Goal: Task Accomplishment & Management: Use online tool/utility

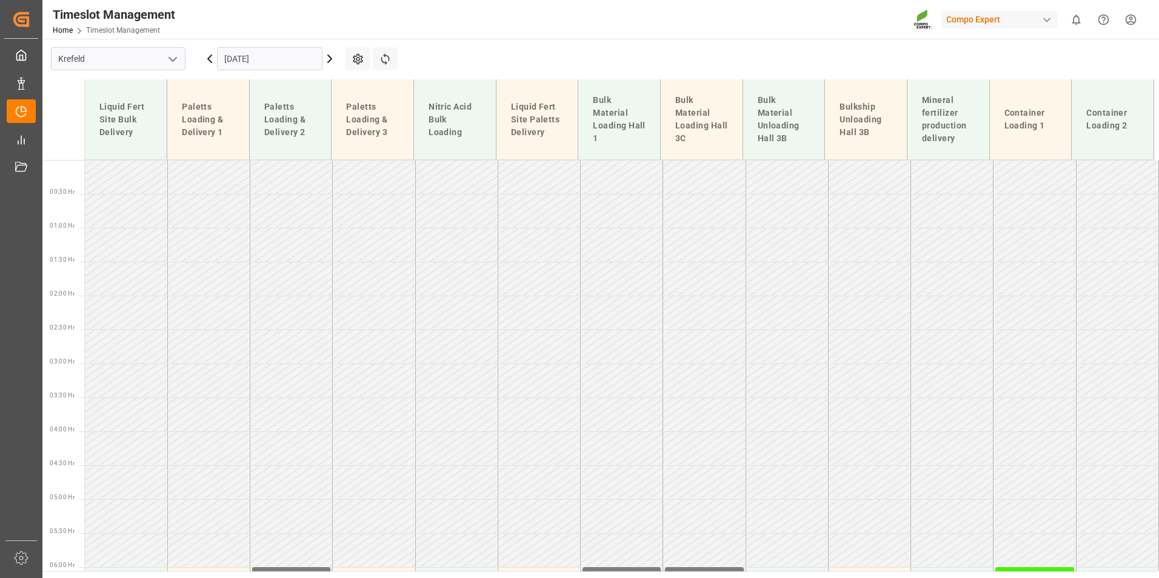
scroll to position [961, 0]
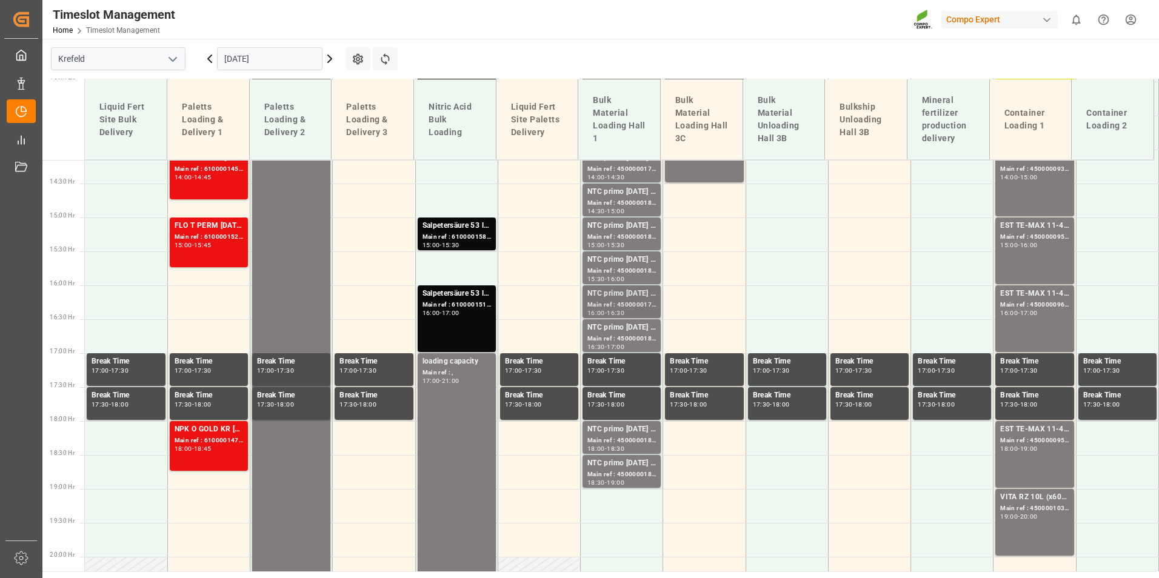
click at [627, 290] on div "NTC primo [DATE] BULK" at bounding box center [621, 294] width 69 height 12
click at [600, 275] on div "Main ref : 4500000183, 2000000017" at bounding box center [621, 271] width 69 height 10
click at [1047, 492] on div "VITA RZ 10L (x60) ARG MTO" at bounding box center [1034, 498] width 69 height 12
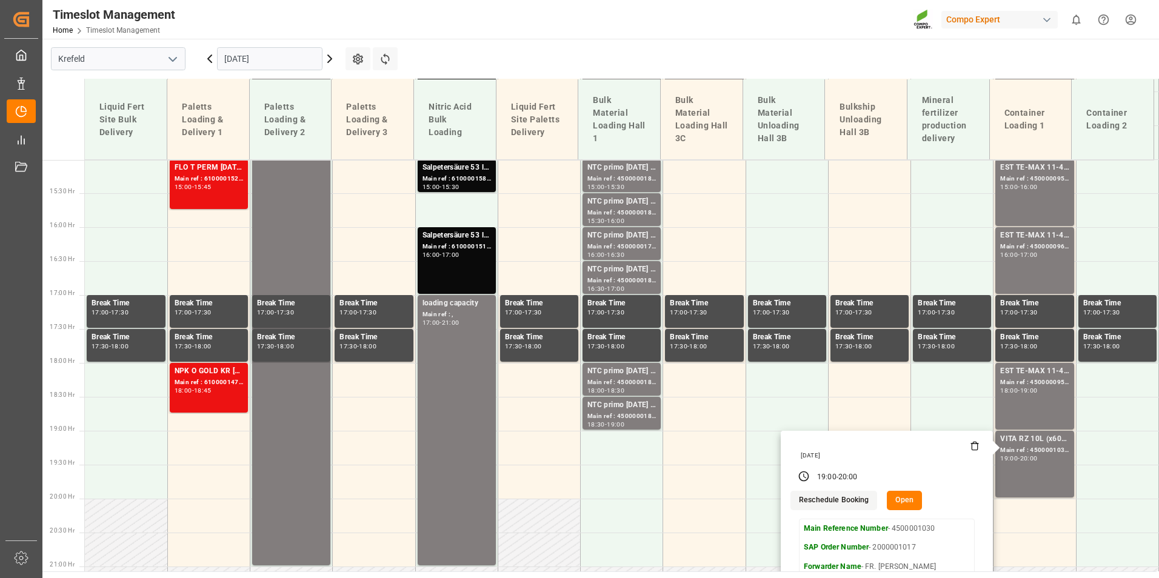
scroll to position [1082, 0]
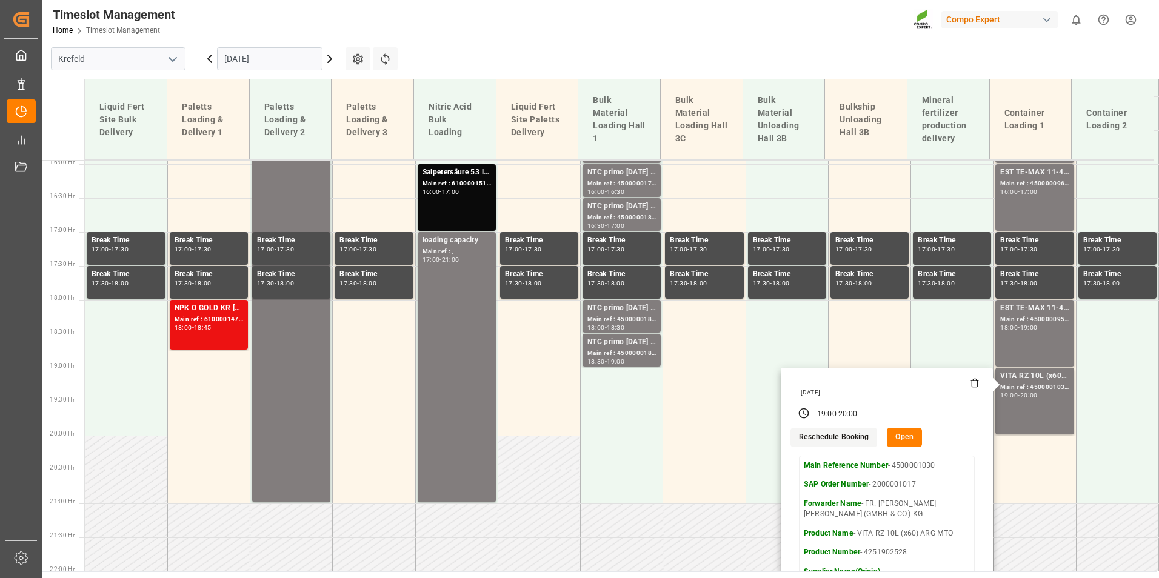
click at [278, 62] on input "[DATE]" at bounding box center [269, 58] width 105 height 23
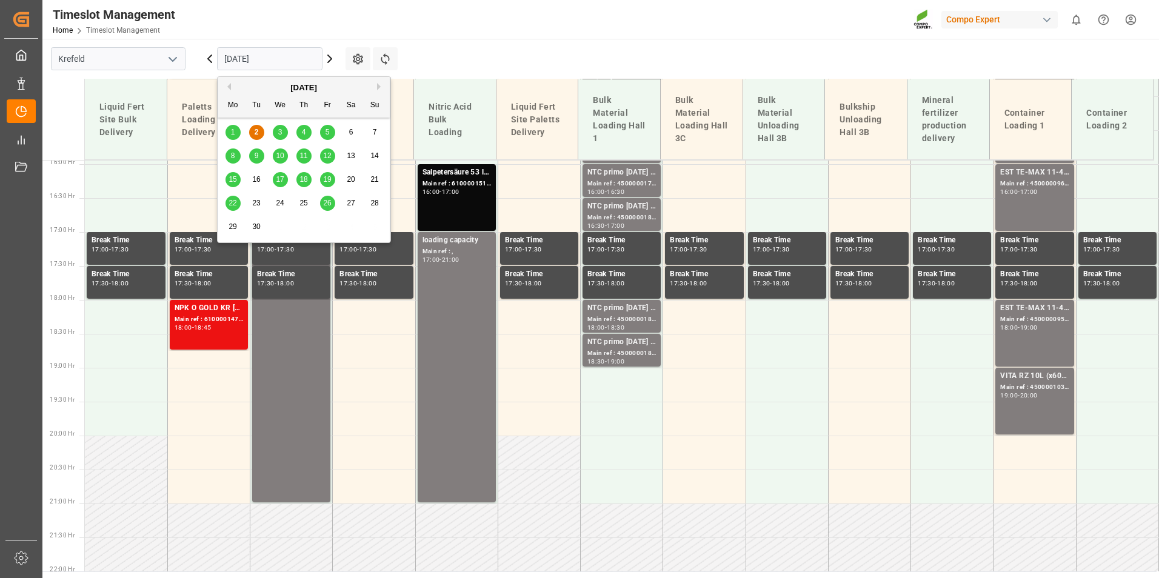
click at [283, 182] on span "17" at bounding box center [280, 179] width 8 height 8
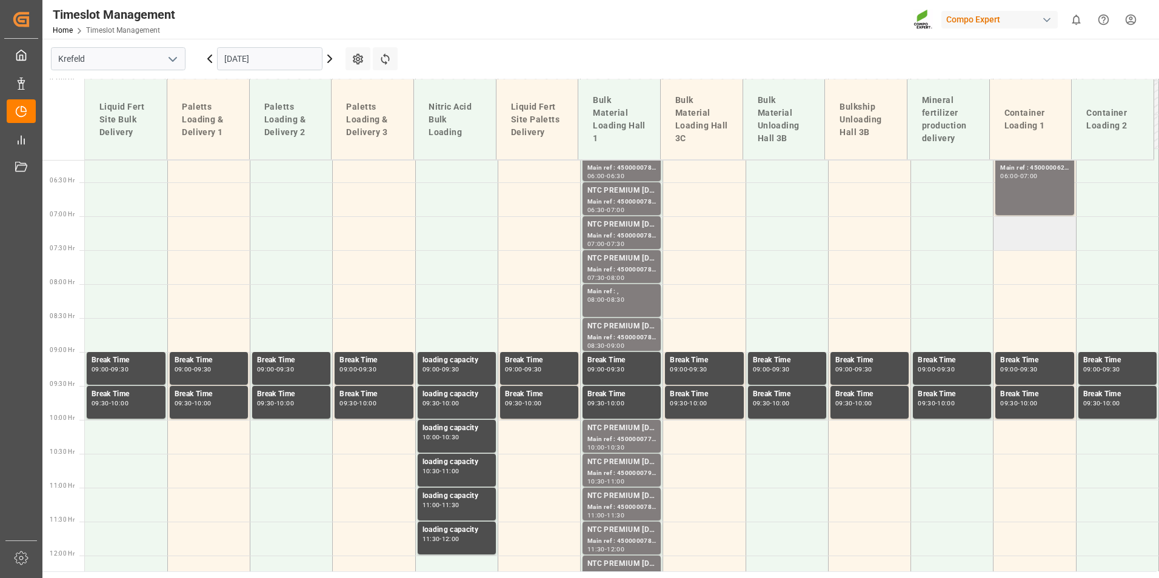
scroll to position [401, 0]
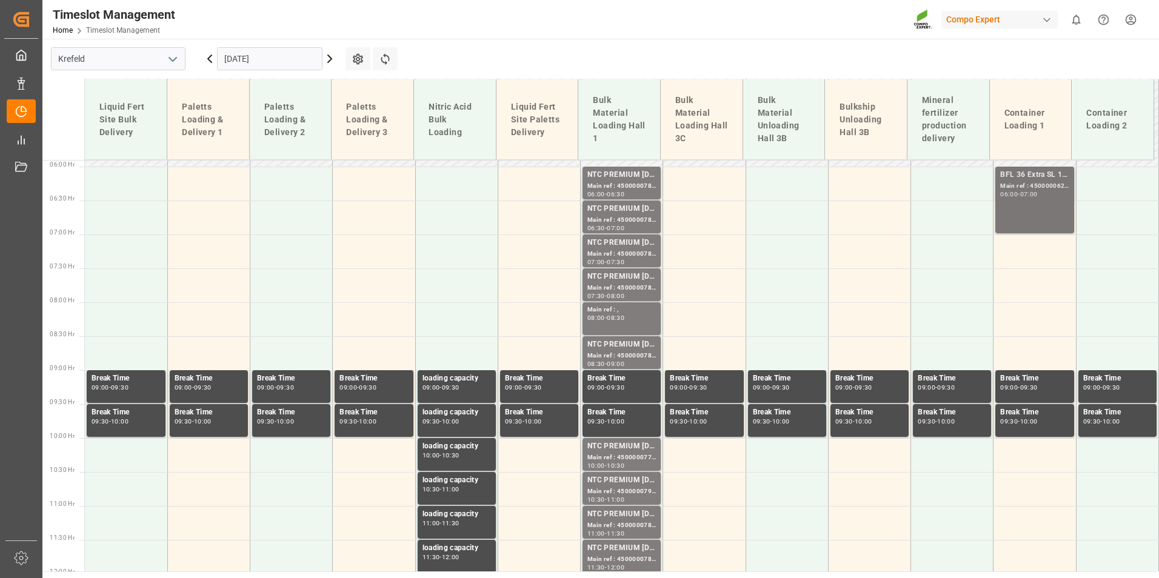
click at [1017, 210] on div "BFL 36 Extra SL 1000L IBC Main ref : 4500000627, 2000000544; 06:00 - 07:00" at bounding box center [1034, 200] width 69 height 62
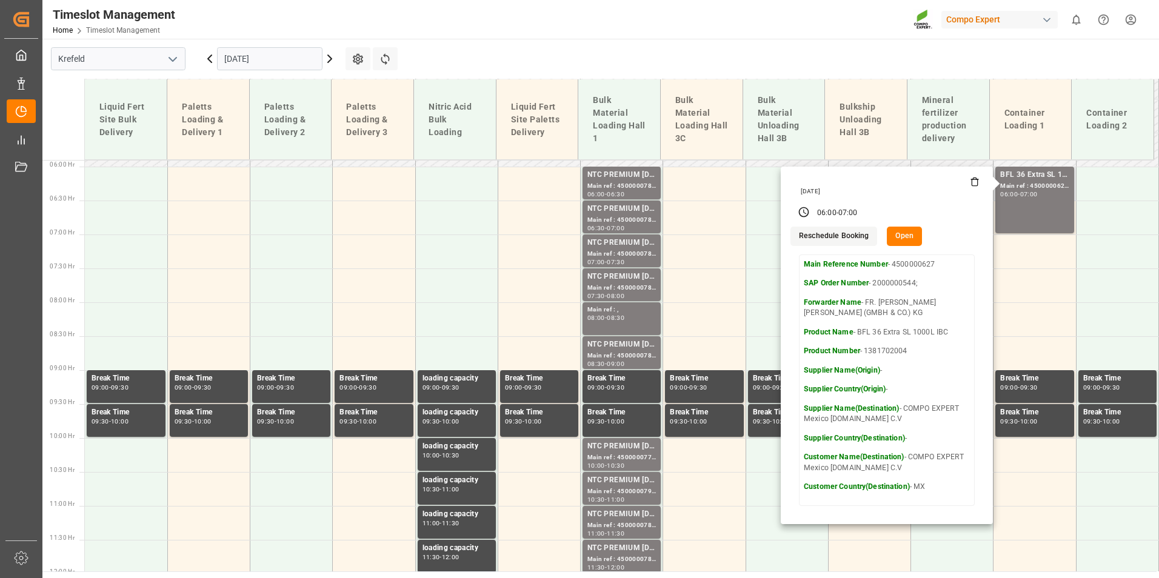
click at [973, 187] on div "[DATE]" at bounding box center [888, 191] width 183 height 8
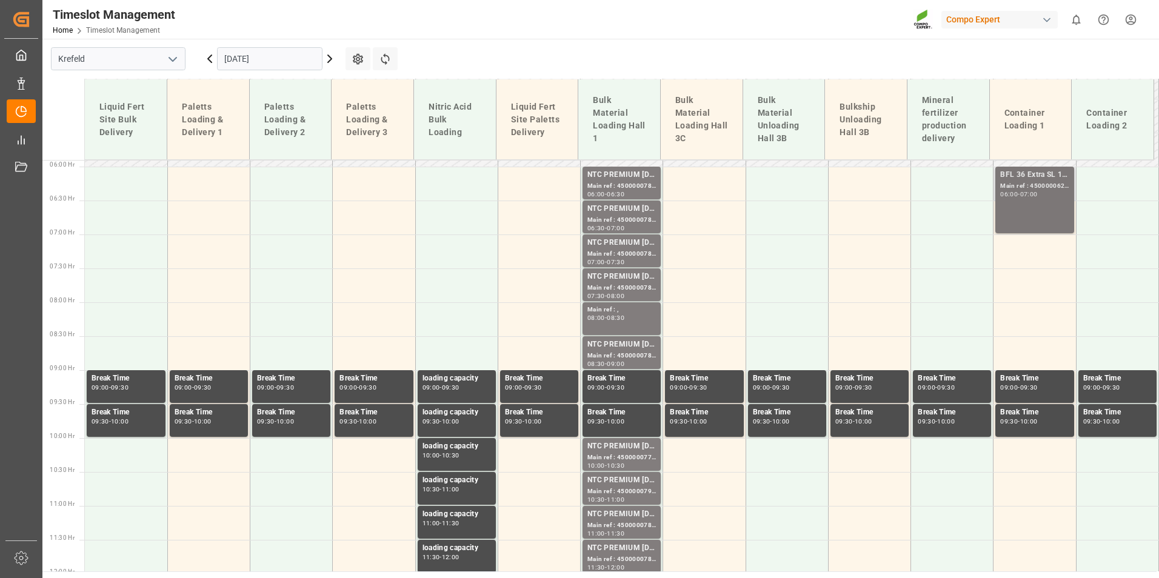
click at [1000, 198] on div "06:00 - 07:00" at bounding box center [1034, 195] width 69 height 7
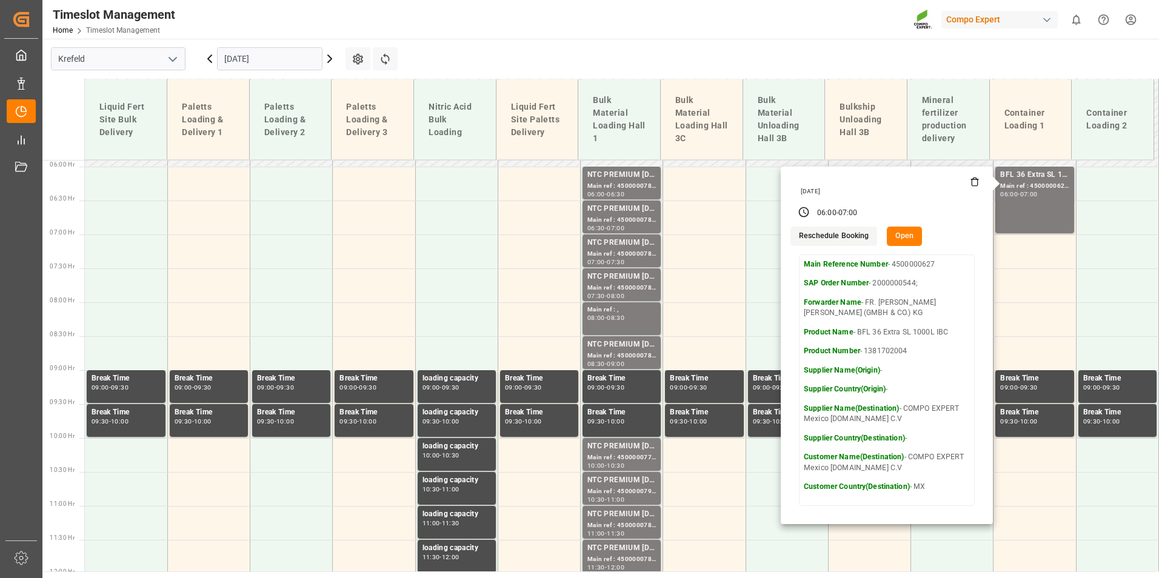
click at [971, 182] on icon at bounding box center [975, 182] width 10 height 10
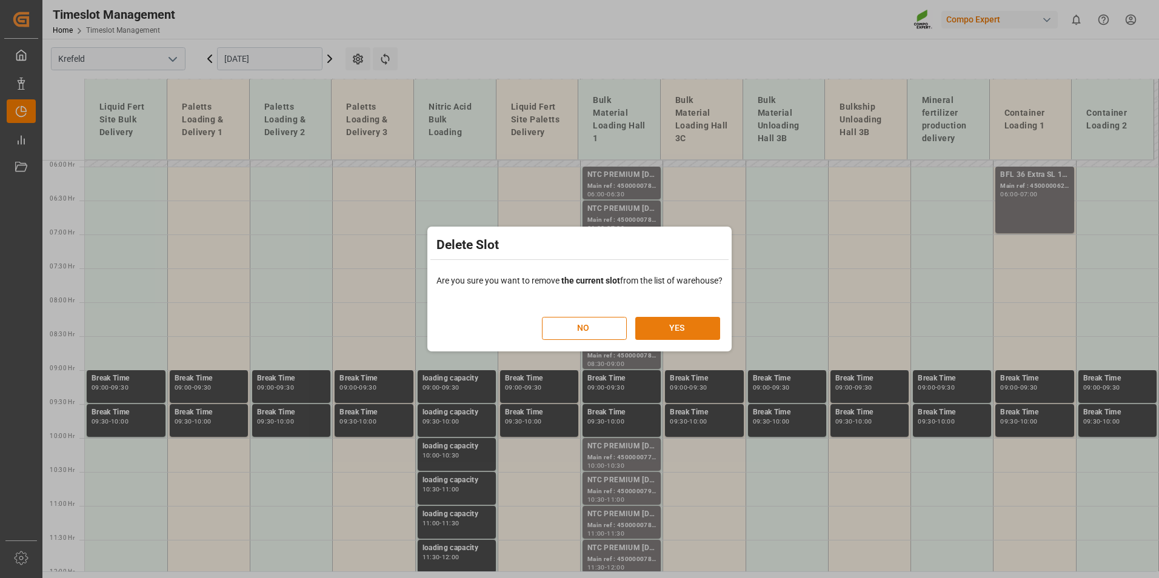
click at [659, 331] on button "YES" at bounding box center [677, 328] width 85 height 23
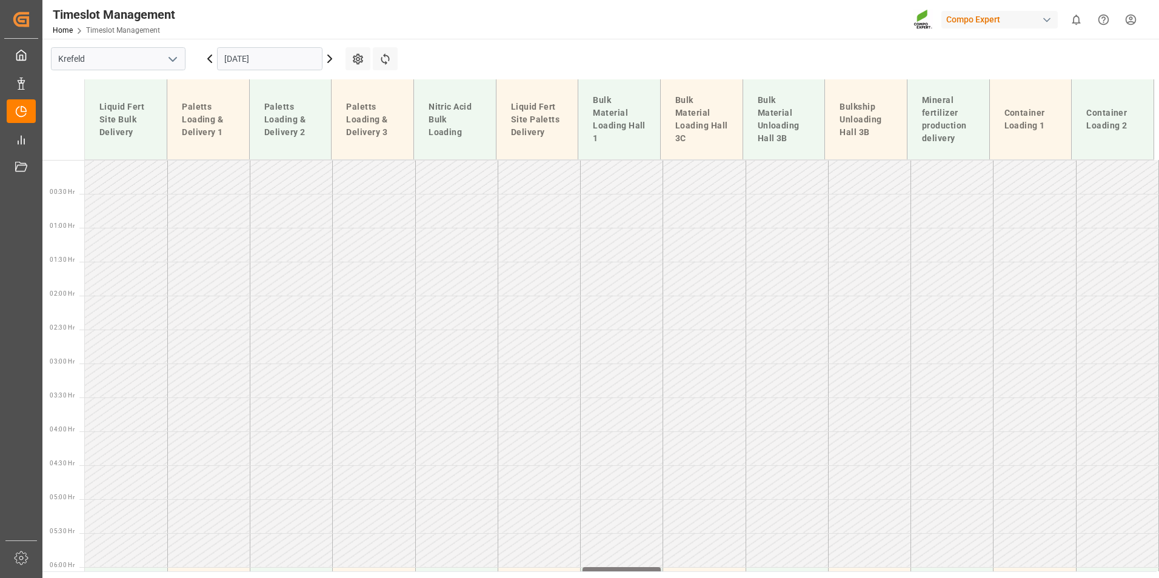
scroll to position [370, 0]
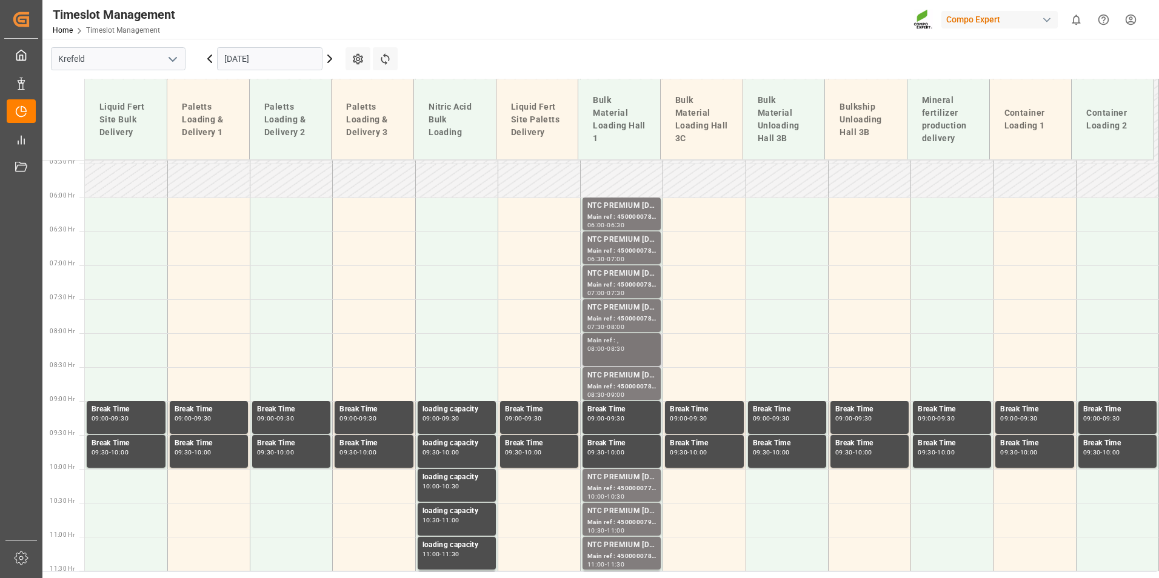
click at [598, 353] on div "Main ref : , 08:00 - 08:30" at bounding box center [621, 350] width 69 height 28
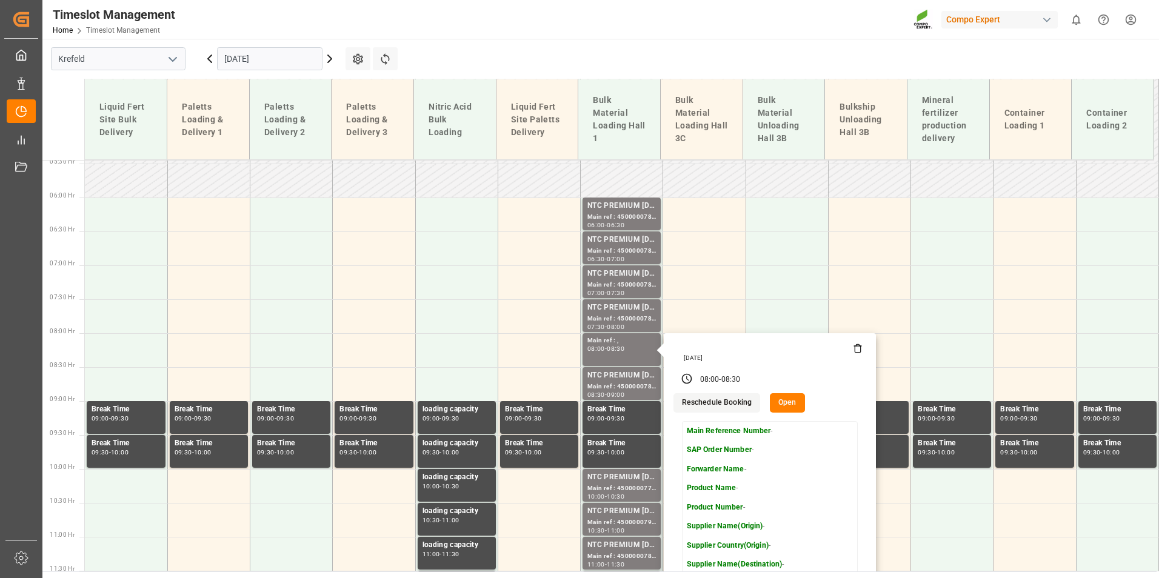
click at [259, 52] on input "[DATE]" at bounding box center [269, 58] width 105 height 23
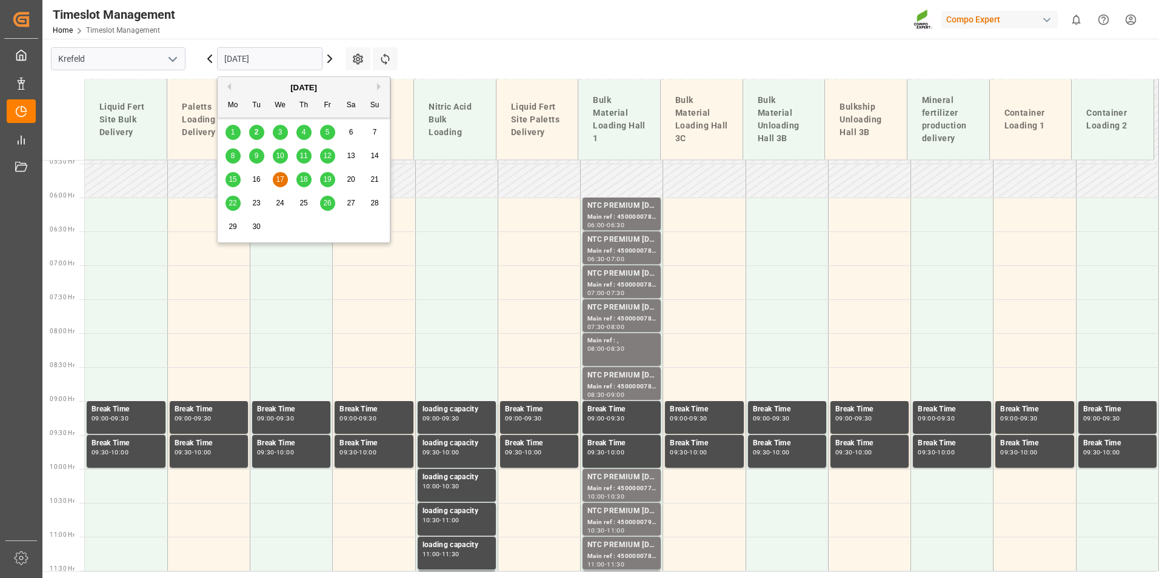
click at [281, 132] on span "3" at bounding box center [280, 132] width 4 height 8
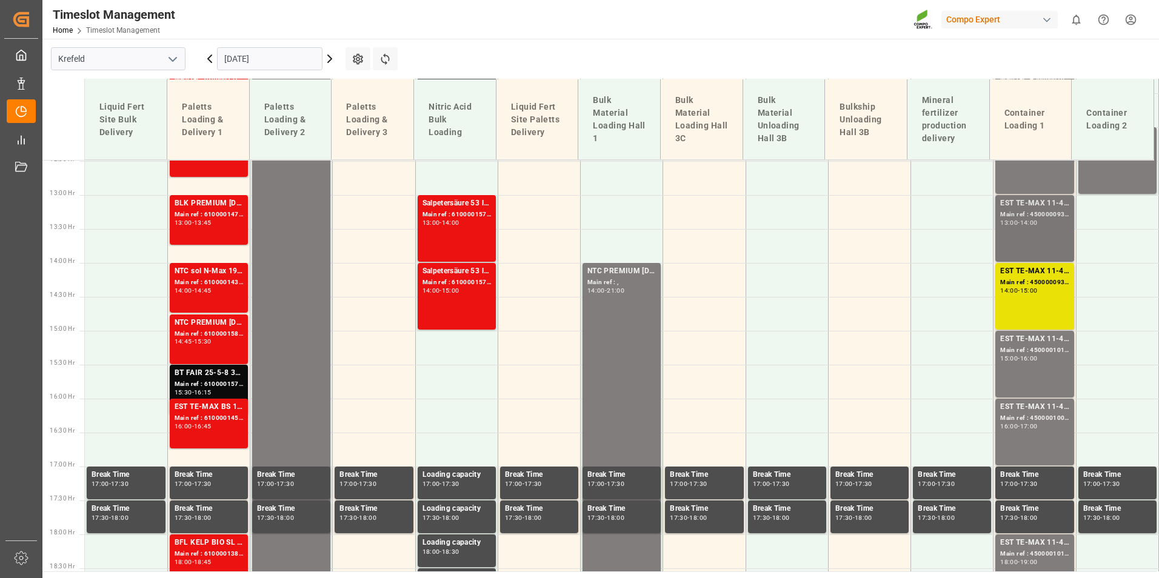
scroll to position [792, 0]
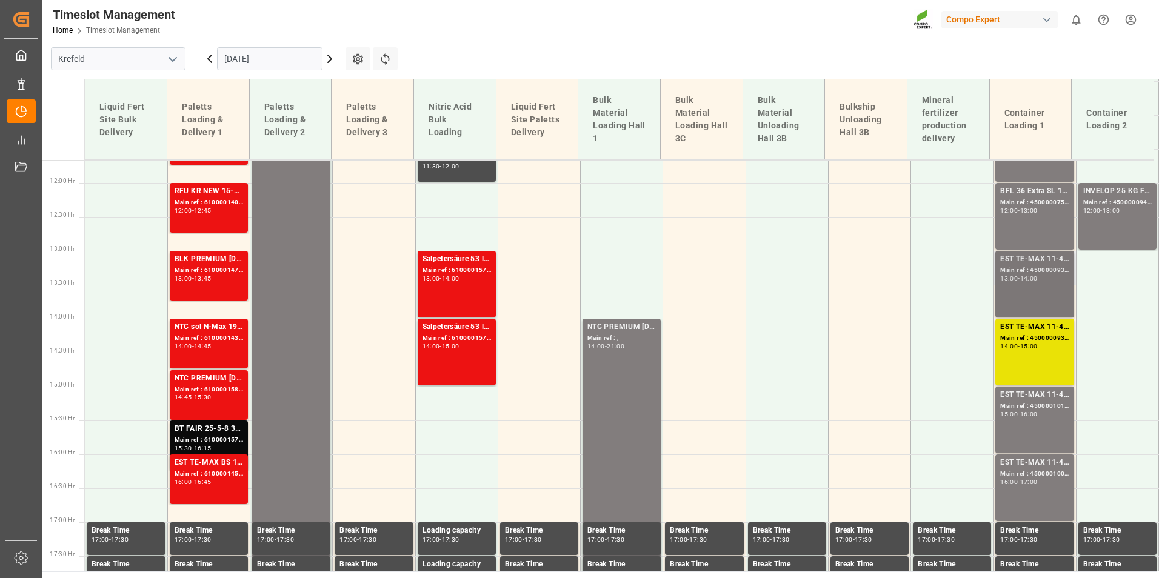
click at [1019, 281] on div "13:00 - 14:00" at bounding box center [1034, 279] width 69 height 7
click at [1052, 353] on div "EST TE-MAX 11-48 20kg (x56) WW Main ref : 4500000934, 2000000976 14:00 - 15:00" at bounding box center [1034, 352] width 69 height 62
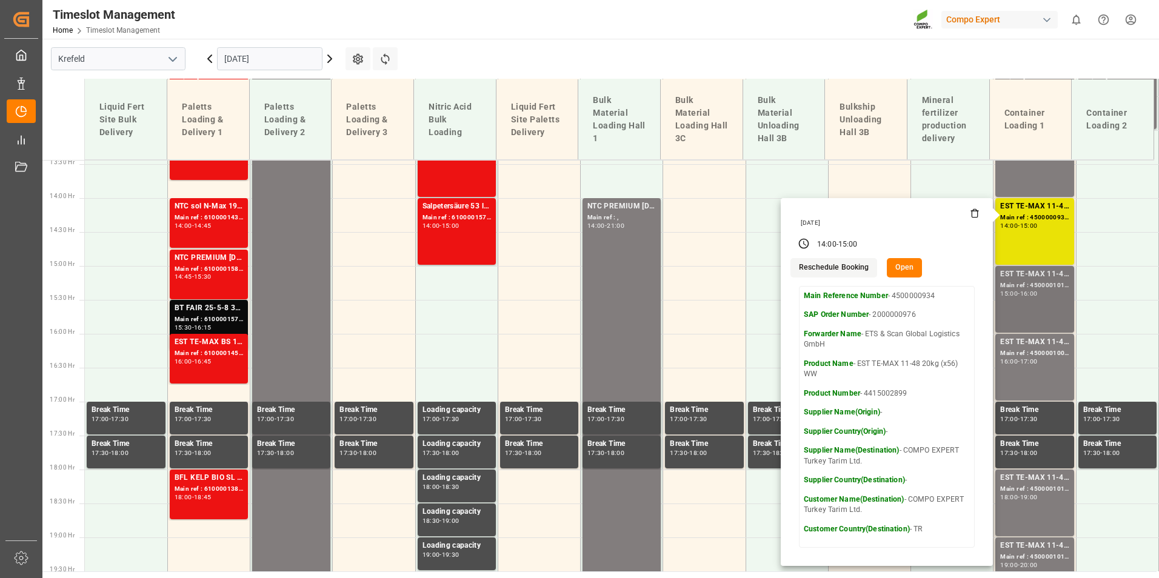
scroll to position [913, 0]
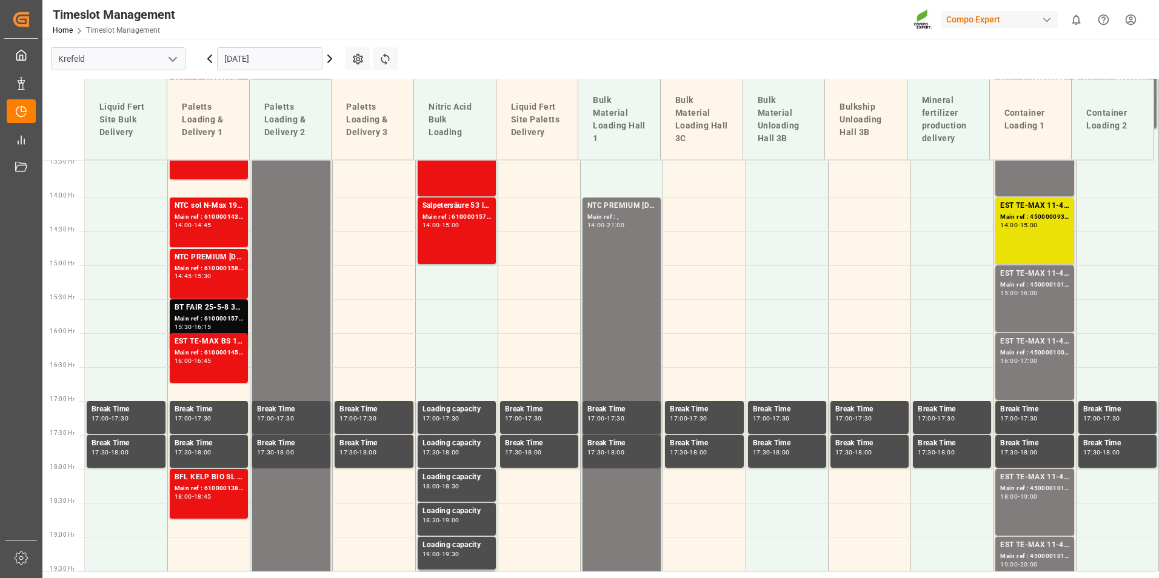
click at [1018, 290] on div "-" at bounding box center [1019, 292] width 2 height 5
click at [1041, 361] on div "16:00 - 17:00" at bounding box center [1034, 361] width 69 height 7
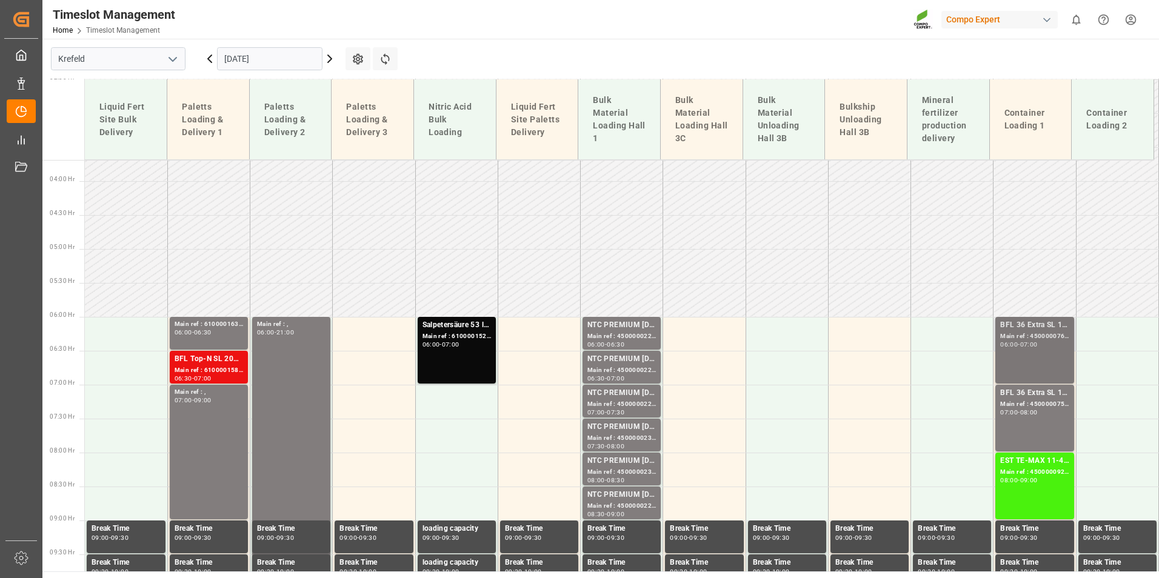
scroll to position [246, 0]
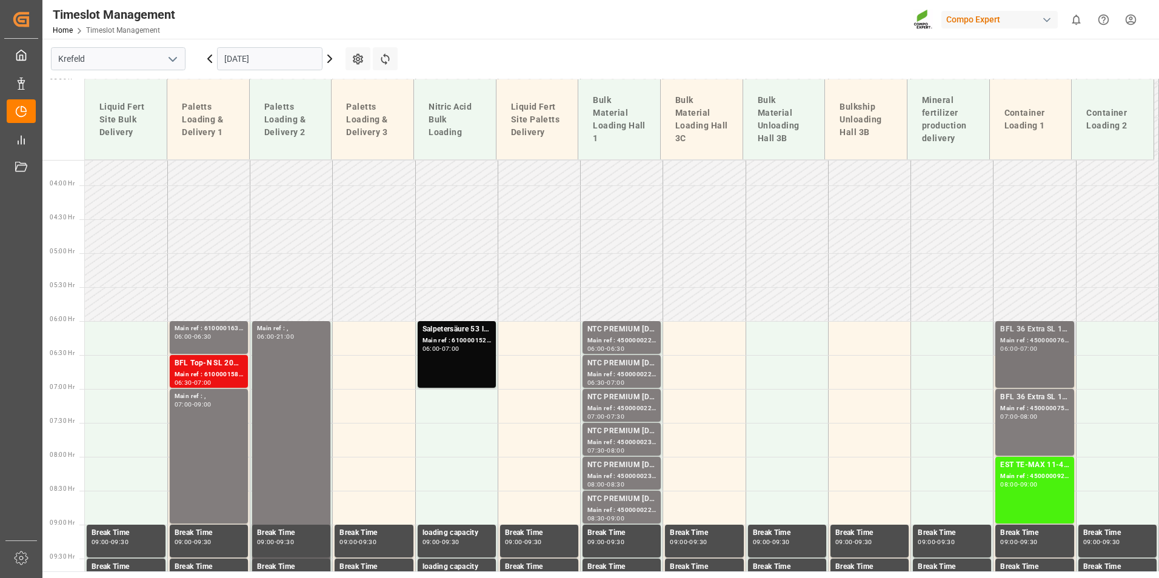
click at [1043, 330] on div "BFL 36 Extra SL 10L (x60) EN,TR MTO;" at bounding box center [1034, 330] width 69 height 12
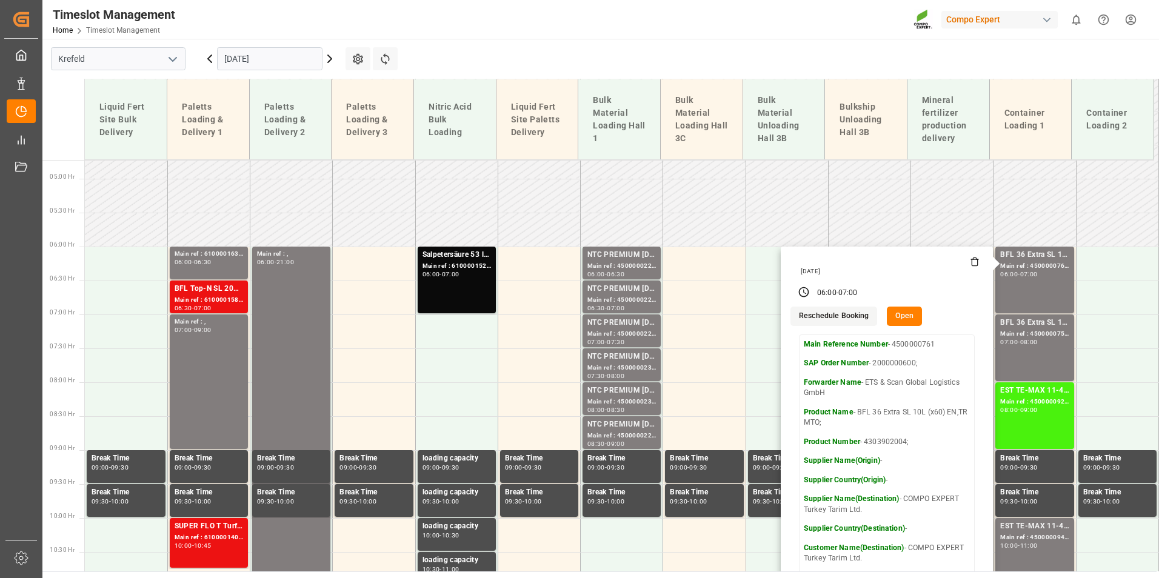
scroll to position [186, 0]
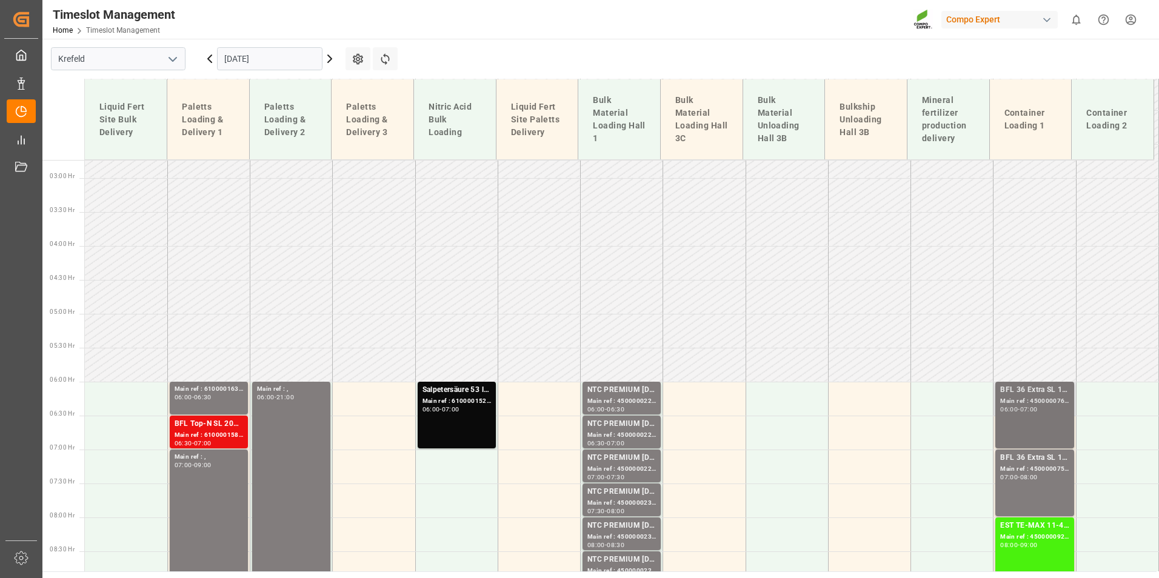
click at [1022, 393] on div "BFL 36 Extra SL 10L (x60) EN,TR MTO;" at bounding box center [1034, 390] width 69 height 12
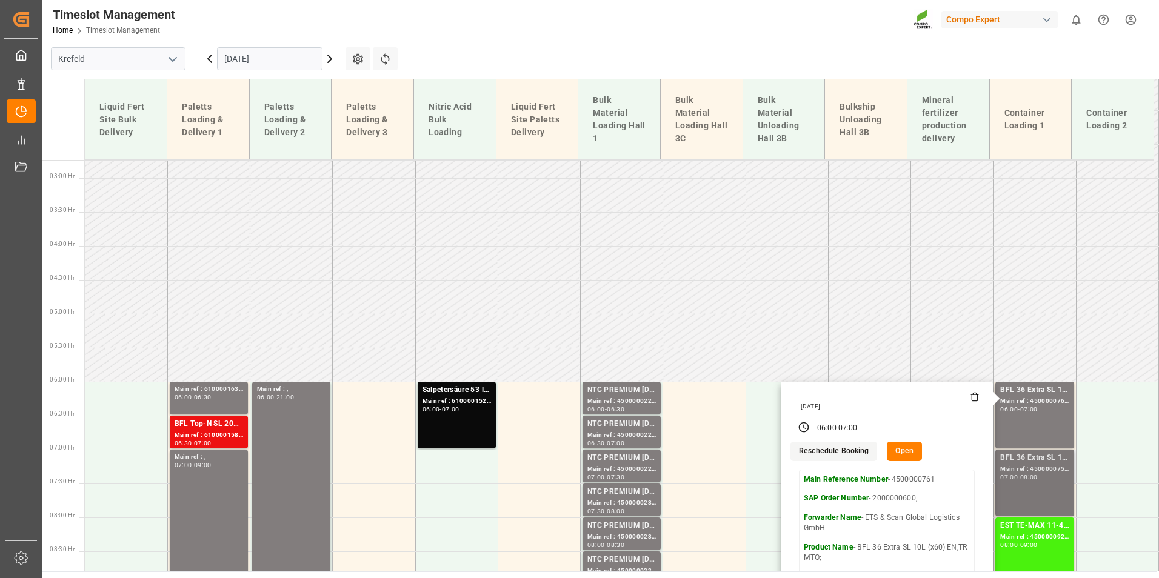
scroll to position [367, 0]
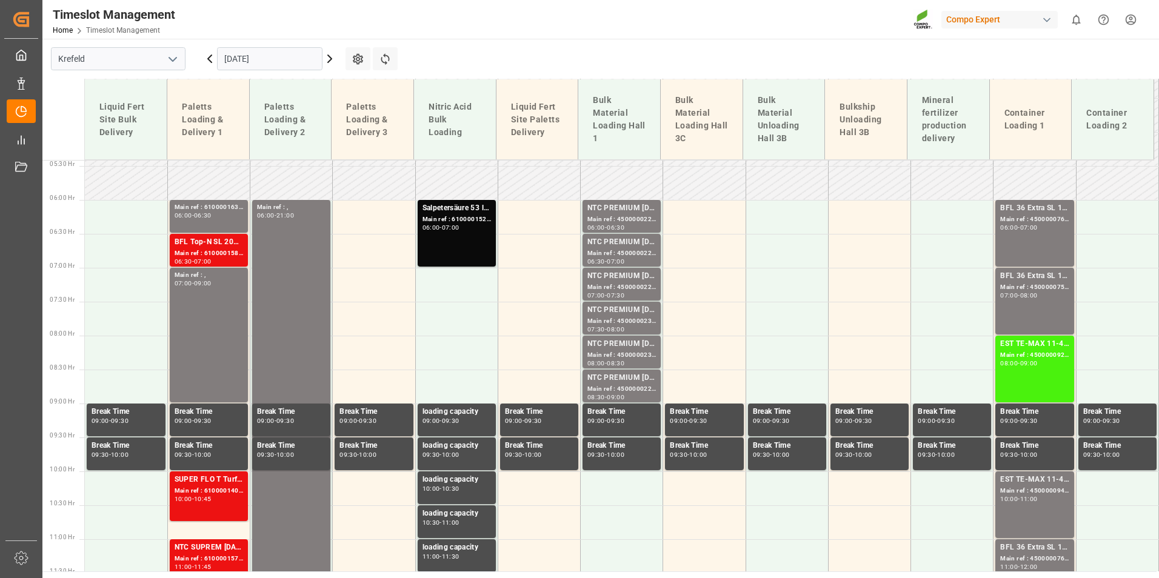
click at [1049, 296] on div "07:00 - 08:00" at bounding box center [1034, 296] width 69 height 7
click at [1054, 220] on div "Main ref : 4500000761, 2000000600;" at bounding box center [1034, 220] width 69 height 10
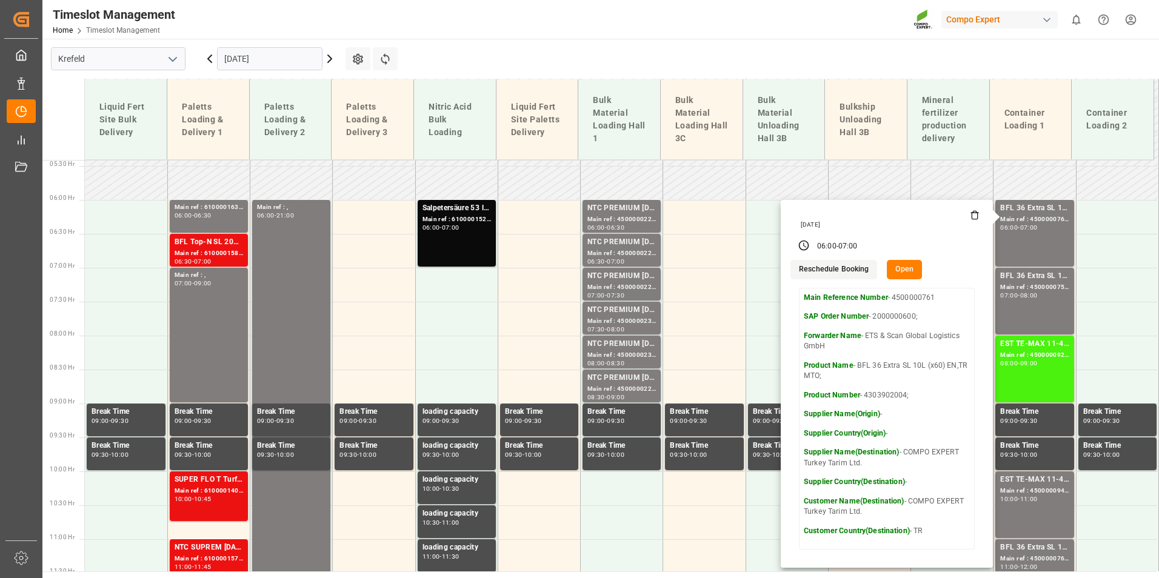
click at [694, 67] on main "[GEOGRAPHIC_DATA] [DATE] Settings Refresh Time Slots Liquid Fert Site Bulk Deli…" at bounding box center [599, 305] width 1114 height 533
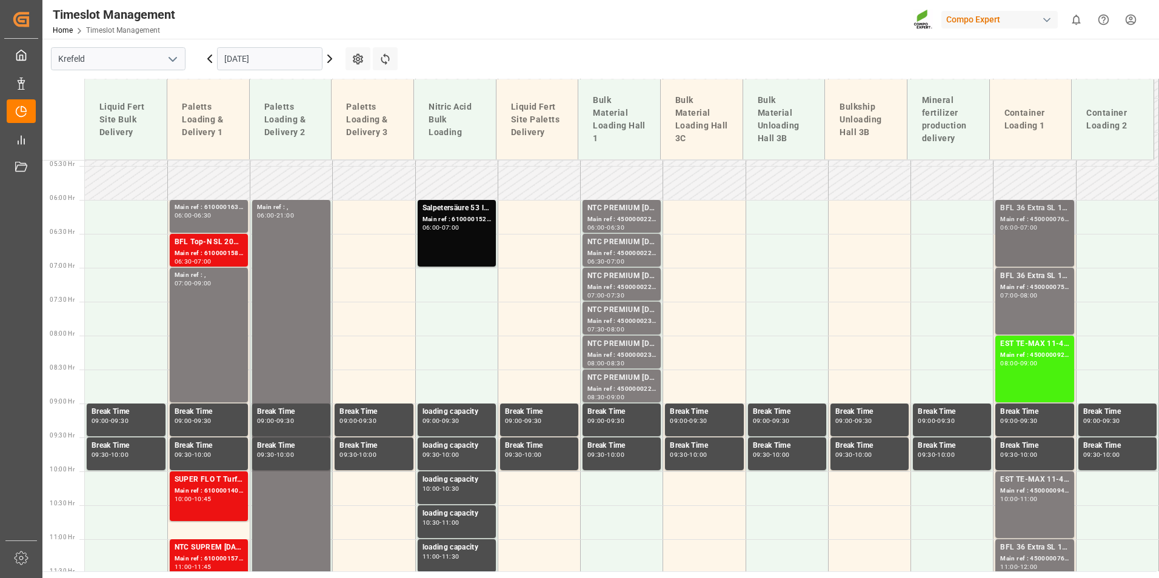
click at [1028, 216] on div "Main ref : 4500000761, 2000000600;" at bounding box center [1034, 220] width 69 height 10
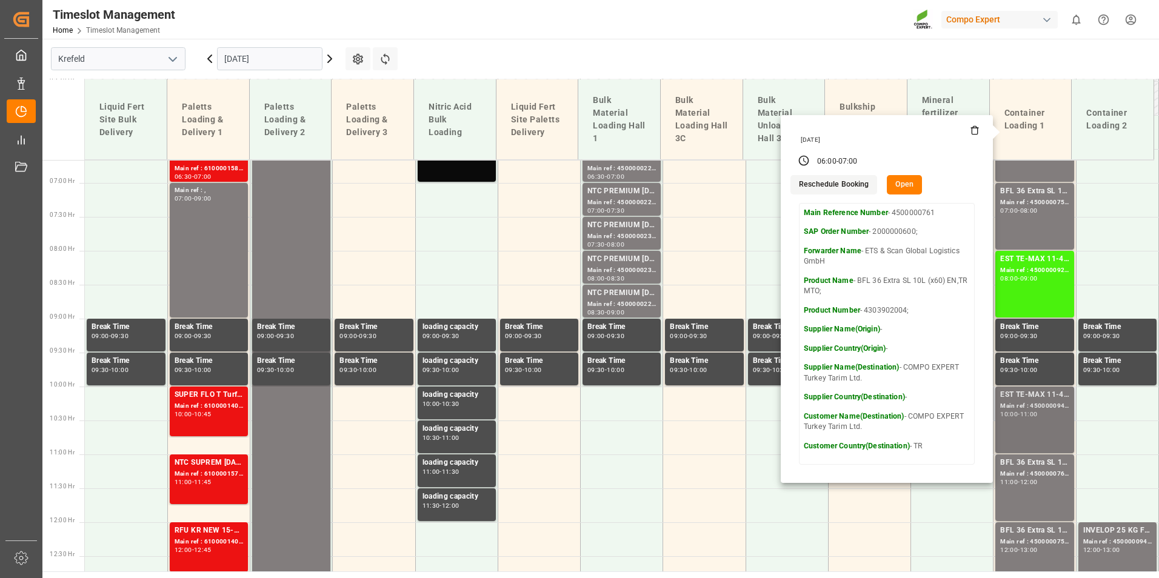
scroll to position [610, 0]
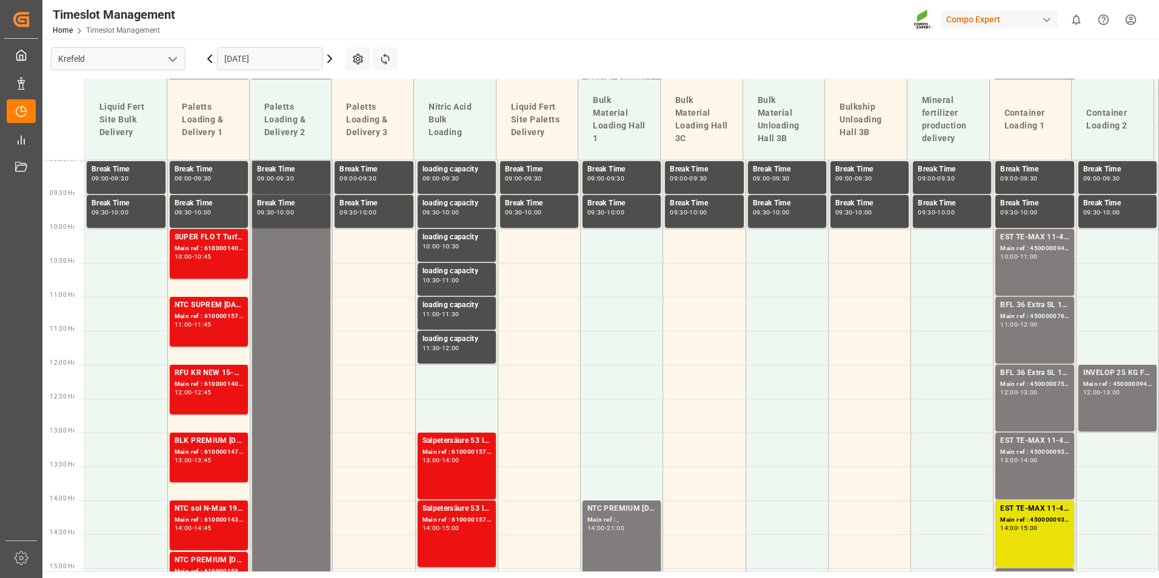
click at [1044, 339] on div "BFL 36 Extra SL 10L (x60) EN,TR MTO; Main ref : 4500000760, 2000000600; 11:00 -…" at bounding box center [1034, 331] width 69 height 62
click at [1020, 390] on div "-" at bounding box center [1019, 392] width 2 height 5
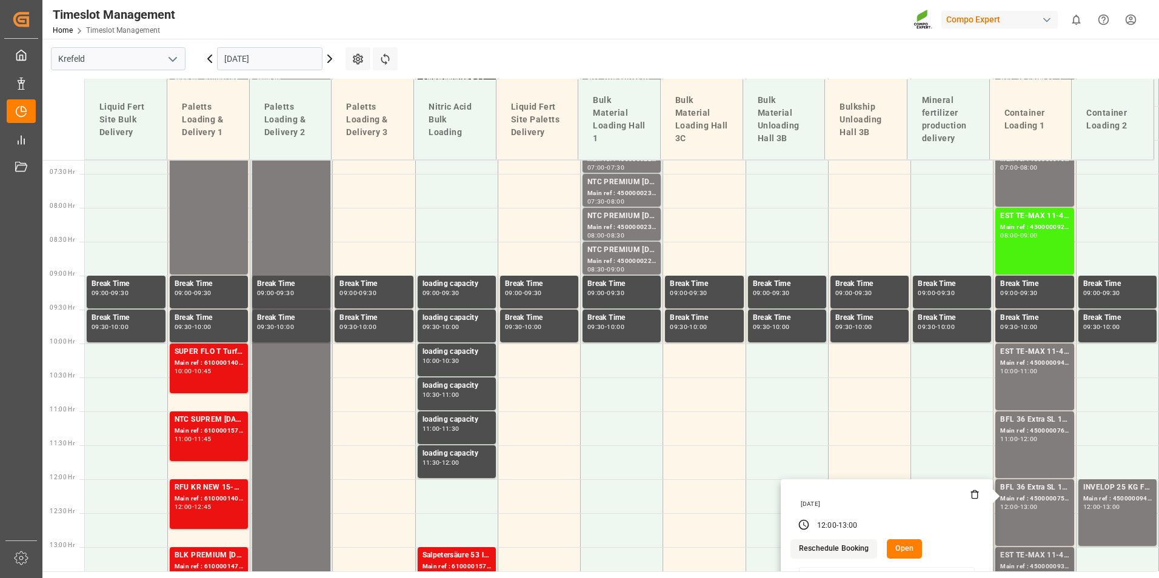
scroll to position [671, 0]
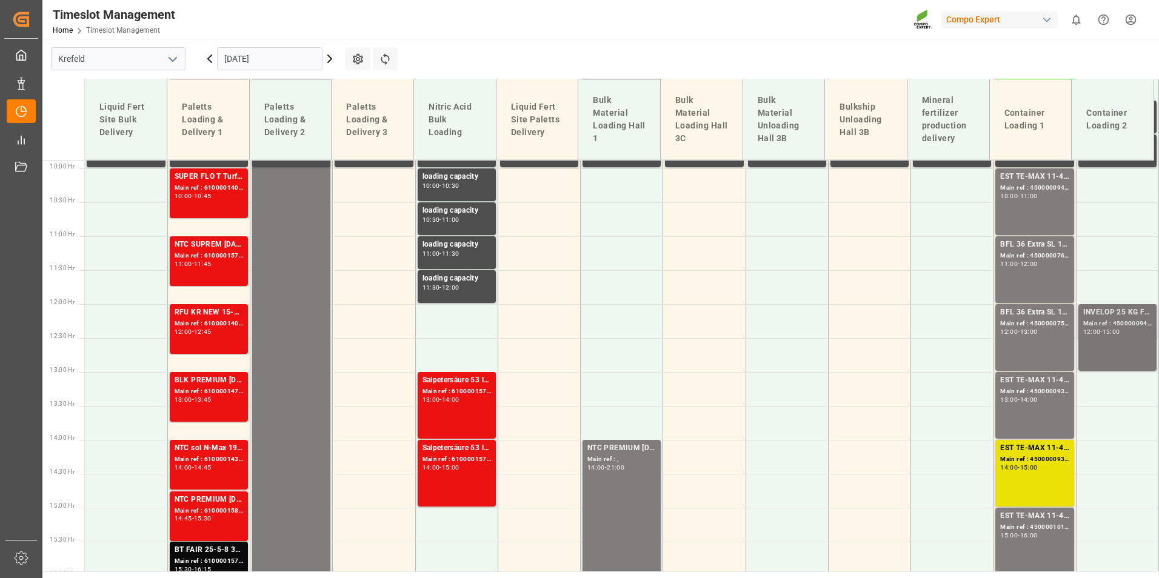
click at [1135, 341] on div "INVELOP 25 KG FOL WW blank; Main ref : 4500000944, 2000000971; 12:00 - 13:00" at bounding box center [1117, 338] width 69 height 62
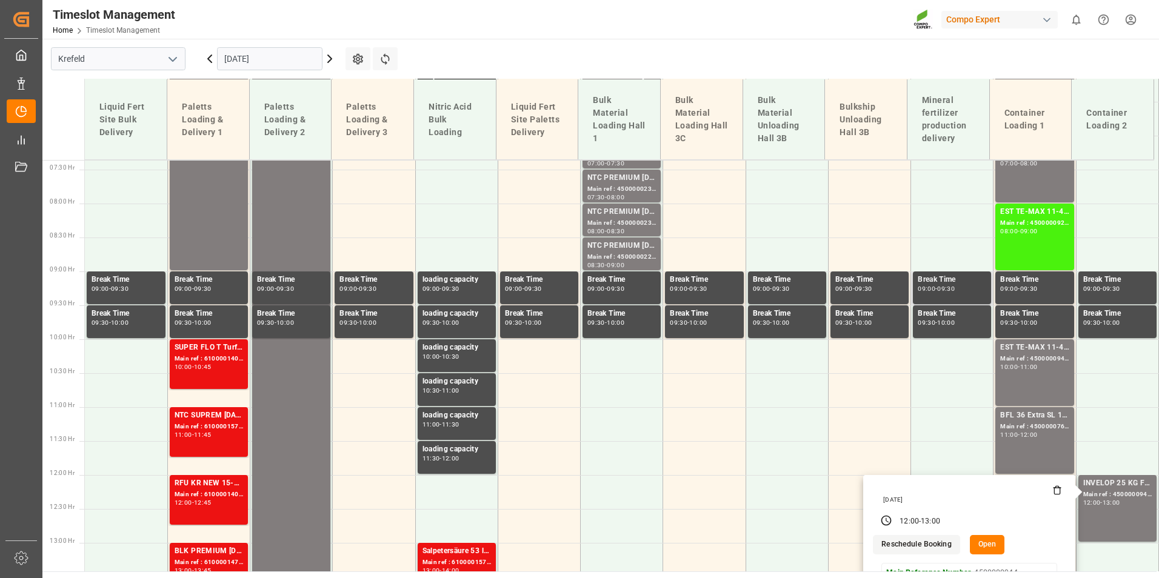
scroll to position [307, 0]
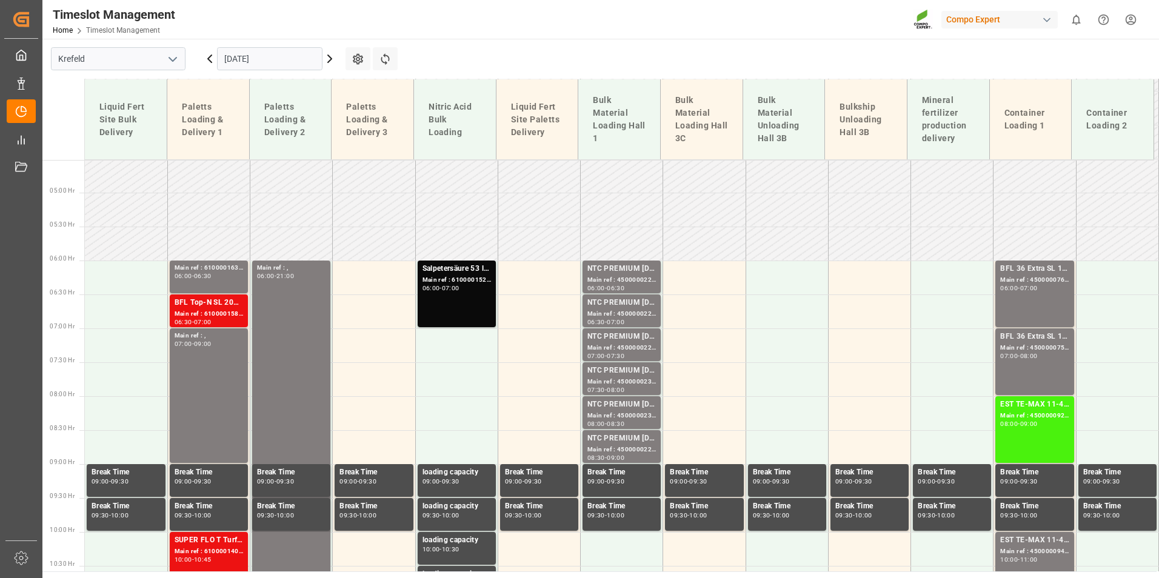
click at [1020, 292] on div "06:00 - 07:00" at bounding box center [1034, 289] width 69 height 7
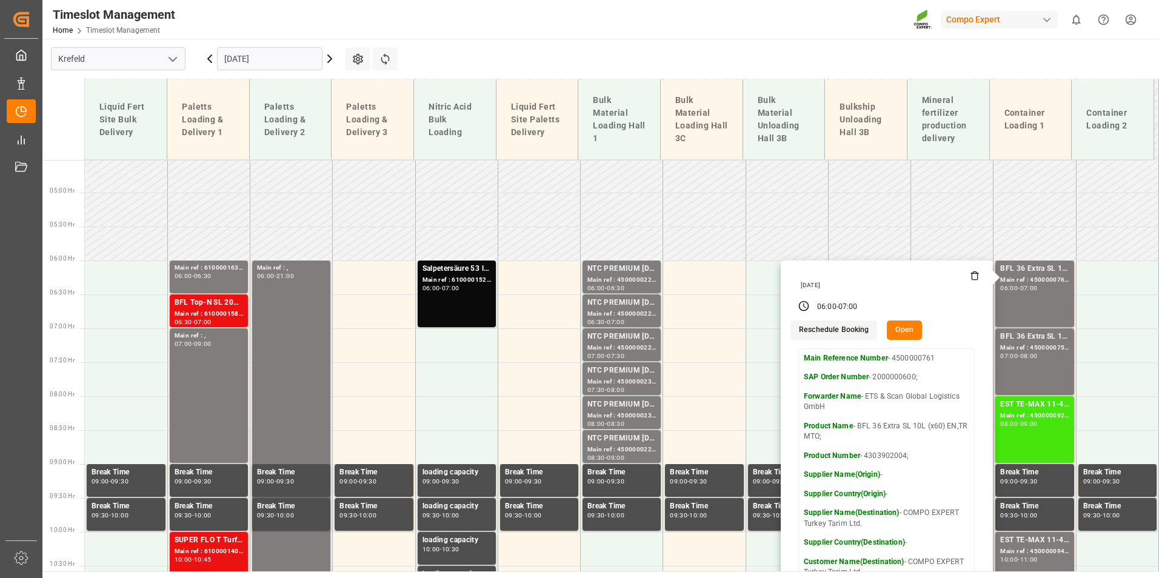
scroll to position [549, 0]
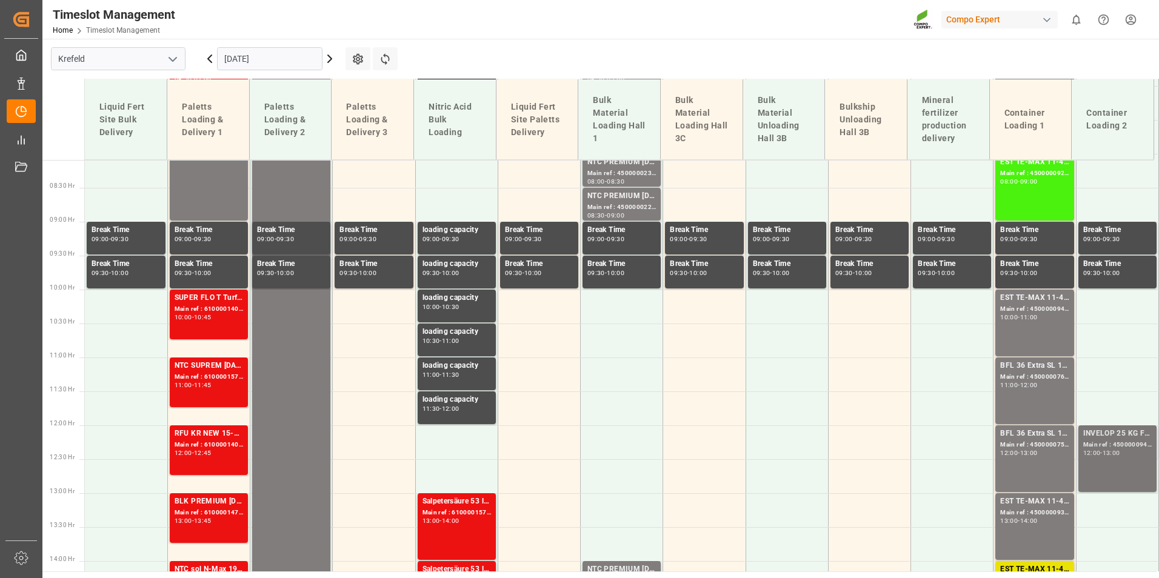
click at [1115, 453] on div "13:00" at bounding box center [1112, 452] width 18 height 5
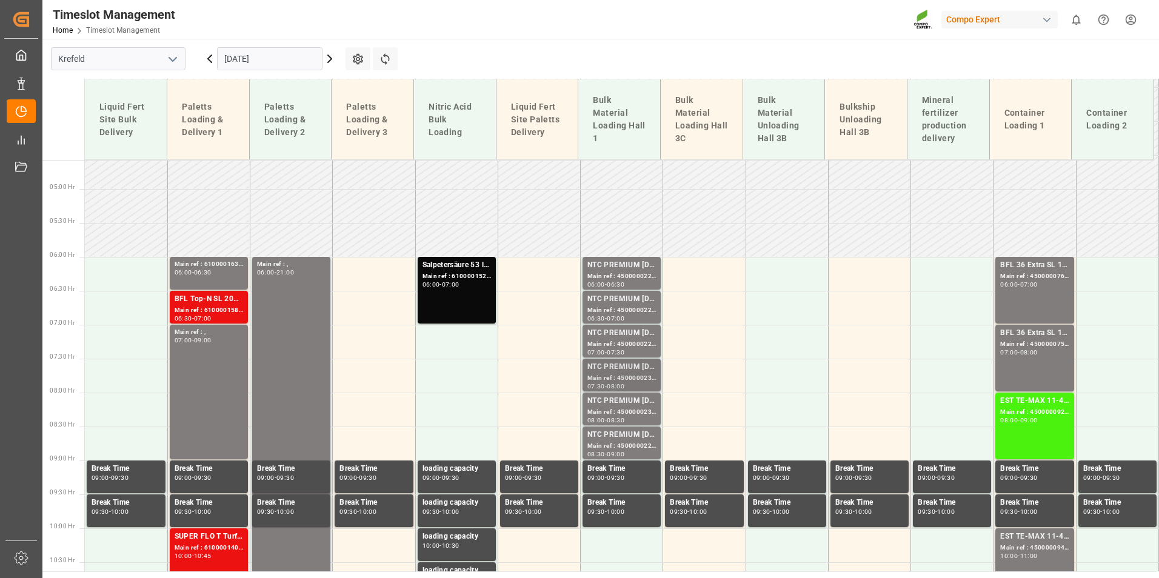
scroll to position [307, 0]
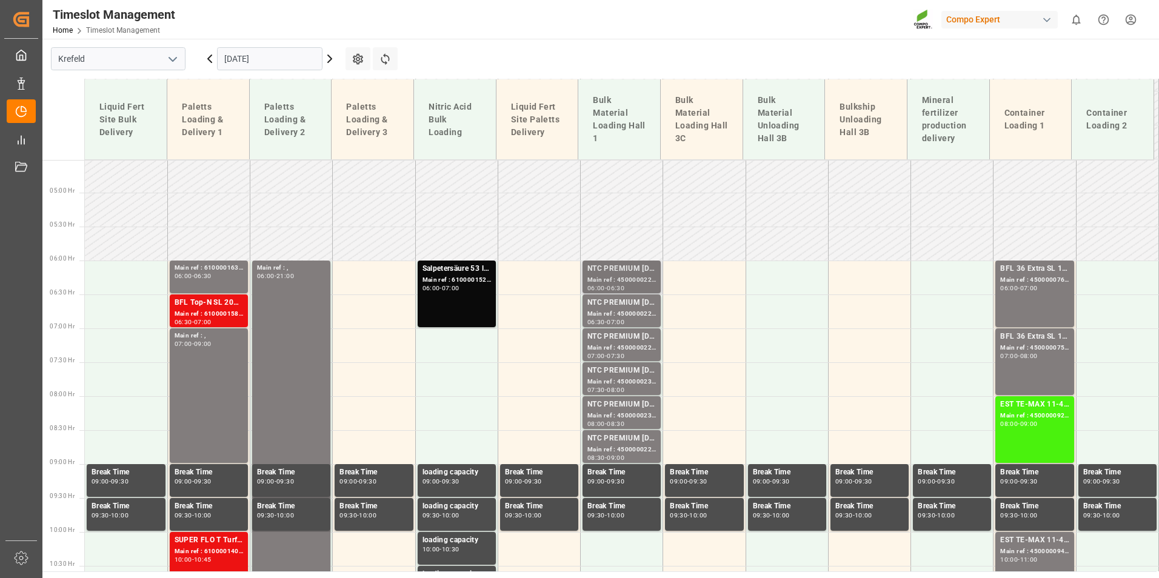
click at [637, 283] on div "Main ref : 4500000224, 2000000040" at bounding box center [621, 280] width 69 height 10
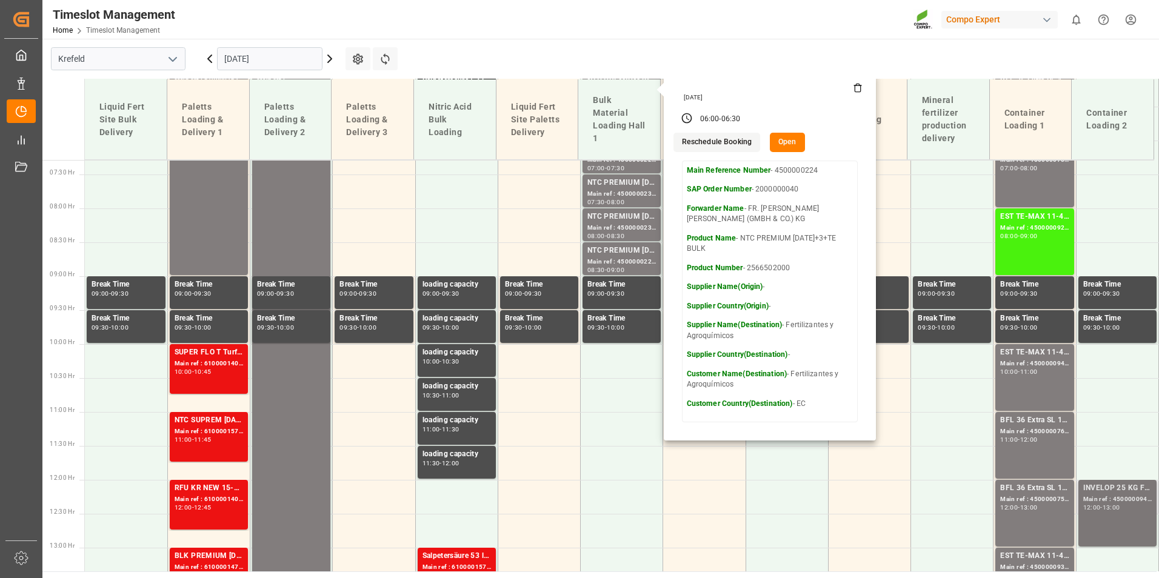
scroll to position [549, 0]
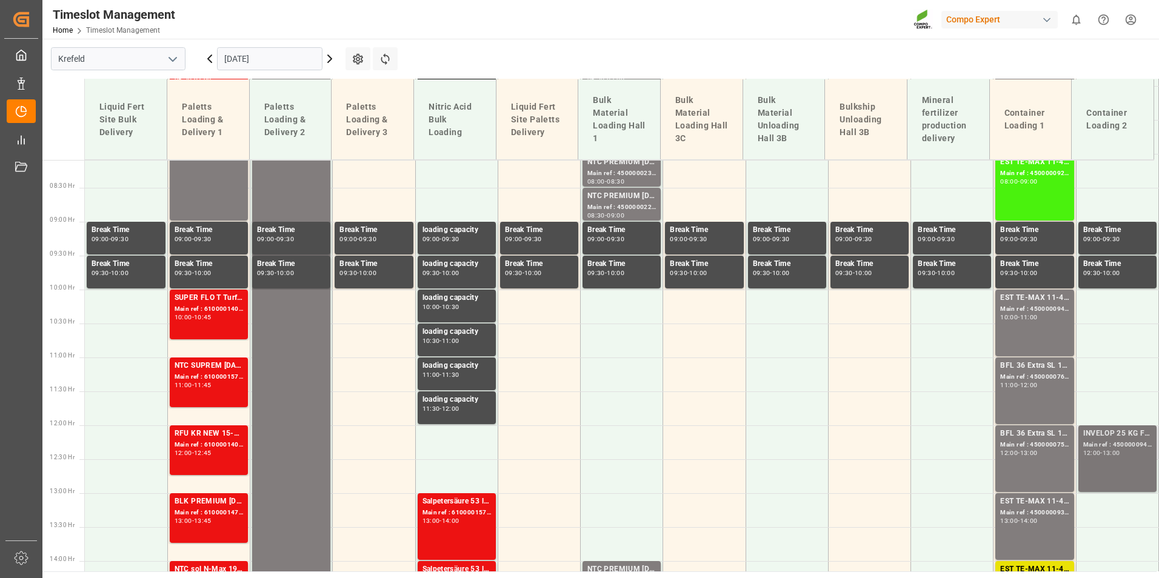
click at [1083, 440] on div "Main ref : 4500000944, 2000000971;" at bounding box center [1117, 445] width 69 height 10
click at [1103, 438] on div "INVELOP 25 KG FOL WW blank;" at bounding box center [1117, 434] width 69 height 12
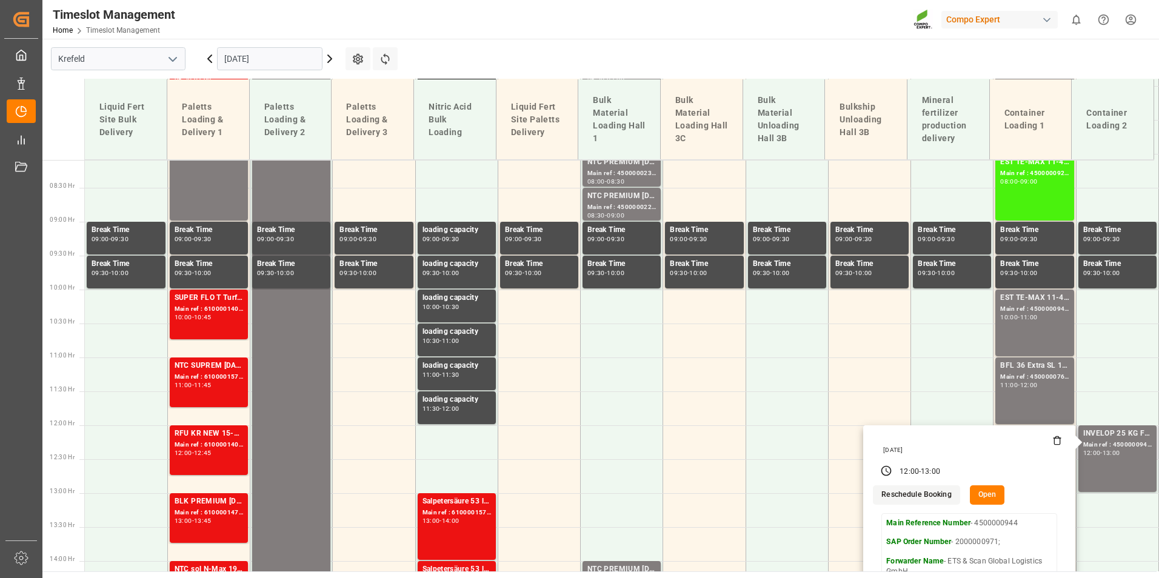
click at [985, 491] on button "Open" at bounding box center [987, 495] width 35 height 19
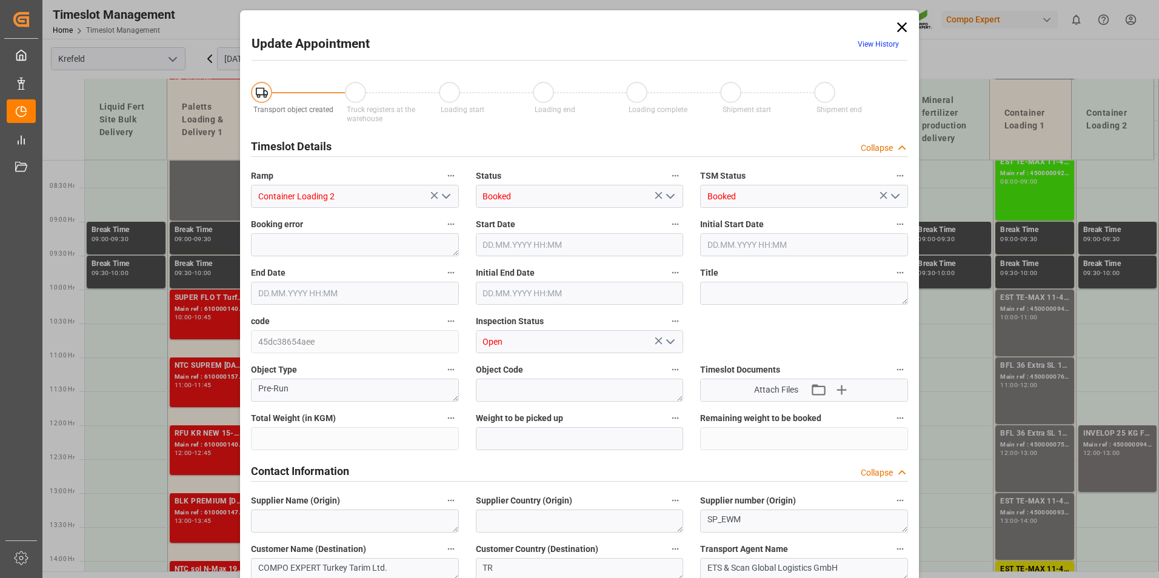
type input "188"
type input "0"
type input "[DATE] 12:00"
type input "[DATE] 13:00"
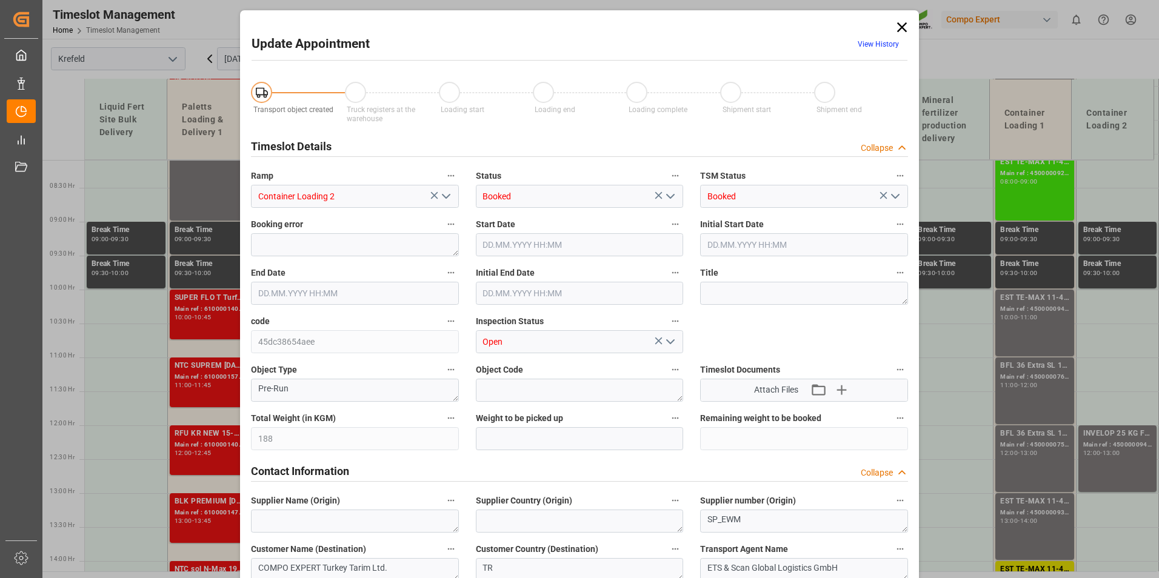
type input "[DATE] 12:30"
type input "[DATE] 12:09"
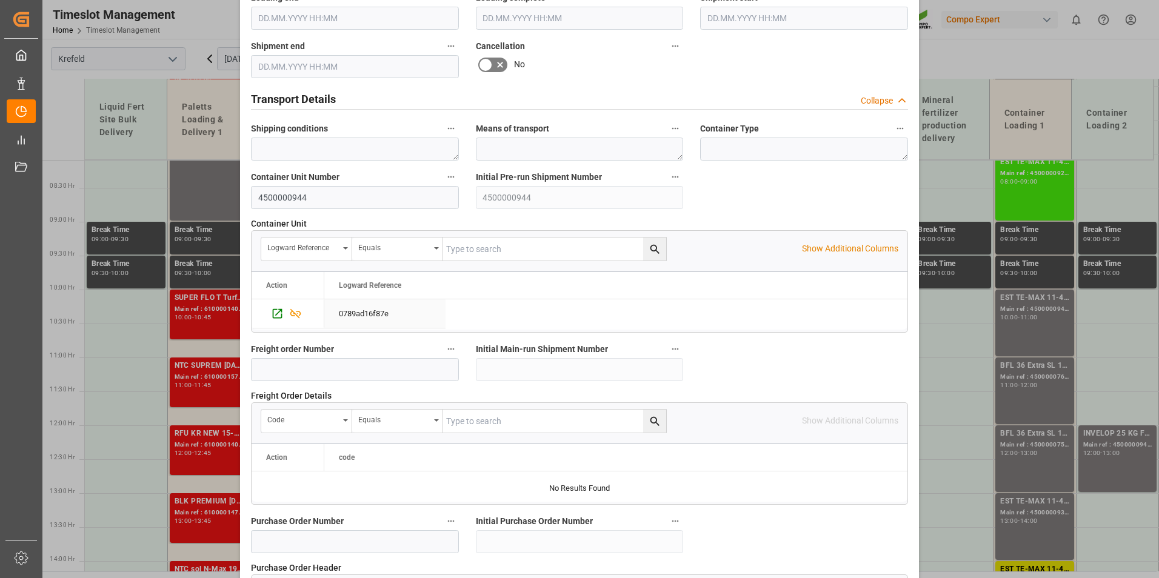
scroll to position [862, 0]
click at [343, 198] on input "4500000944" at bounding box center [355, 198] width 208 height 23
click at [290, 318] on icon "Press SPACE to select this row." at bounding box center [295, 314] width 13 height 13
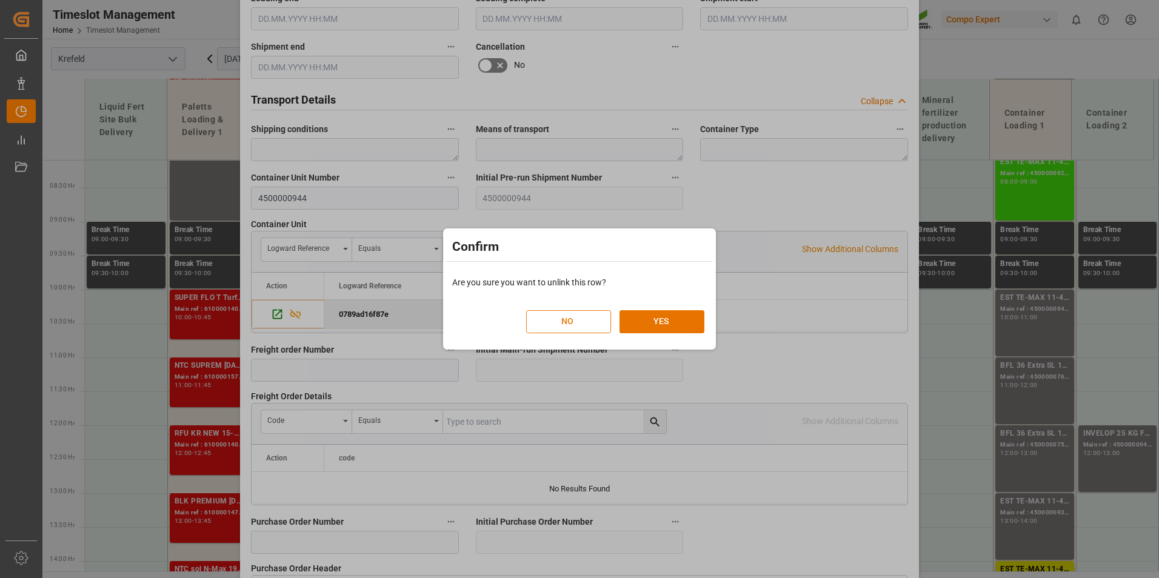
click at [592, 323] on button "NO" at bounding box center [568, 321] width 85 height 23
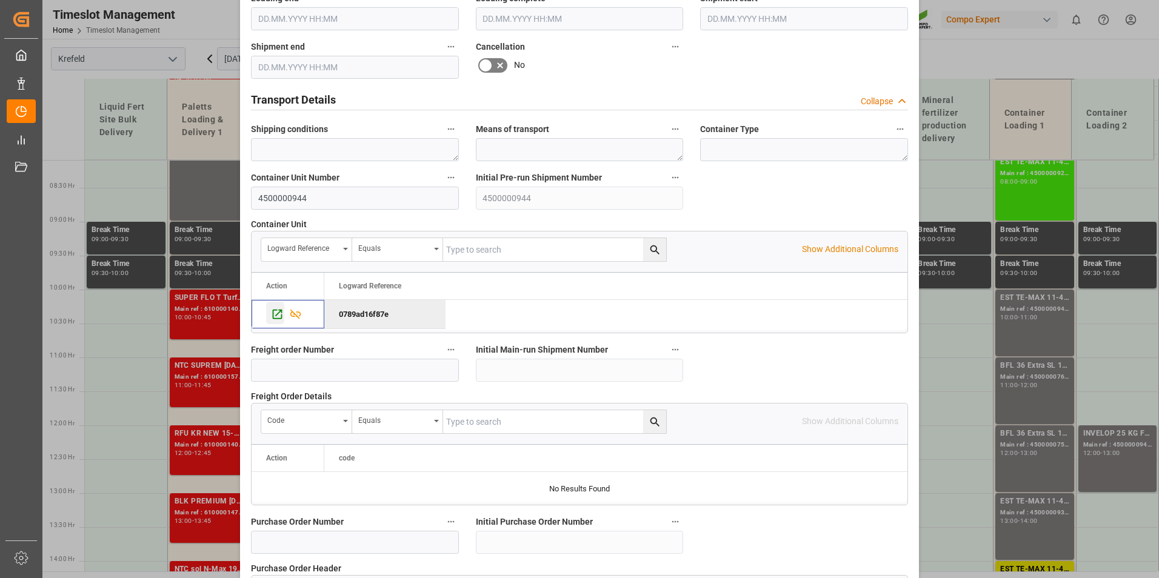
click at [278, 318] on icon "Press SPACE to deselect this row." at bounding box center [278, 314] width 10 height 10
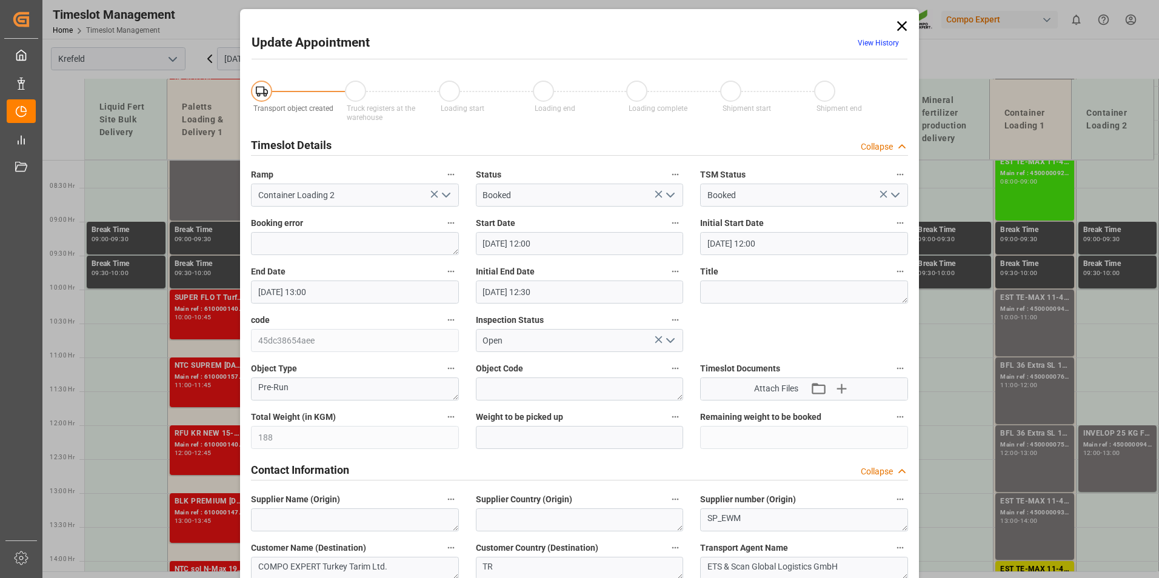
scroll to position [0, 0]
click at [898, 31] on icon at bounding box center [902, 27] width 17 height 17
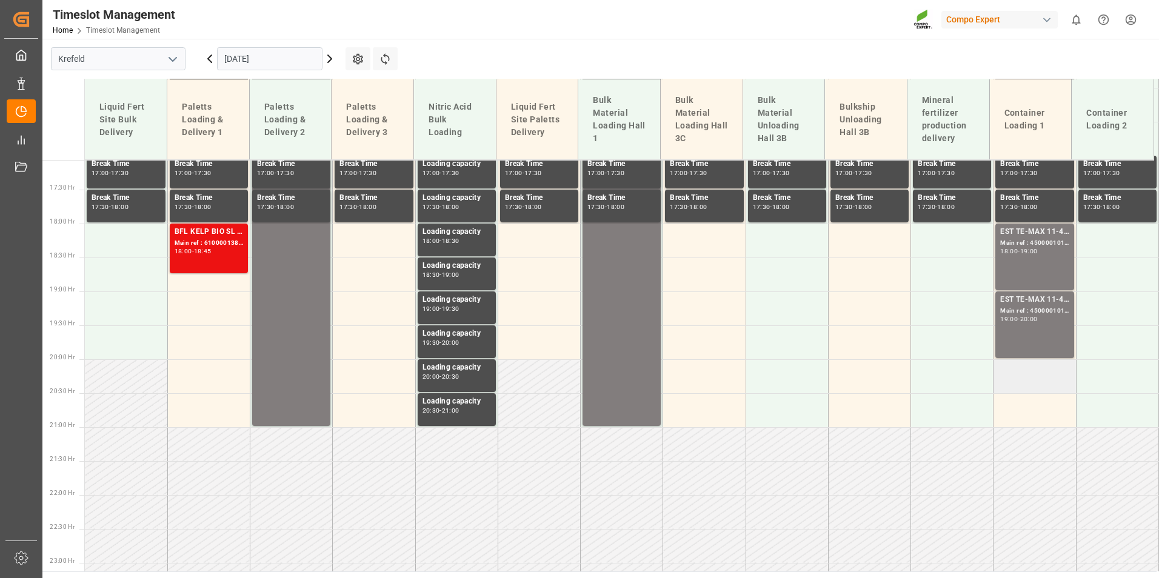
scroll to position [1158, 0]
click at [1011, 333] on div "EST TE-MAX 11-48 20kg (x45) ES, PT MTO Main ref : 4500001013, 2000000382 19:00 …" at bounding box center [1034, 326] width 69 height 62
click at [1024, 340] on div "EST TE-MAX 11-48 20kg (x45) ES, PT MTO Main ref : 4500001013, 2000000382 19:00 …" at bounding box center [1034, 326] width 69 height 62
click at [210, 57] on icon at bounding box center [210, 58] width 4 height 7
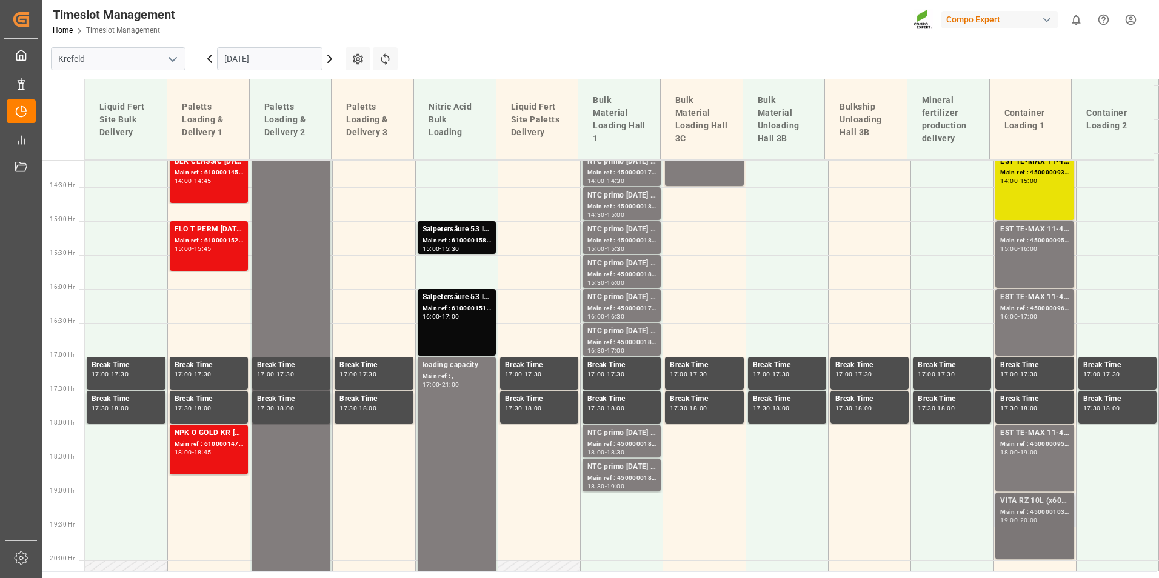
scroll to position [1049, 0]
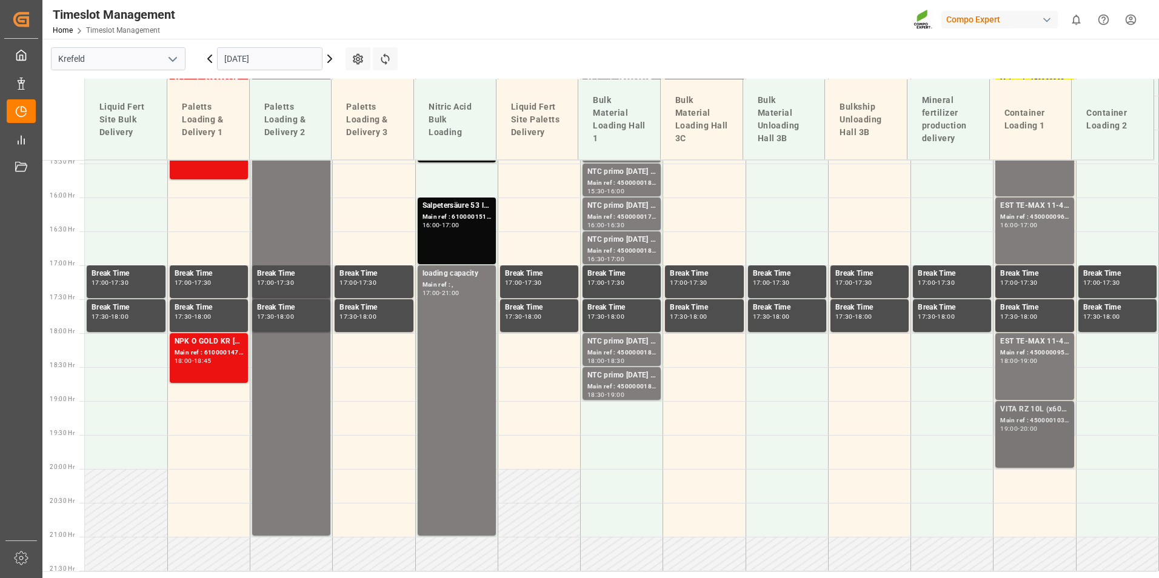
click at [1015, 418] on div "Main ref : 4500001030, 2000001017" at bounding box center [1034, 421] width 69 height 10
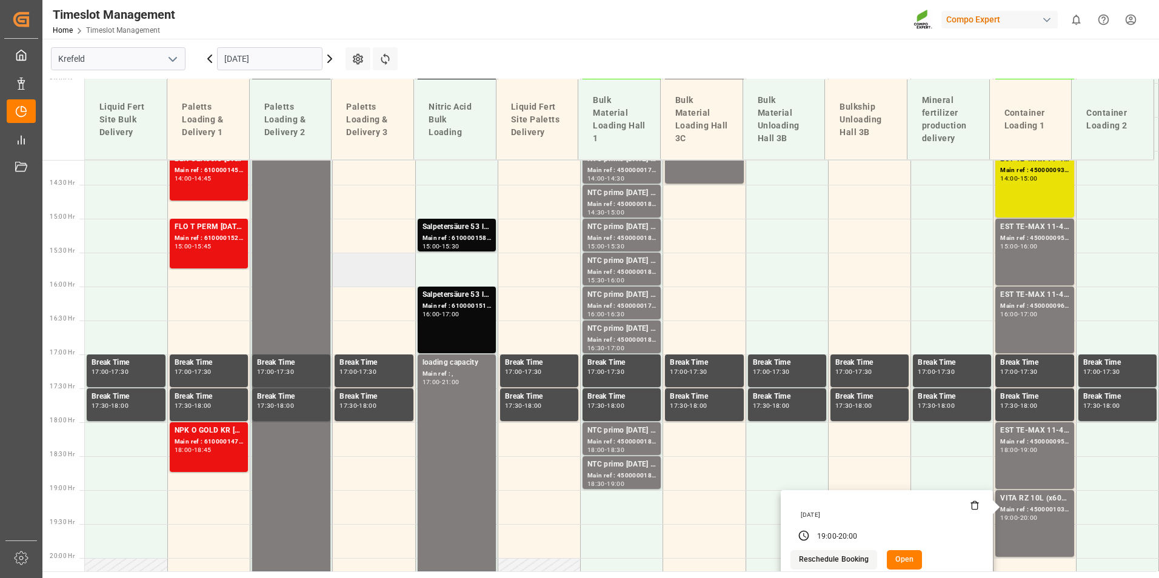
scroll to position [867, 0]
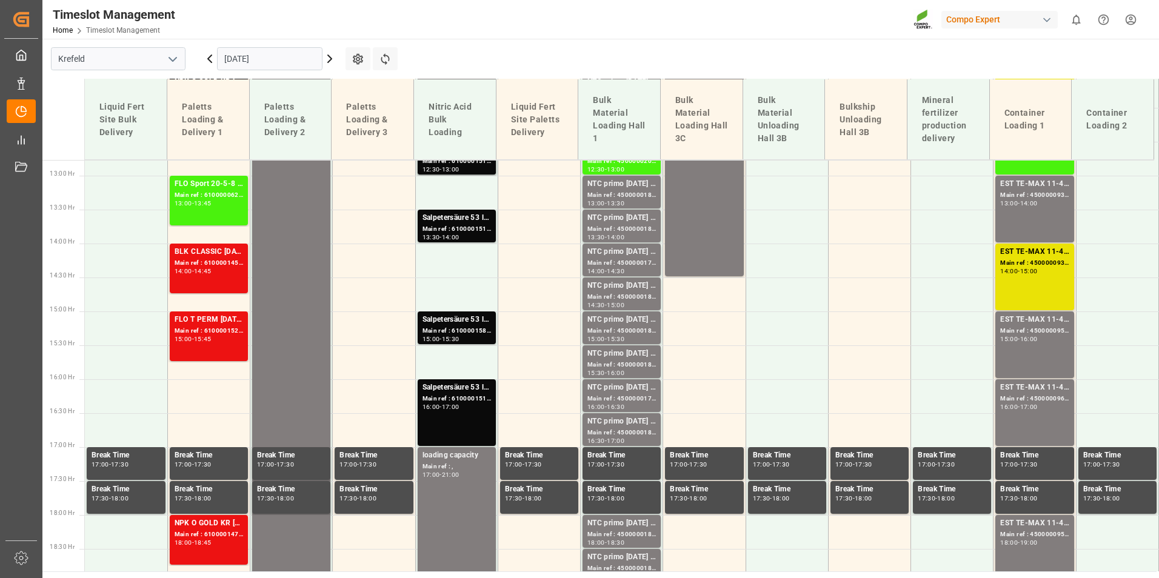
click at [219, 258] on div "Main ref : 6100001454, 2000001266 2000001266;" at bounding box center [209, 263] width 69 height 10
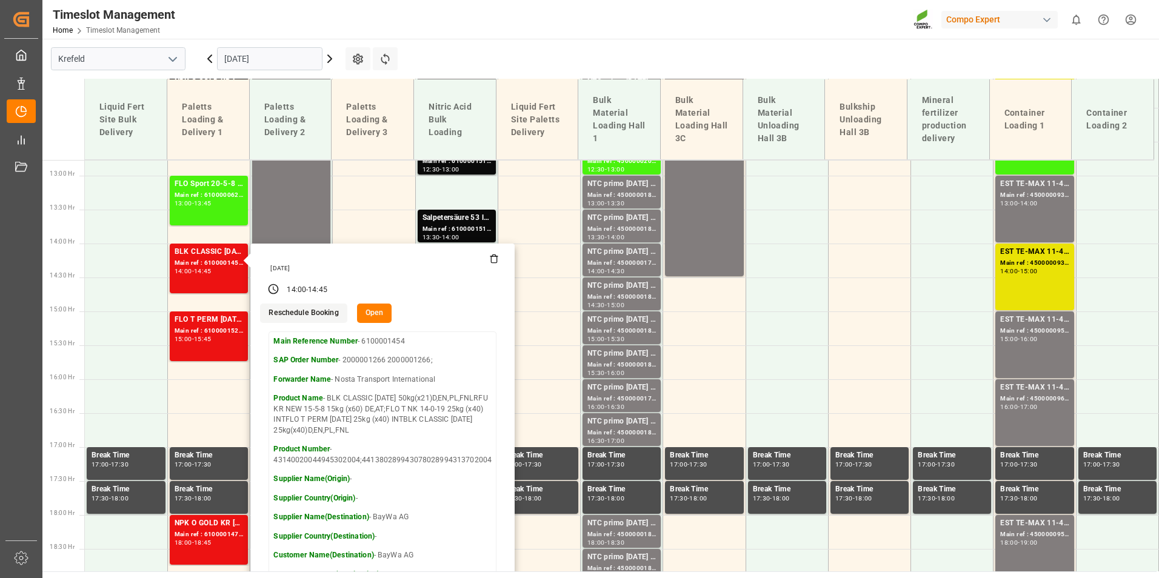
click at [1159, 42] on html "Created by potrace 1.15, written by [PERSON_NAME] [DATE]-[DATE] Created by potr…" at bounding box center [579, 289] width 1159 height 578
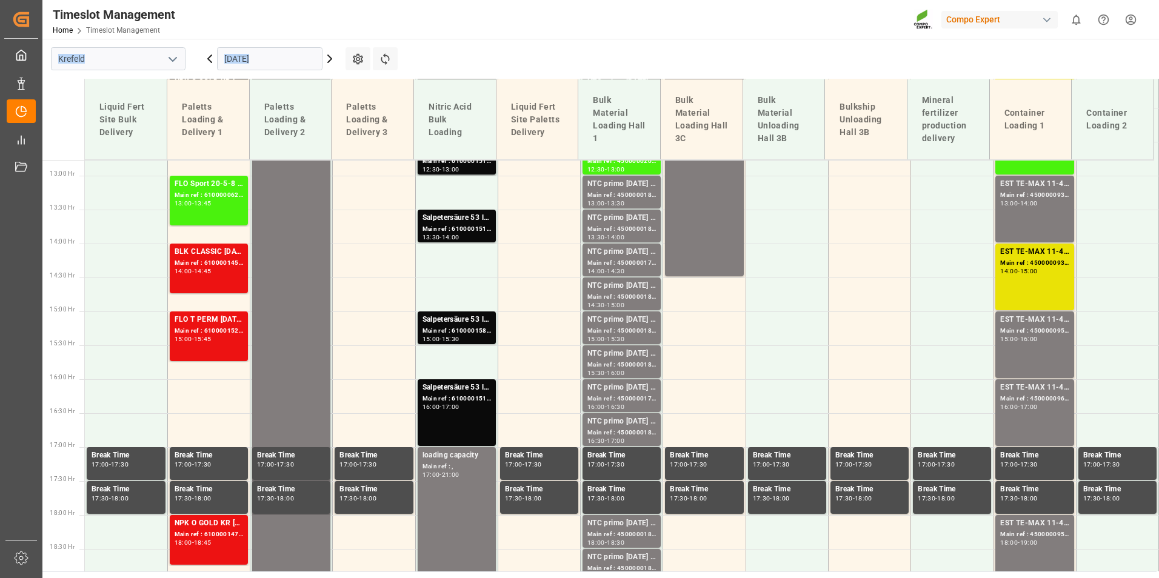
click at [334, 58] on icon at bounding box center [330, 59] width 15 height 15
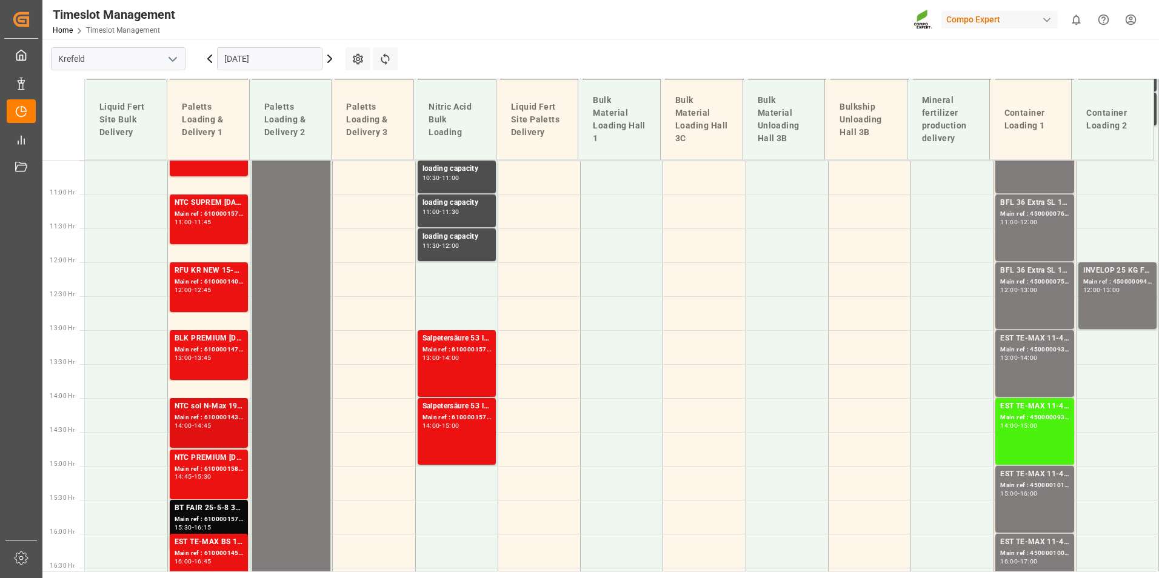
scroll to position [685, 0]
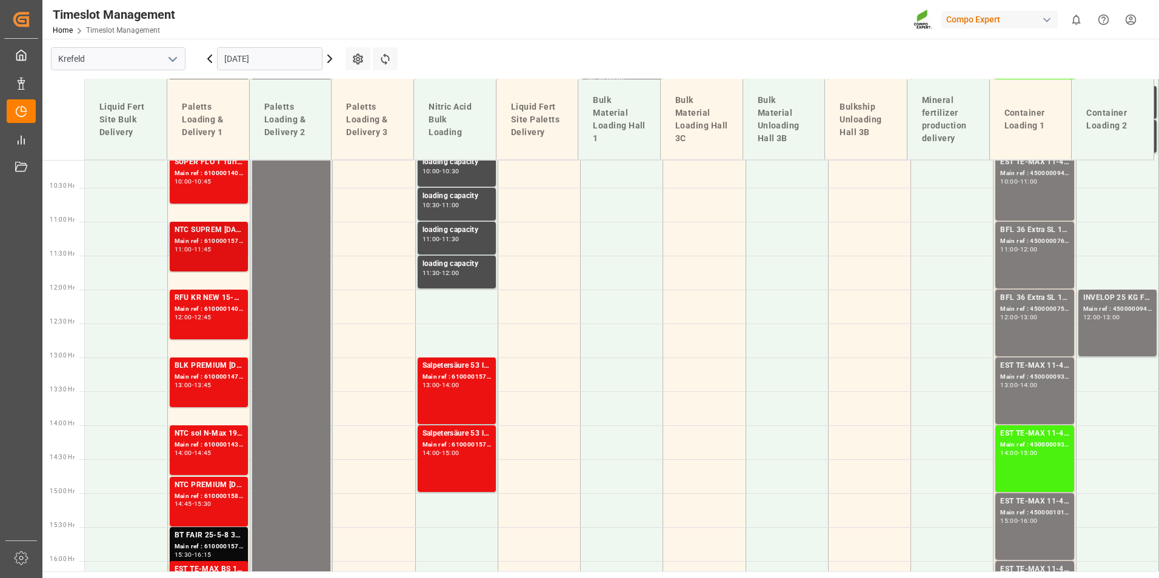
click at [214, 230] on div "NTC SUPREM [DATE] 25kg (x40)A,D,EN,I,SINTC CLASSIC [DATE] 25kg (x40) DE,EN,PLBL…" at bounding box center [209, 230] width 69 height 12
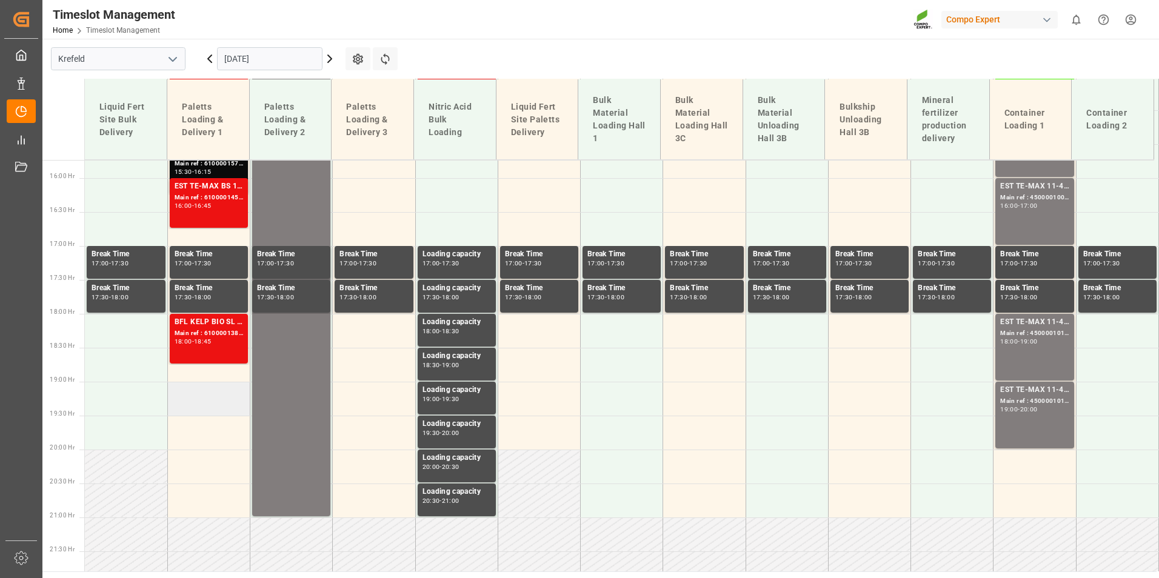
scroll to position [1049, 0]
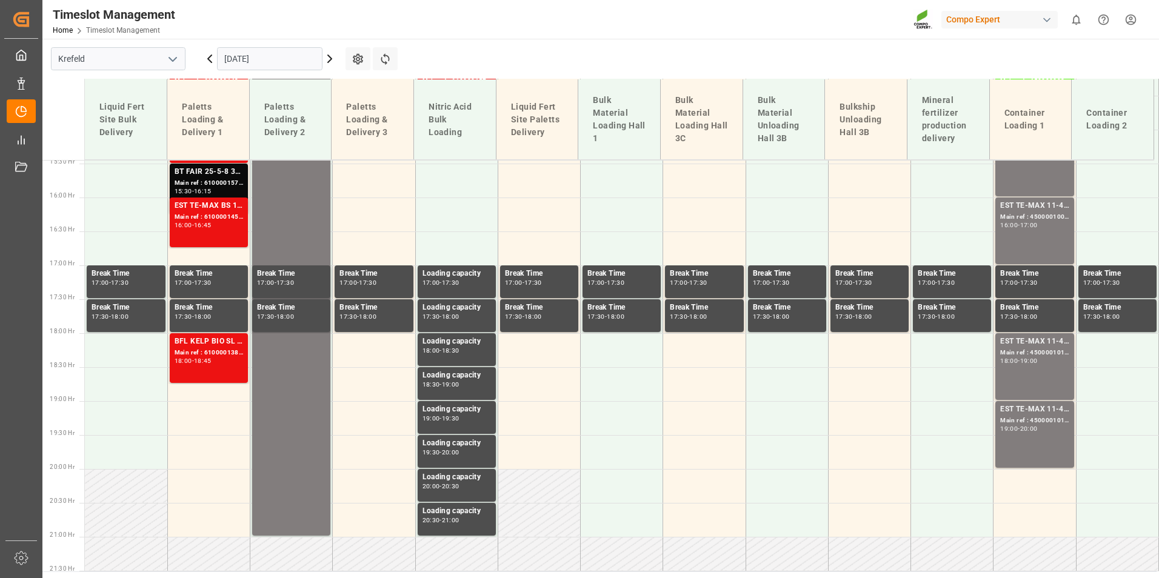
click at [332, 61] on icon at bounding box center [330, 59] width 15 height 15
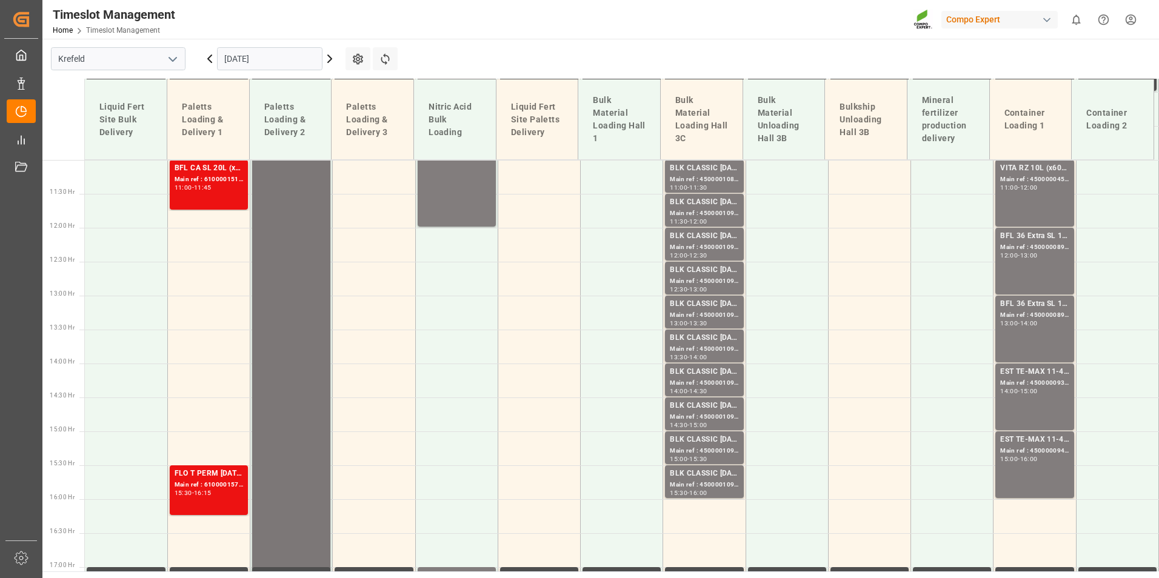
scroll to position [746, 0]
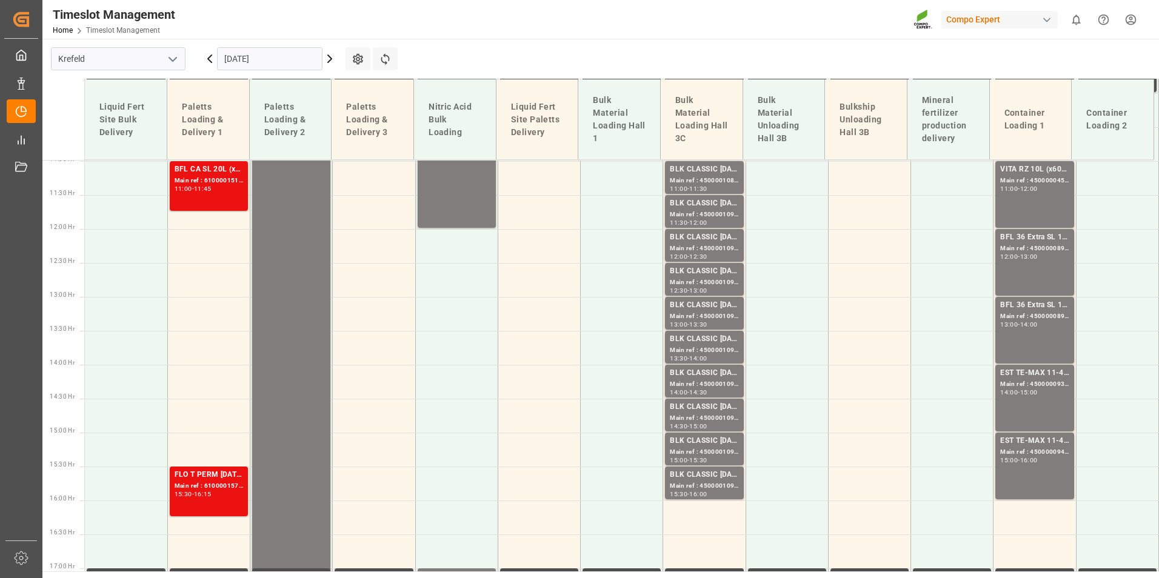
click at [206, 63] on icon at bounding box center [209, 59] width 15 height 15
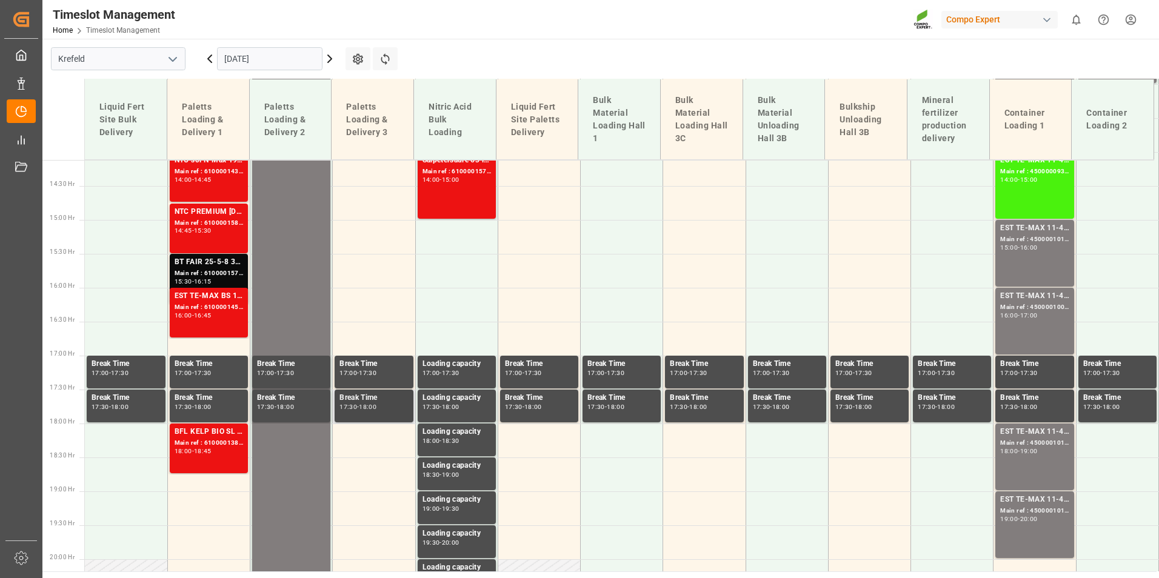
scroll to position [988, 0]
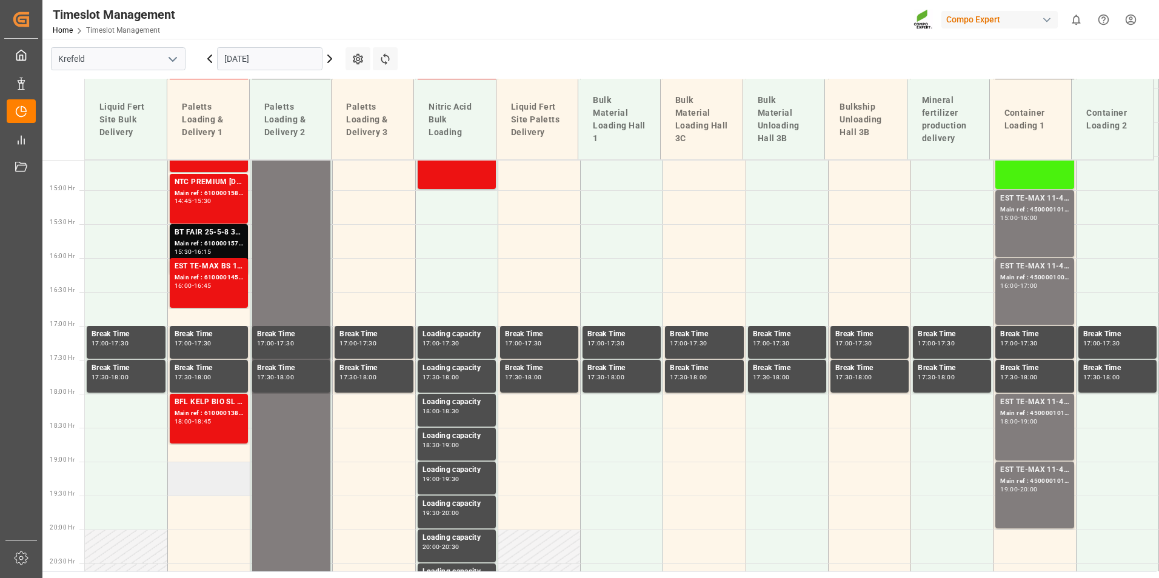
click at [211, 476] on td at bounding box center [208, 479] width 82 height 34
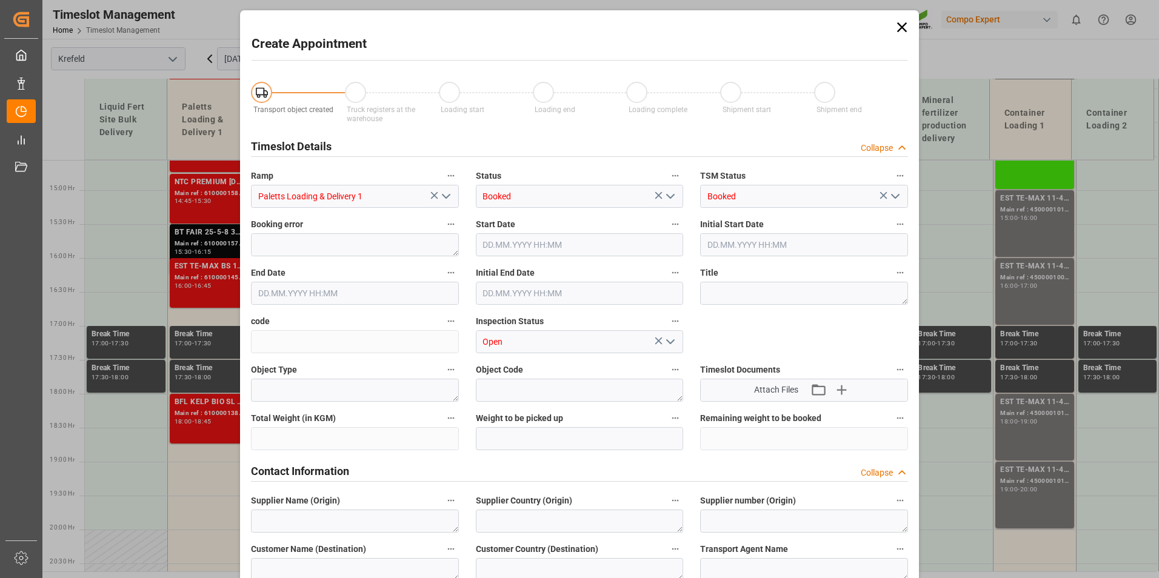
type input "[DATE] 19:00"
type input "[DATE] 19:30"
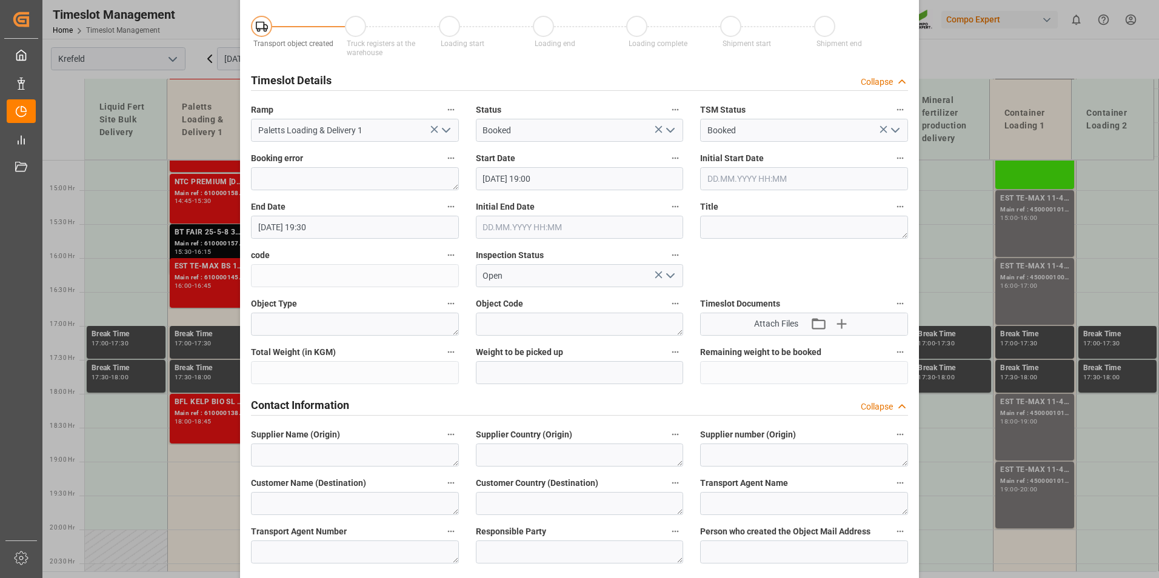
scroll to position [0, 0]
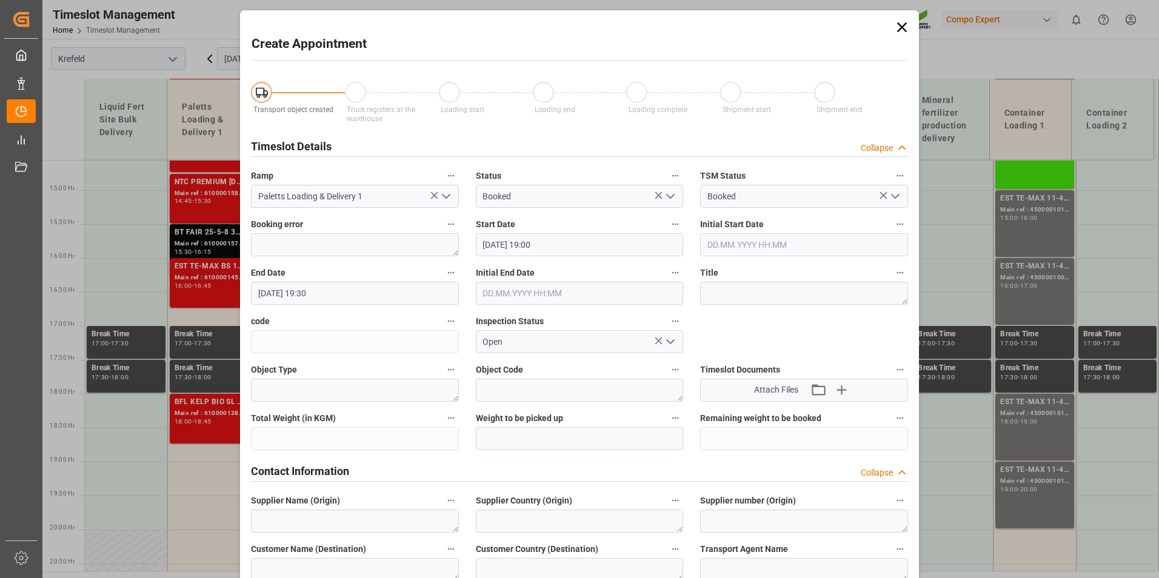
click at [899, 32] on icon at bounding box center [902, 27] width 17 height 17
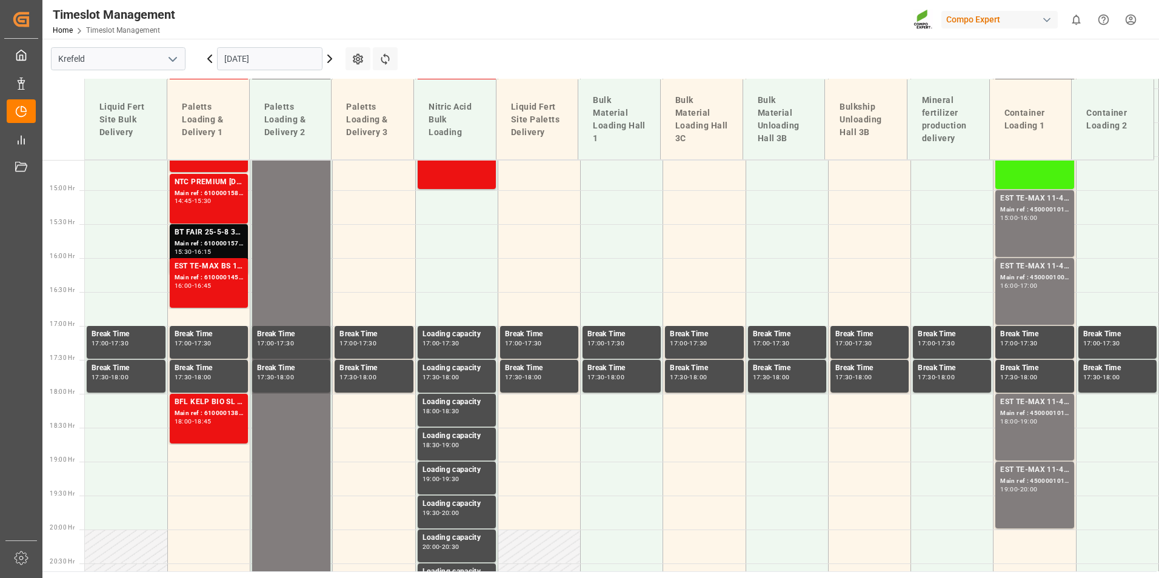
click at [289, 54] on input "[DATE]" at bounding box center [269, 58] width 105 height 23
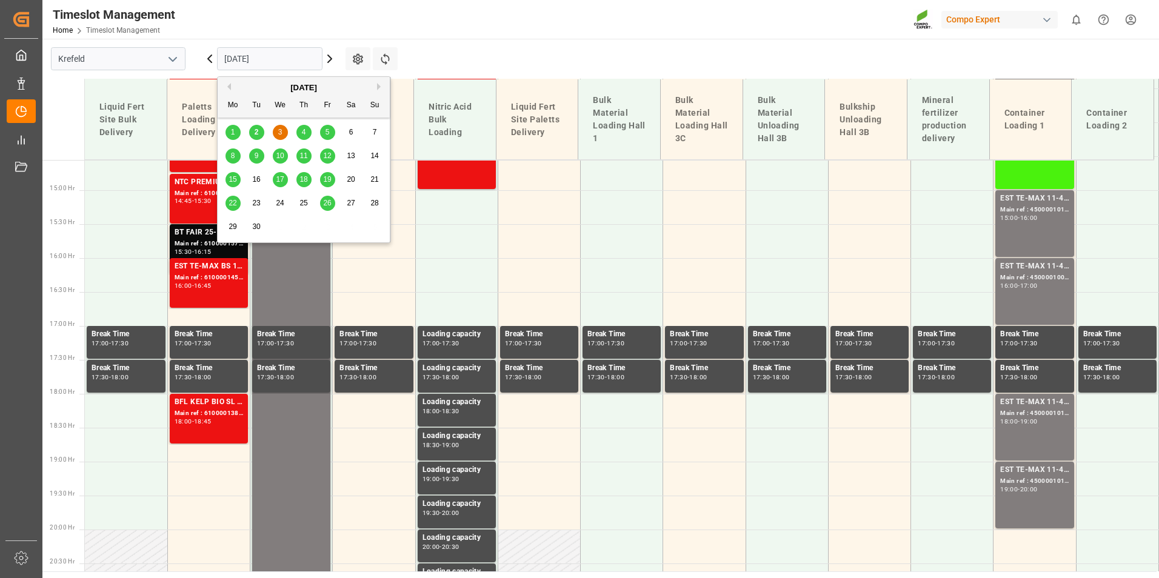
click at [237, 153] on div "8" at bounding box center [233, 156] width 15 height 15
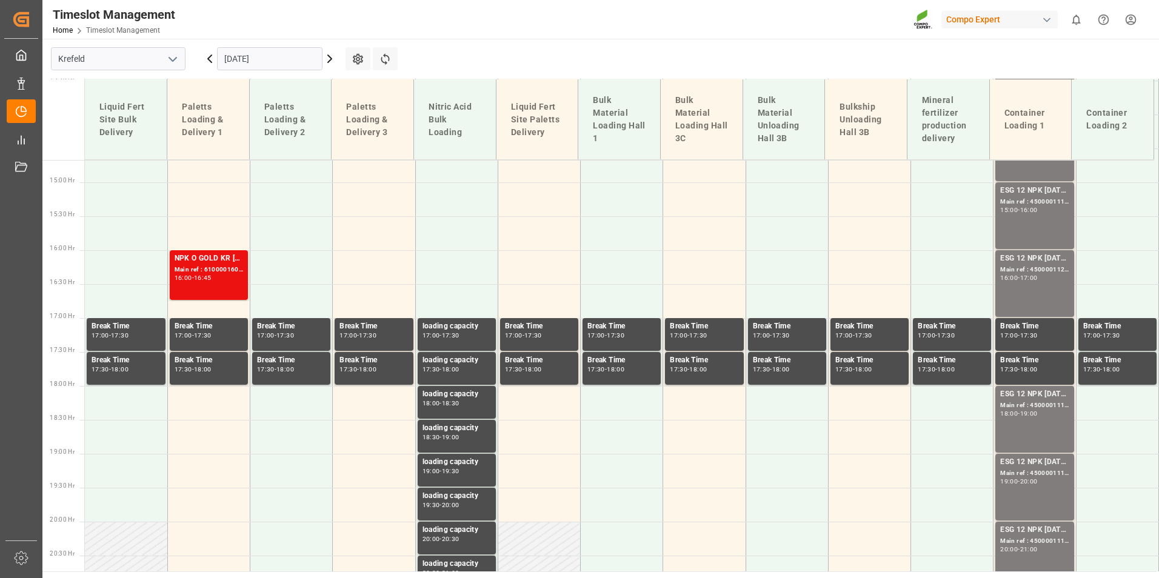
scroll to position [1049, 0]
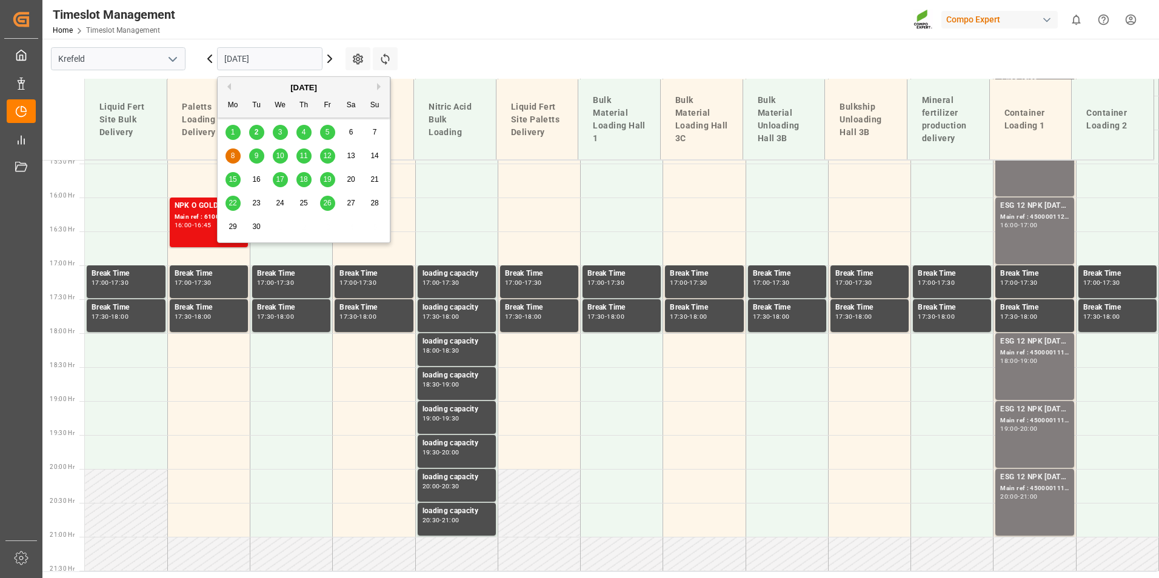
click at [279, 62] on input "[DATE]" at bounding box center [269, 58] width 105 height 23
click at [256, 158] on span "9" at bounding box center [257, 156] width 4 height 8
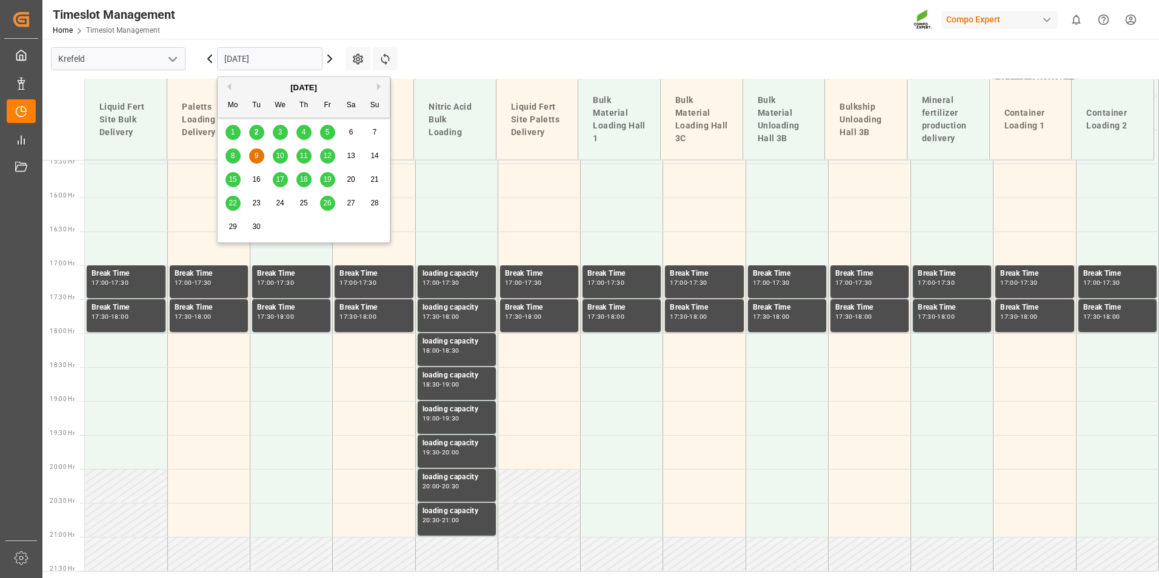
click at [276, 62] on input "[DATE]" at bounding box center [269, 58] width 105 height 23
click at [259, 133] on div "2" at bounding box center [256, 132] width 15 height 15
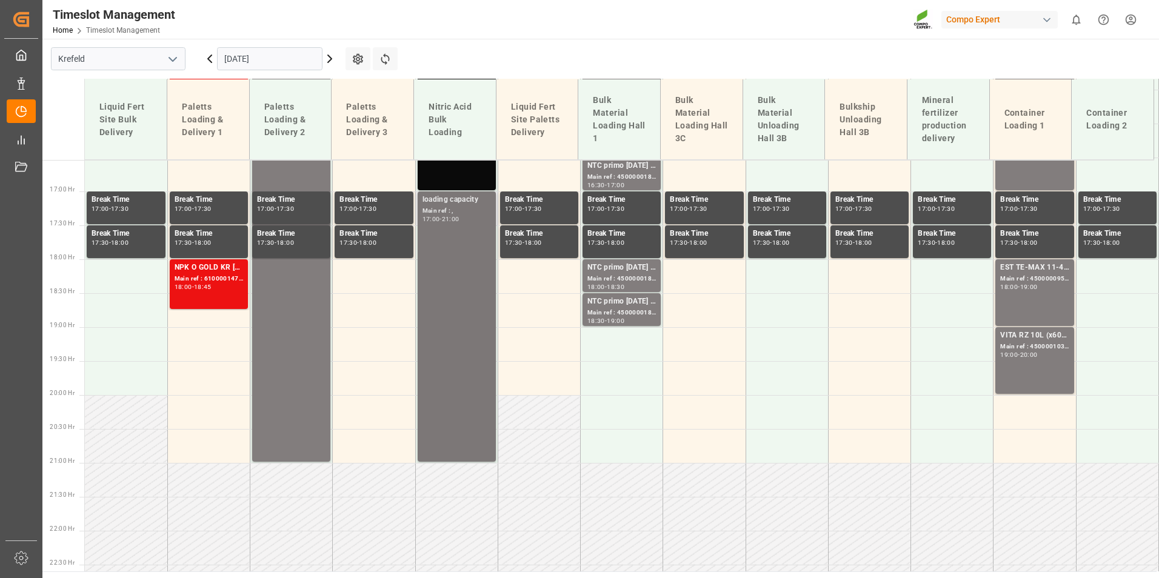
scroll to position [1200, 0]
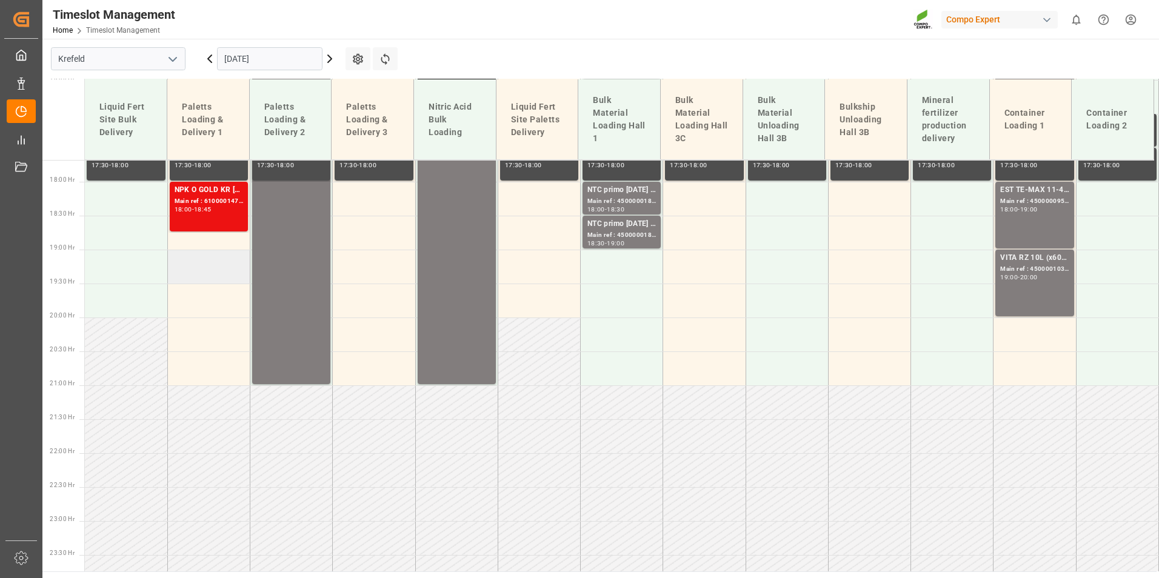
click at [223, 278] on td at bounding box center [208, 267] width 82 height 34
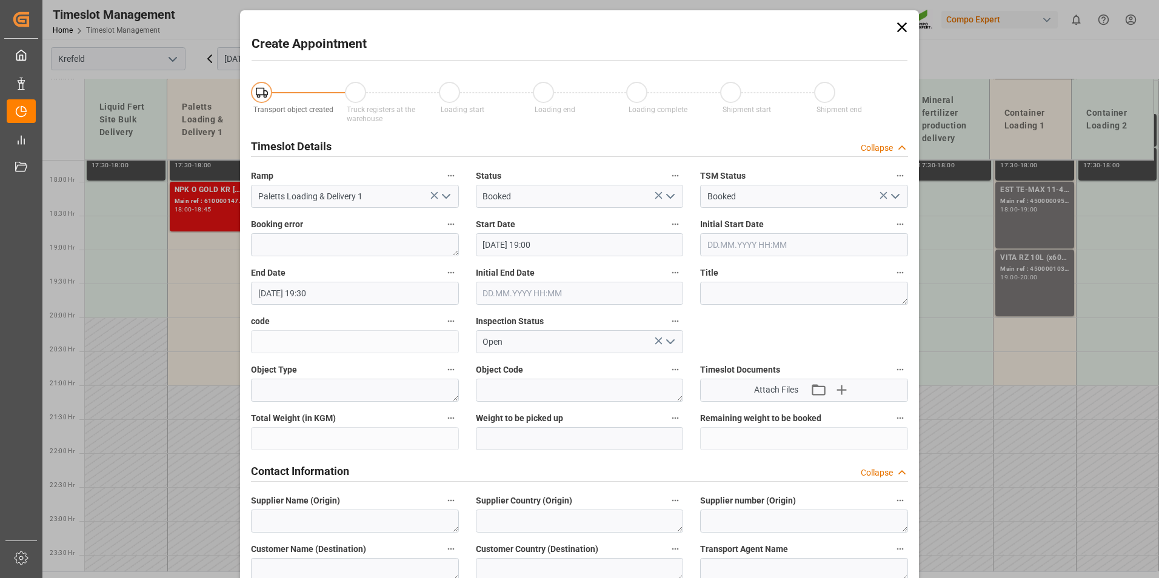
type input "[DATE] 19:00"
type input "[DATE] 19:30"
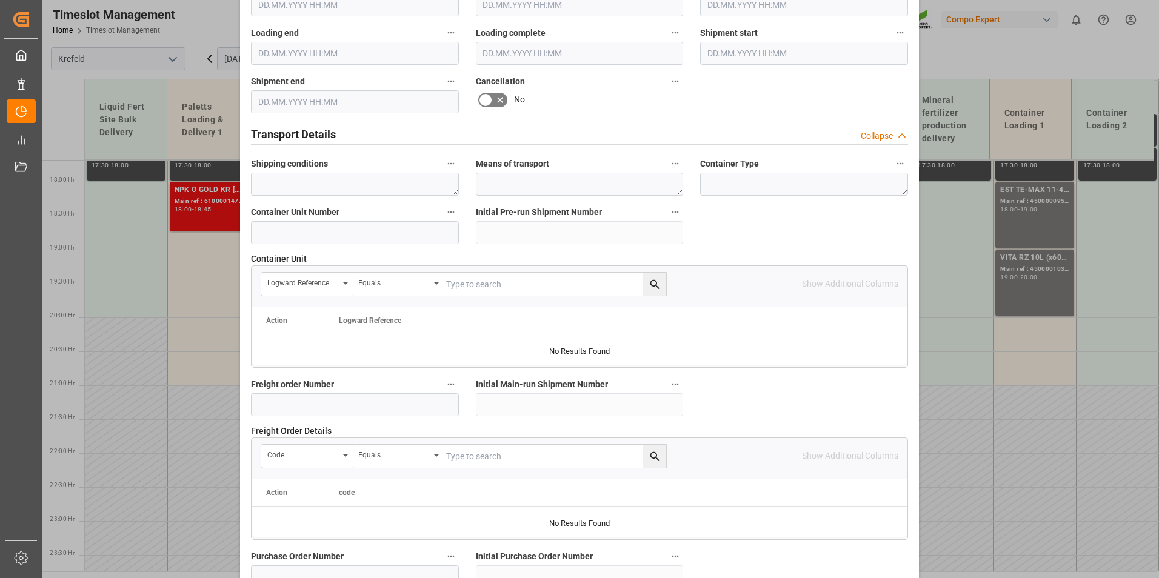
scroll to position [849, 0]
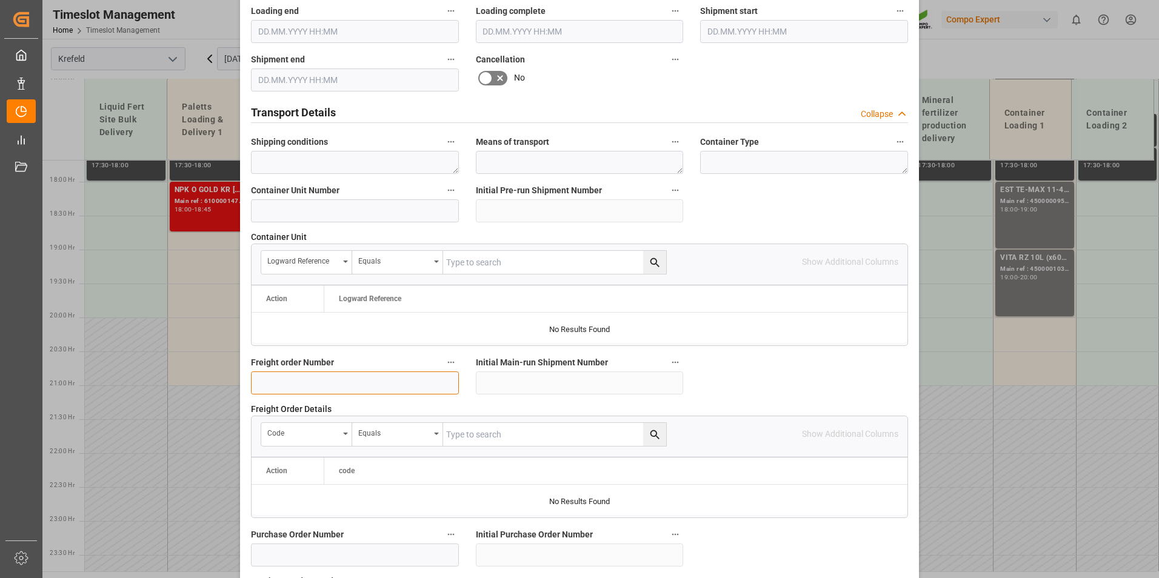
click at [326, 386] on input at bounding box center [355, 383] width 208 height 23
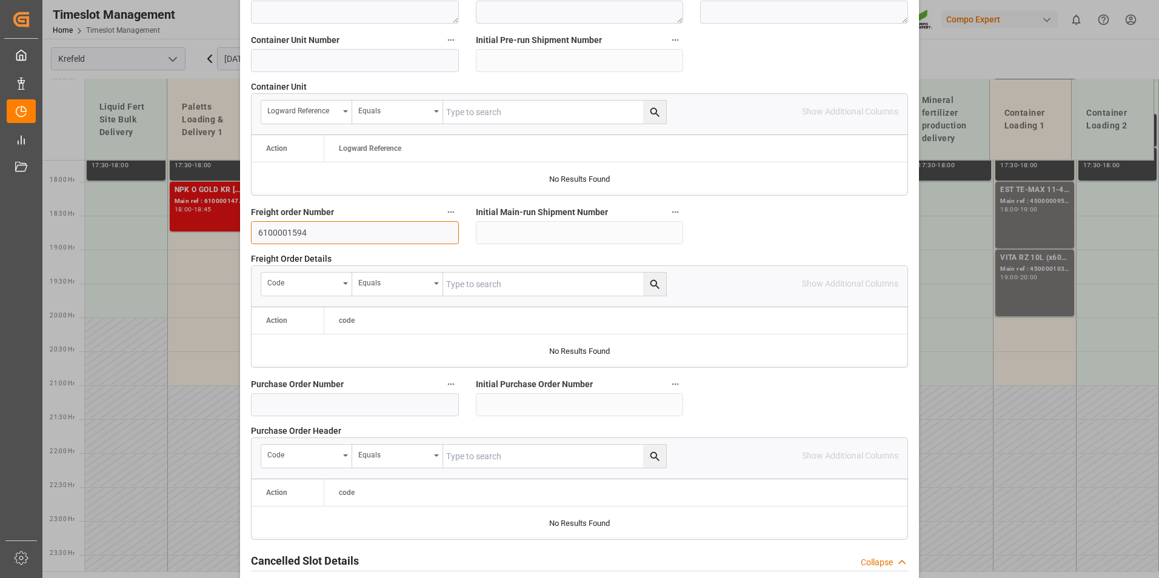
scroll to position [1104, 0]
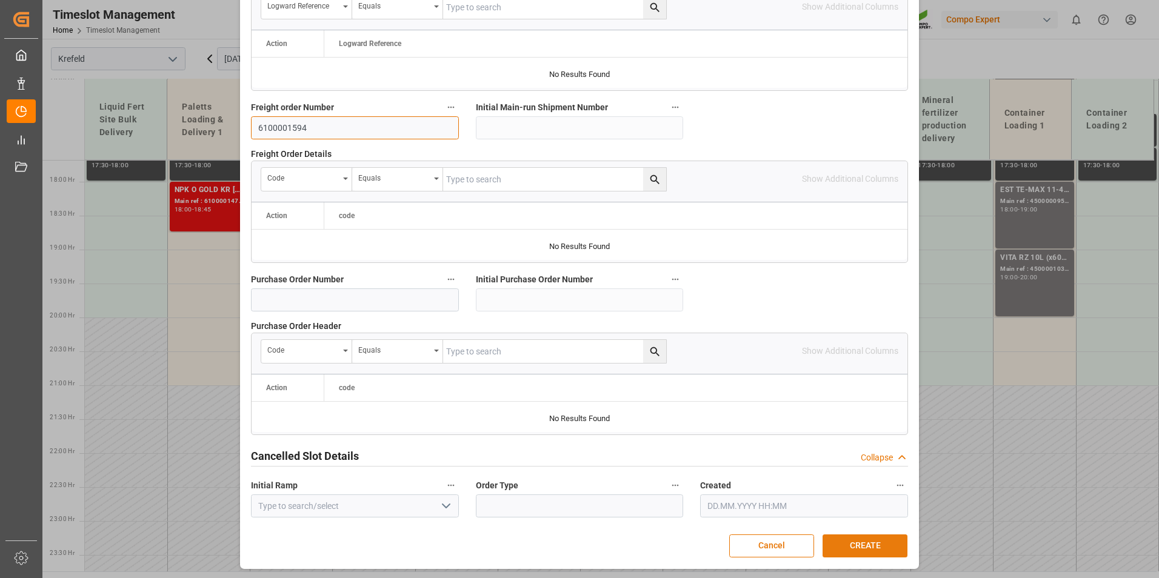
type input "6100001594"
click at [891, 541] on button "CREATE" at bounding box center [865, 546] width 85 height 23
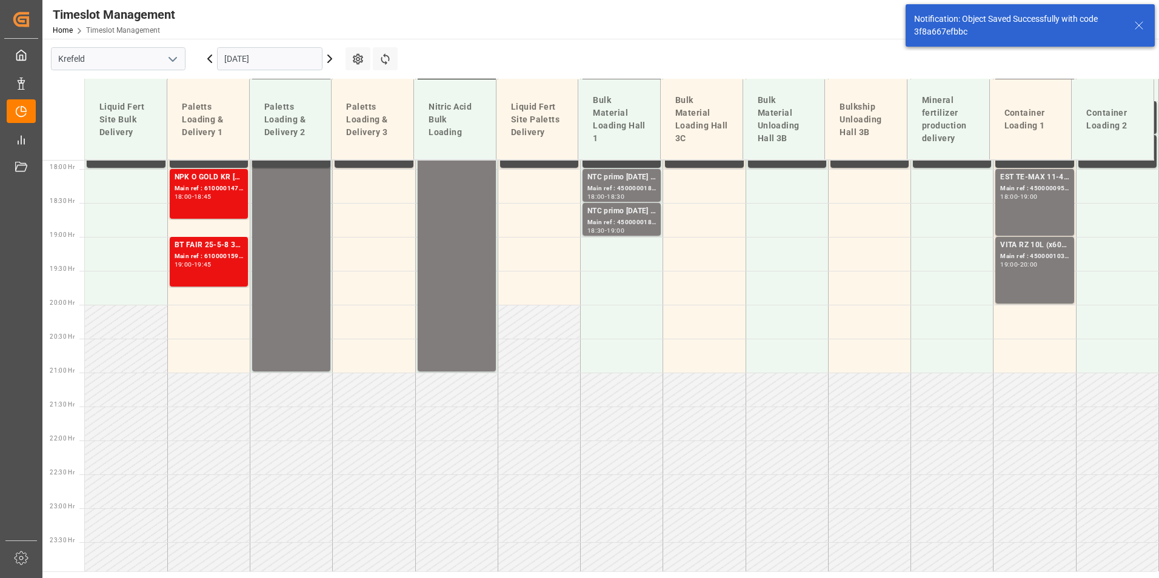
scroll to position [1219, 0]
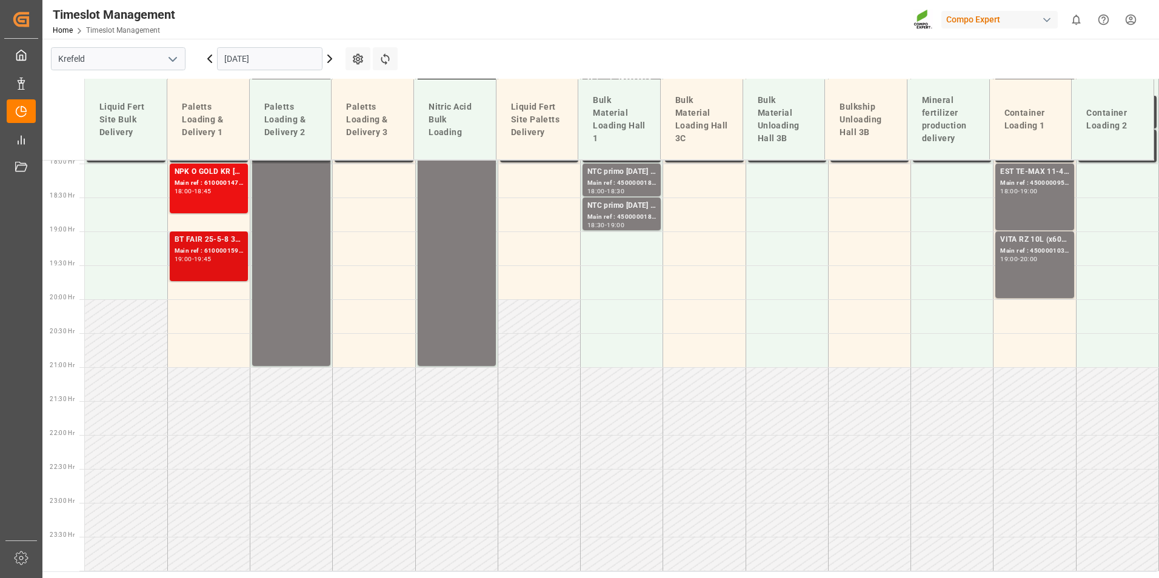
click at [196, 244] on div "BT FAIR 25-5-8 35%UH 3M 25kg (x40) INTSUPER FLO T Turf BS 20kg (x50) INTFLO Spo…" at bounding box center [209, 240] width 69 height 12
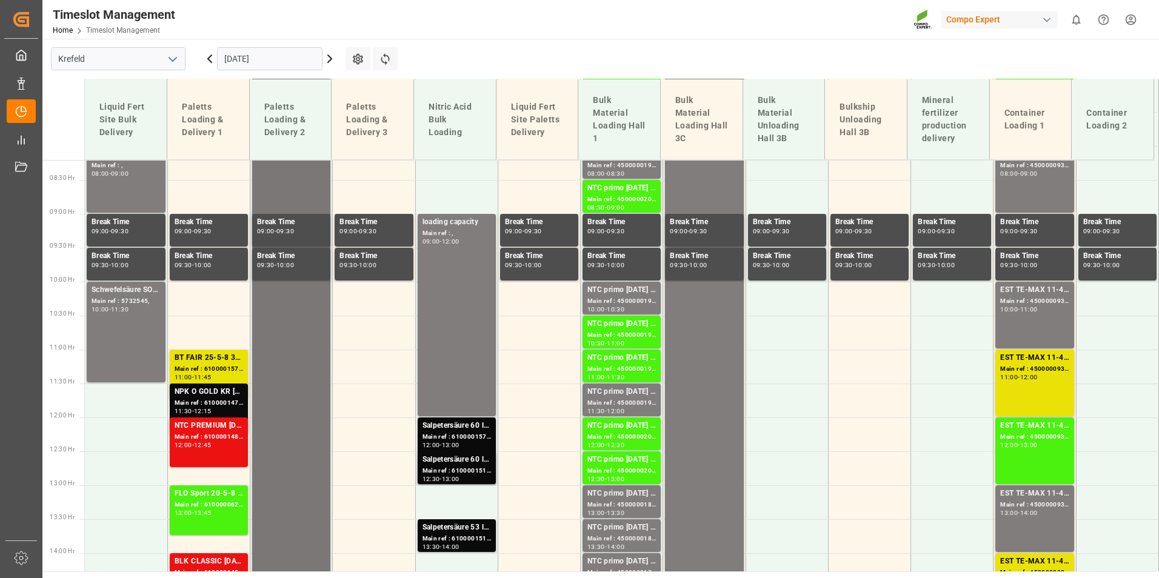
scroll to position [430, 0]
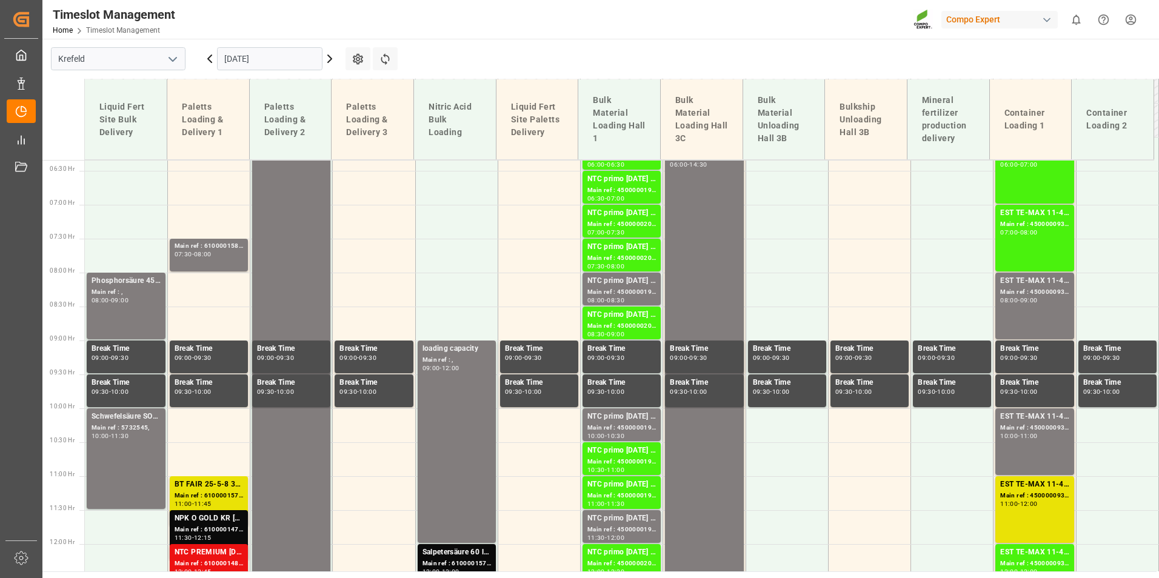
click at [326, 69] on div "[DATE]" at bounding box center [270, 59] width 152 height 40
click at [335, 63] on icon at bounding box center [330, 59] width 15 height 15
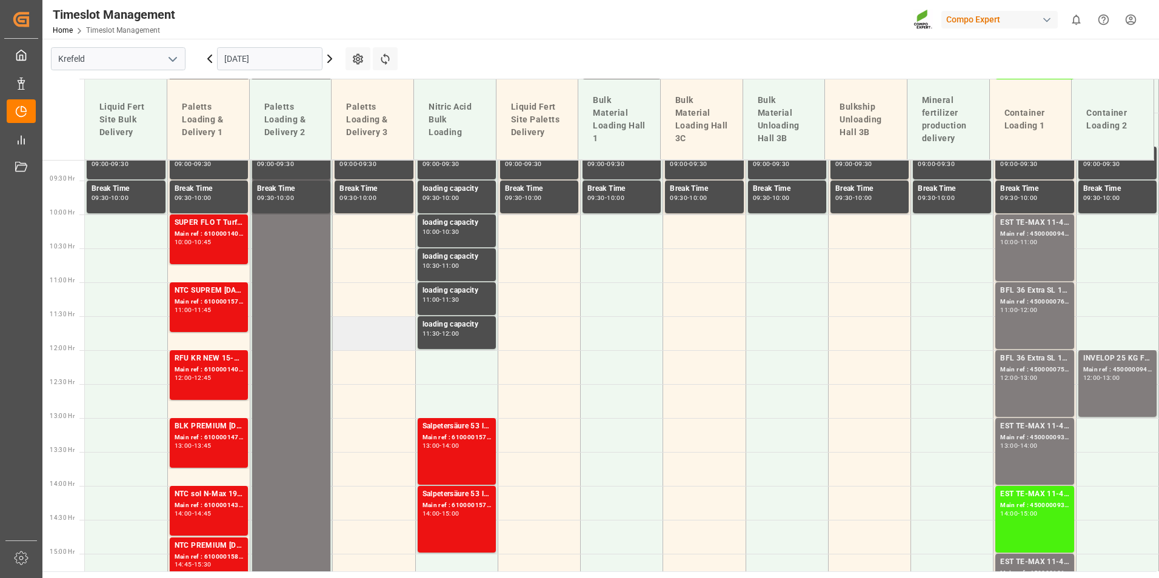
scroll to position [321, 0]
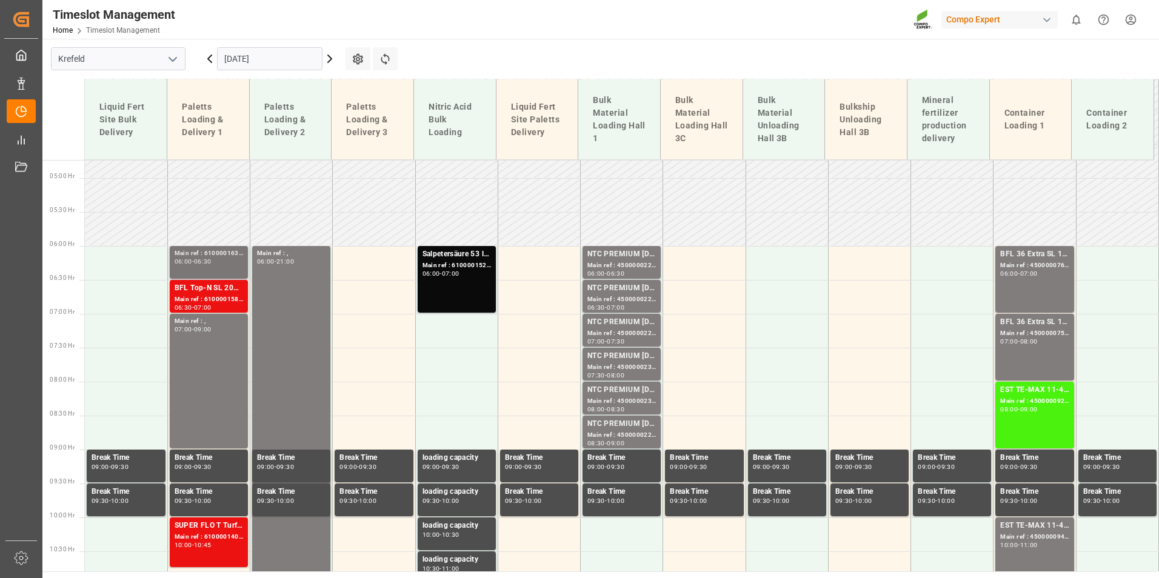
click at [212, 259] on div "06:30" at bounding box center [203, 261] width 18 height 5
click at [210, 289] on div "BFL Top-N SL 20L (x48) DE,FR *PDVITA RZ 10L (x60) BE,DE,FR,EN,NL,ITBFL Aktiv [D…" at bounding box center [209, 289] width 69 height 12
click at [219, 256] on div "Main ref : 6100001635, 6100001635" at bounding box center [209, 254] width 69 height 10
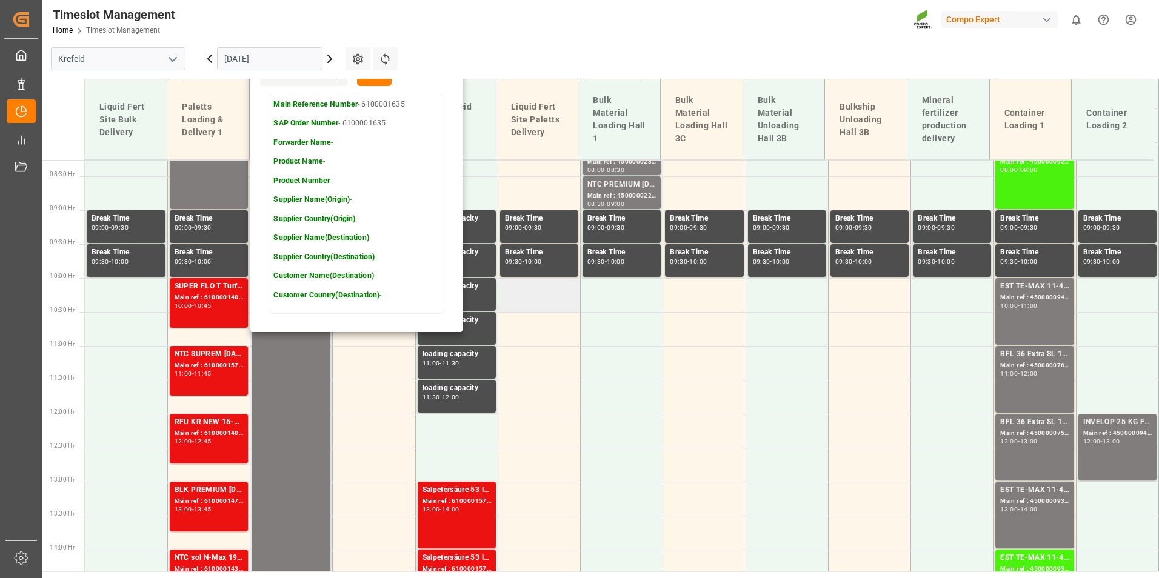
scroll to position [624, 0]
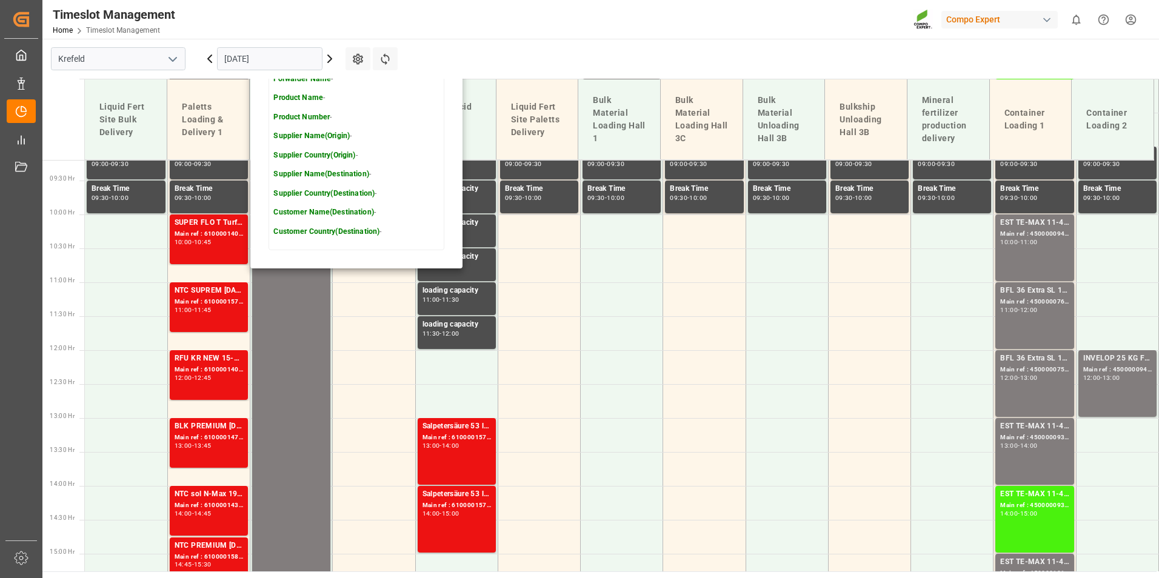
click at [209, 61] on icon at bounding box center [210, 58] width 4 height 7
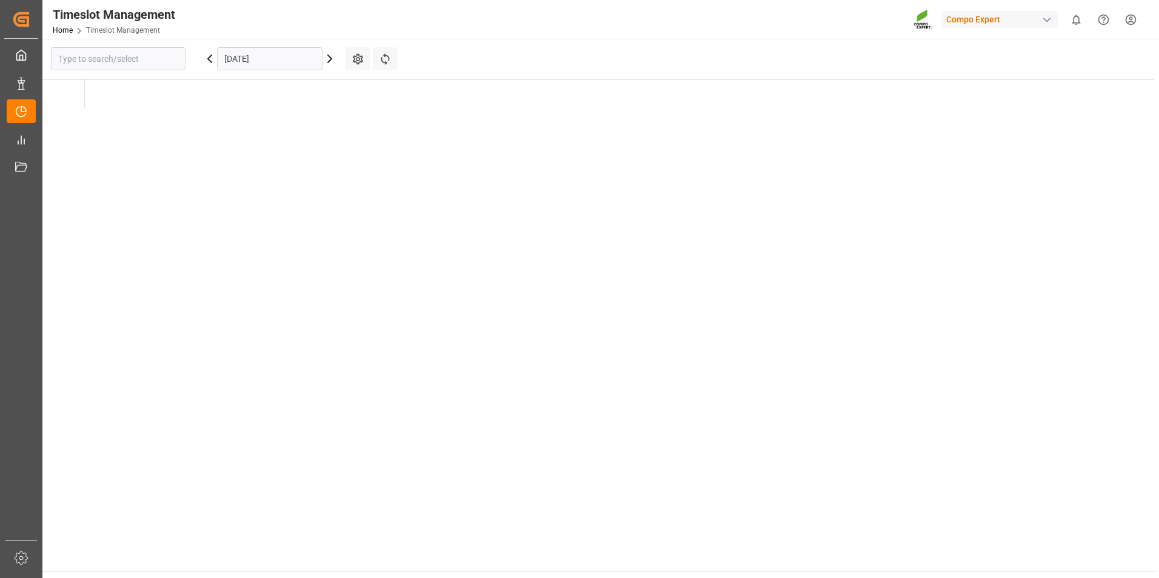
type input "Krefeld"
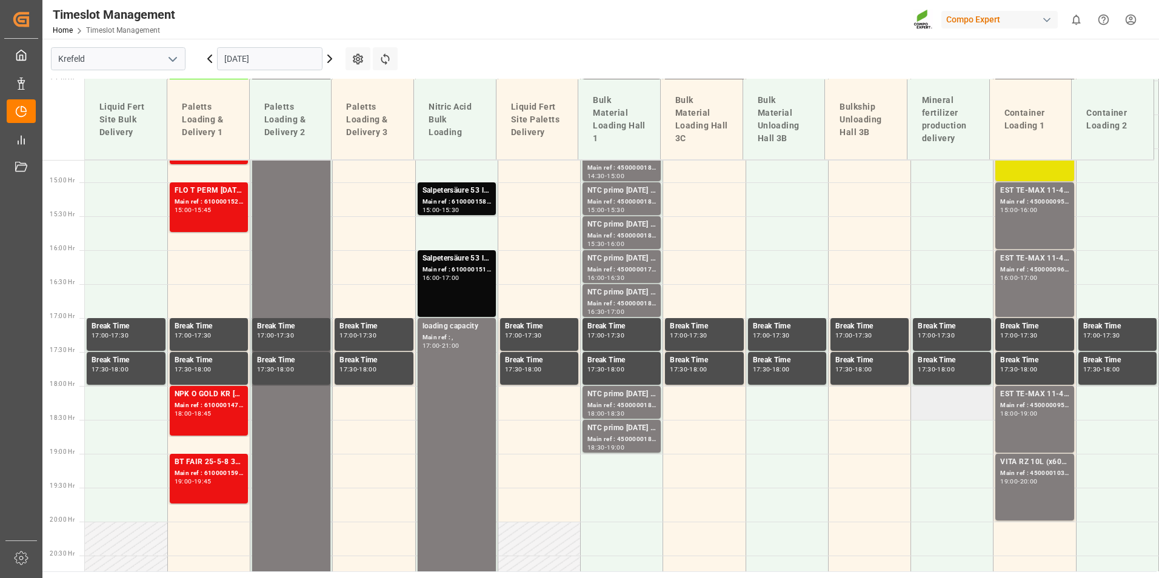
scroll to position [1049, 0]
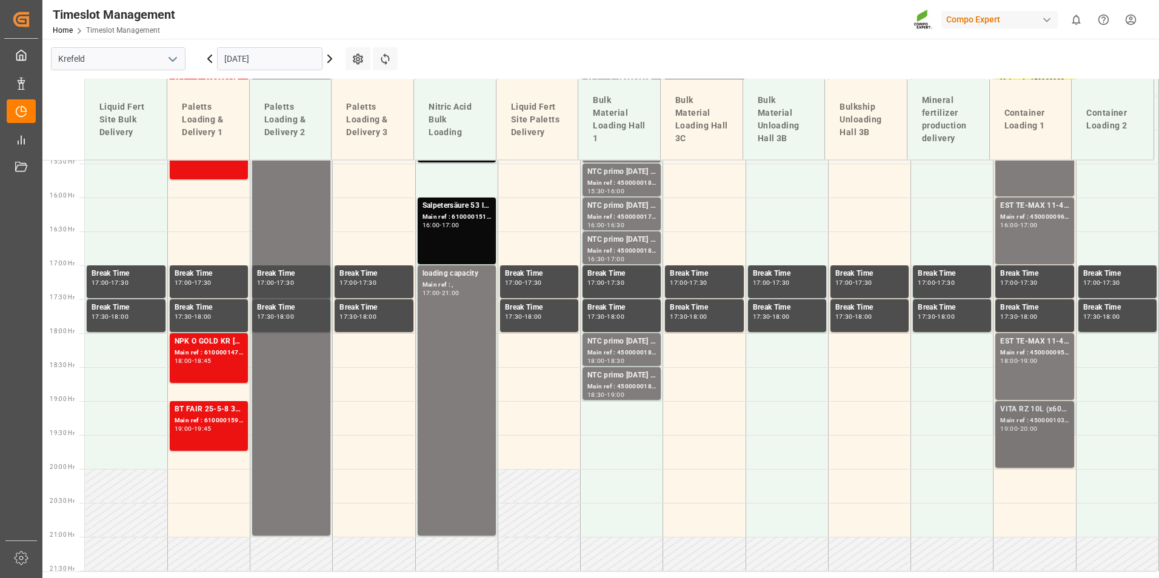
click at [1051, 447] on div "VITA RZ 10L (x60) ARG MTO Main ref : 4500001030, 2000001017 19:00 - 20:00" at bounding box center [1034, 435] width 69 height 62
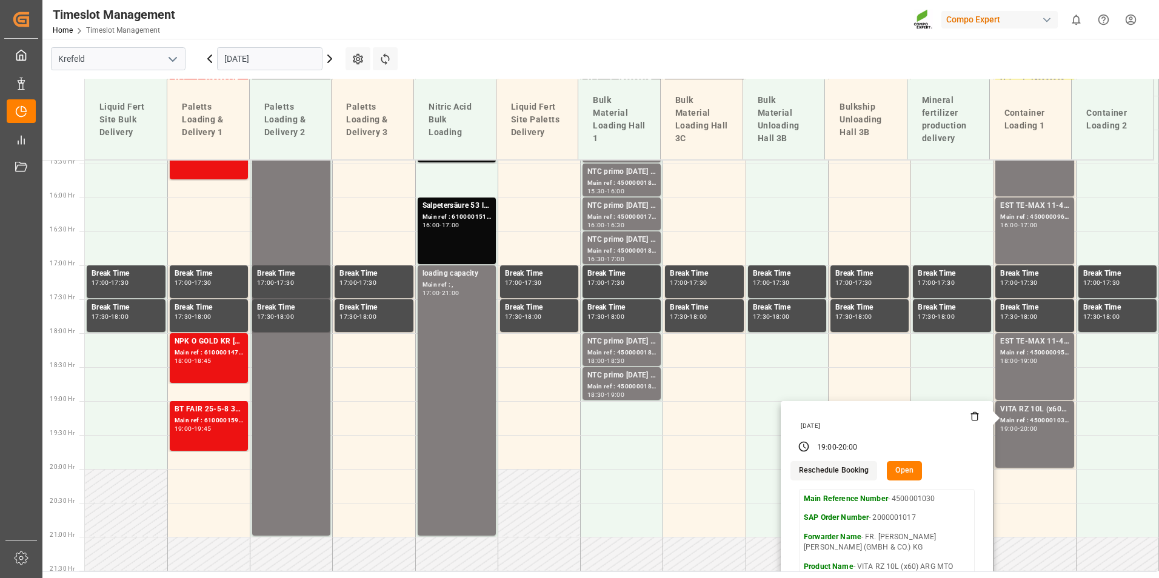
click at [327, 60] on icon at bounding box center [330, 59] width 15 height 15
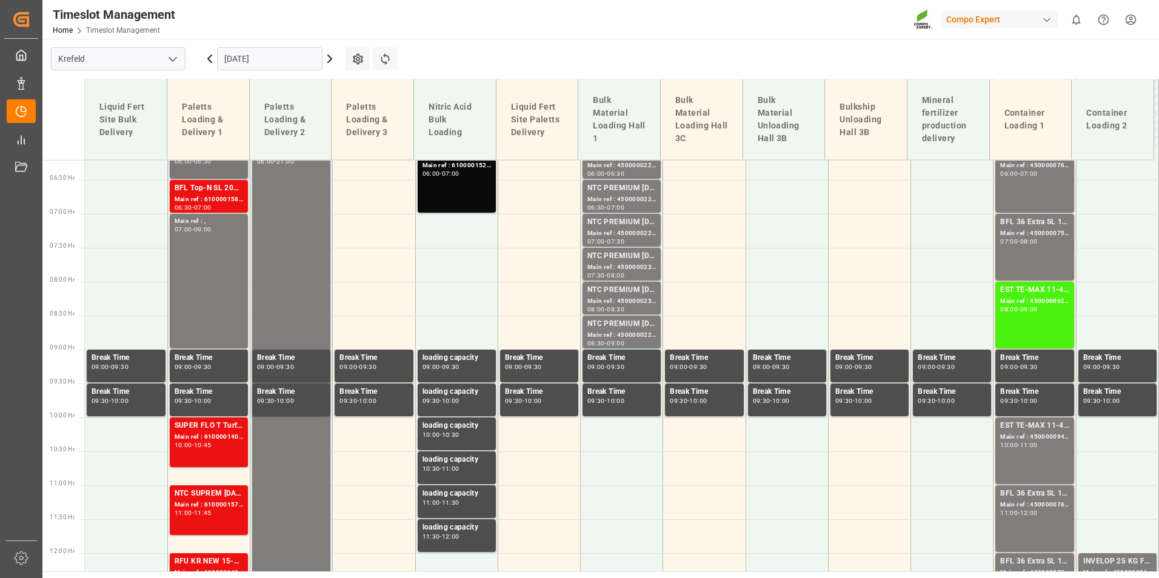
scroll to position [382, 0]
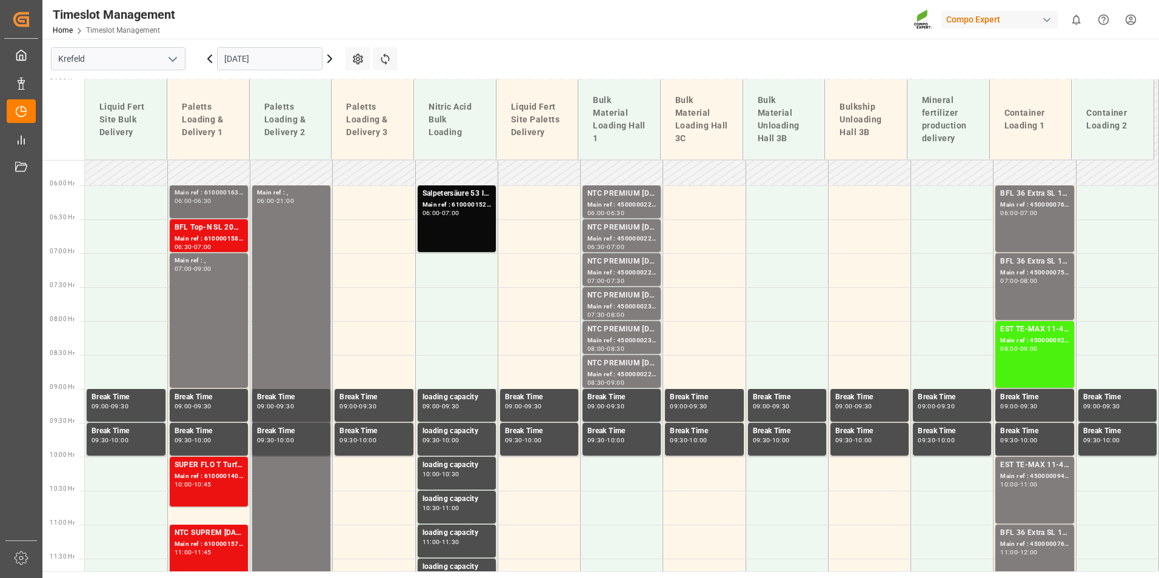
click at [202, 204] on div "06:30" at bounding box center [203, 200] width 18 height 5
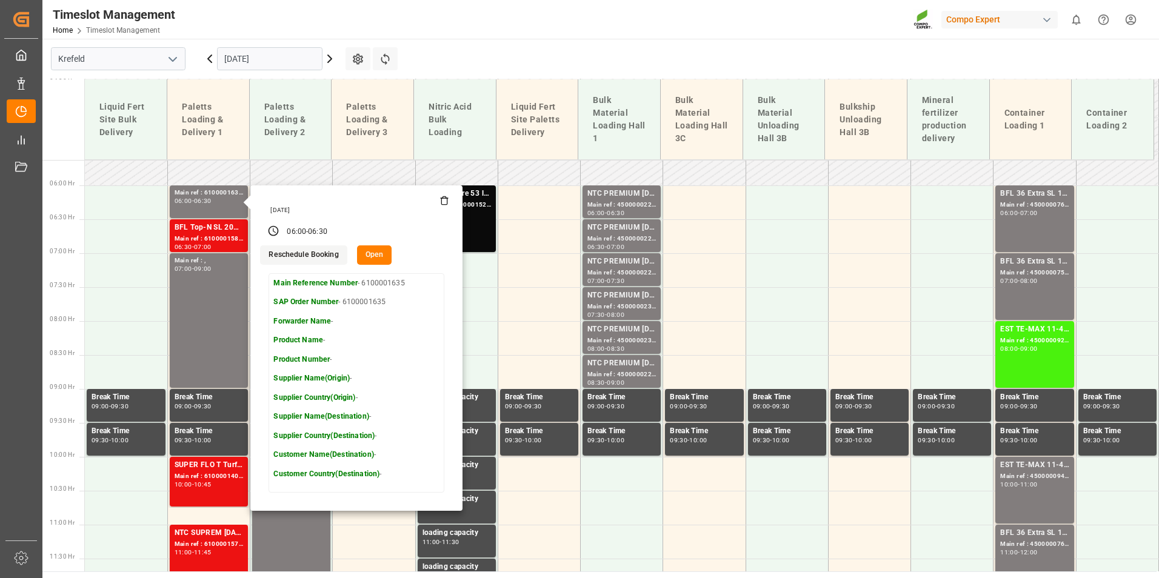
click at [210, 58] on icon at bounding box center [209, 59] width 15 height 15
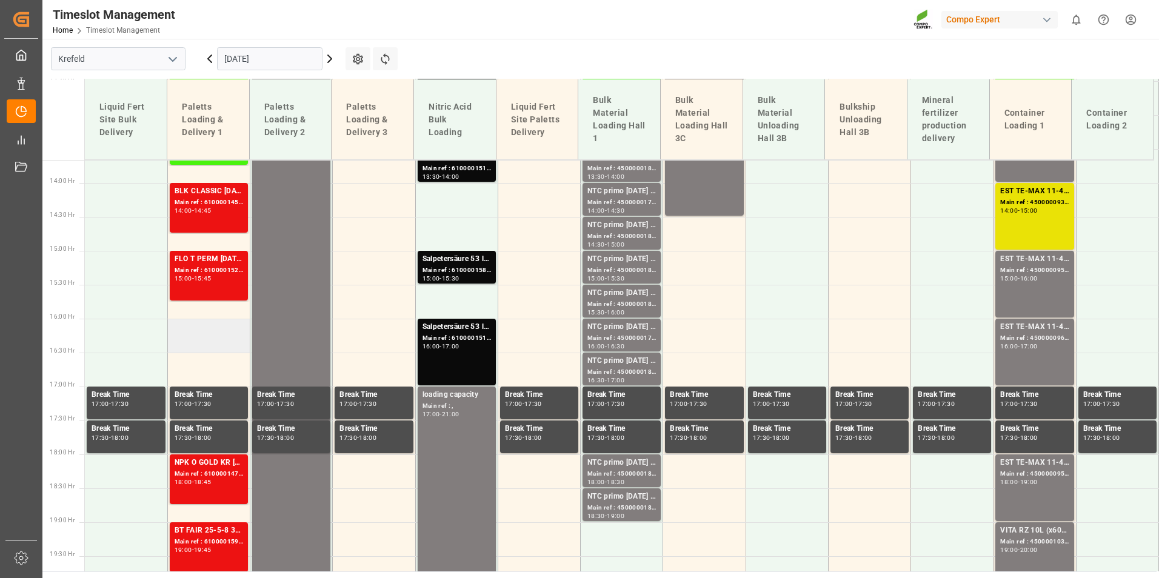
scroll to position [1049, 0]
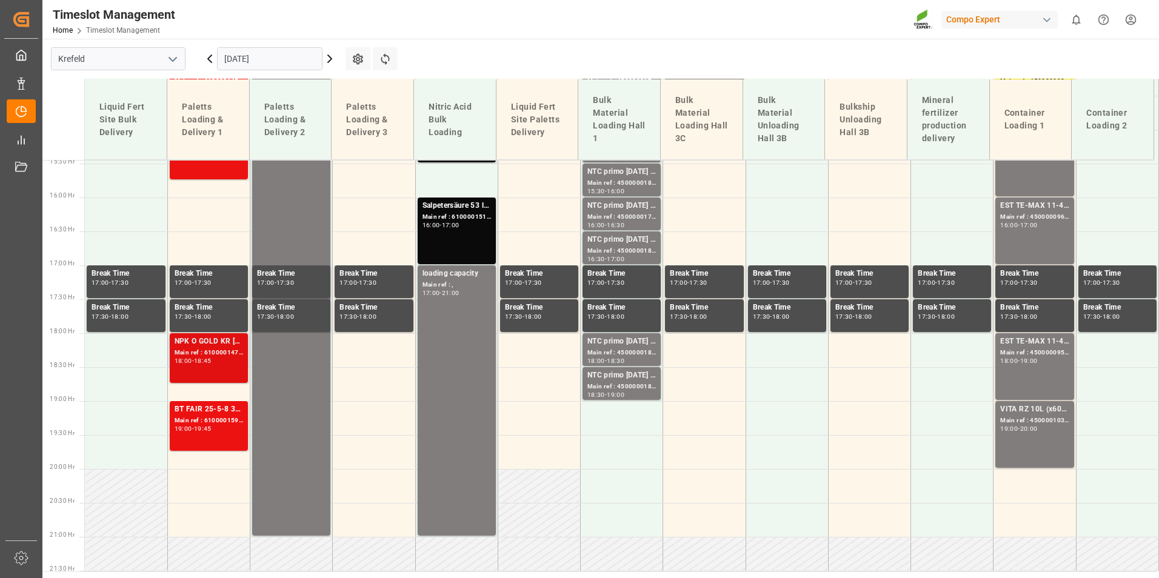
click at [218, 356] on div "Main ref : 6100001471, 2000001273" at bounding box center [209, 353] width 69 height 10
click at [202, 351] on div "Main ref : 6100001471, 2000001273" at bounding box center [209, 353] width 69 height 10
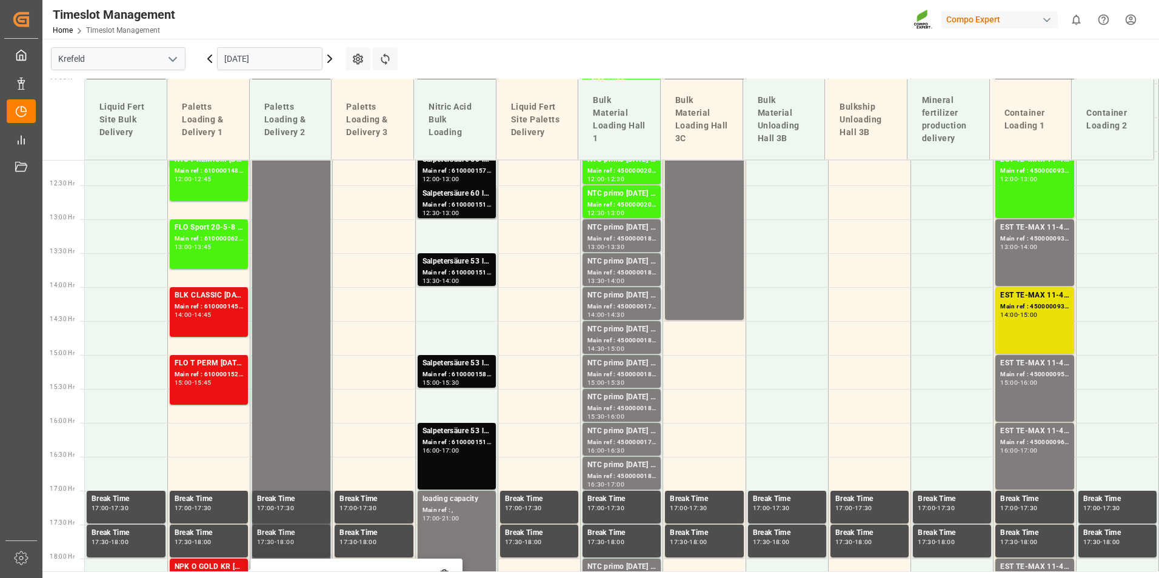
scroll to position [806, 0]
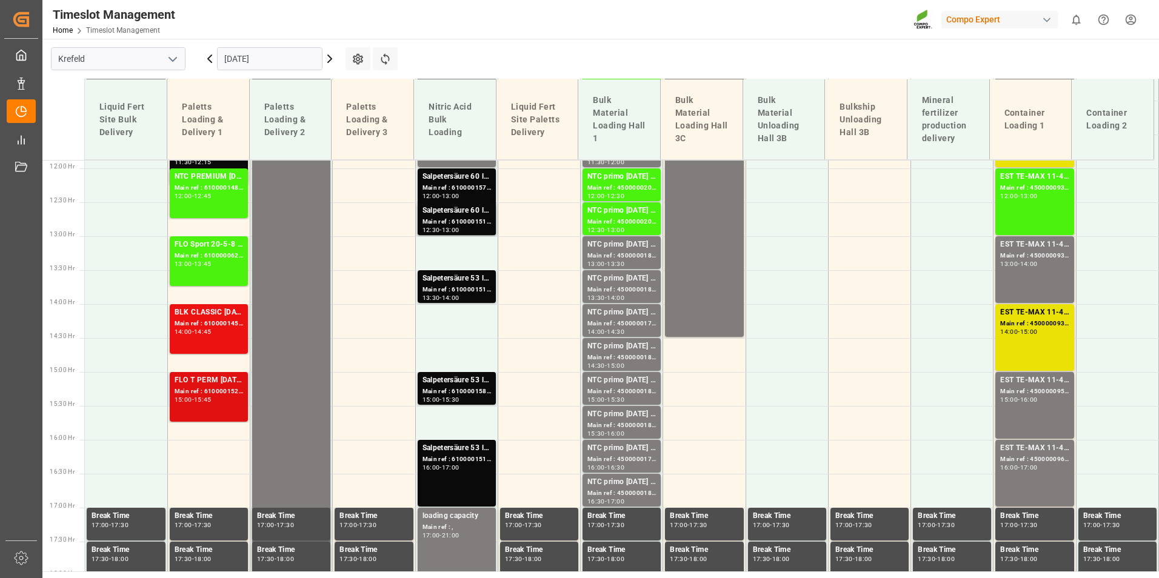
click at [226, 390] on div "Main ref : 6100001522, 2000000221;" at bounding box center [209, 392] width 69 height 10
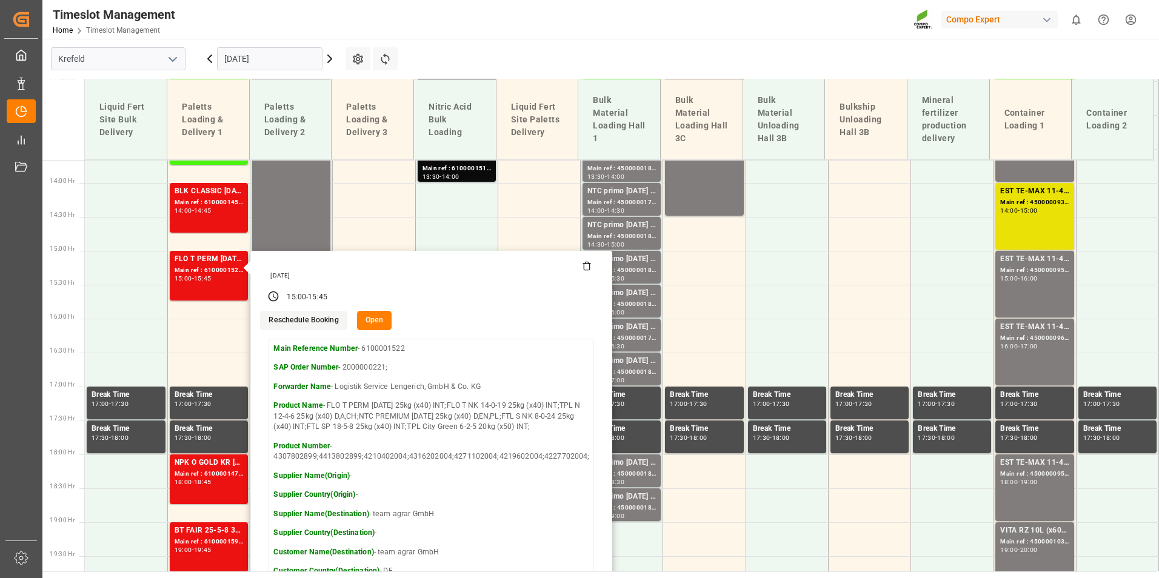
scroll to position [1109, 0]
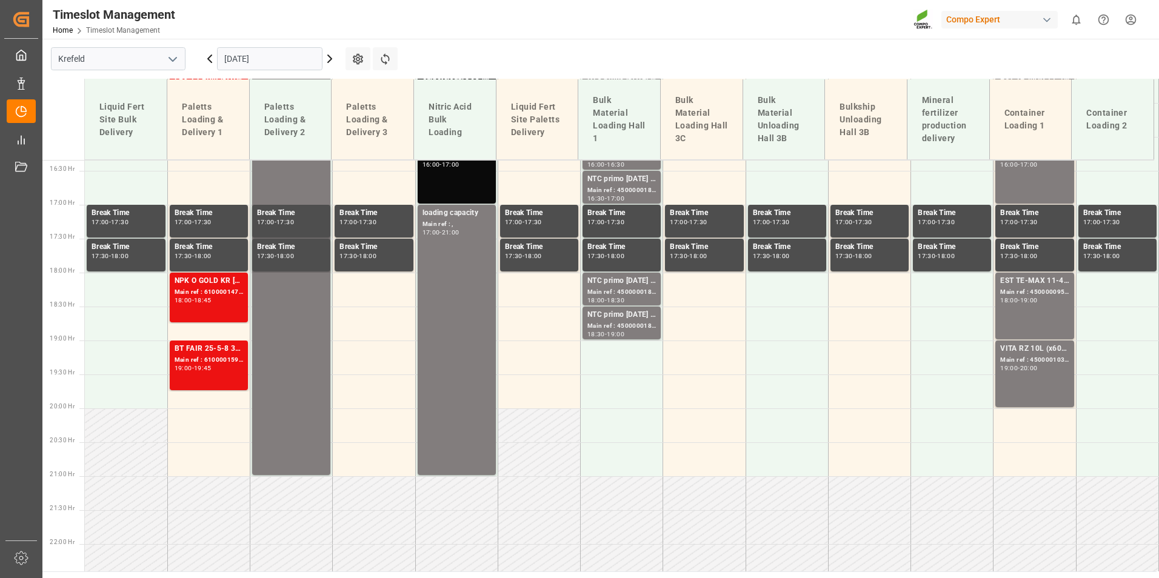
click at [224, 313] on div "NPK O GOLD KR [DATE] 25kg (x60) IT Main ref : 6100001471, 2000001273 18:00 - 18…" at bounding box center [209, 297] width 69 height 45
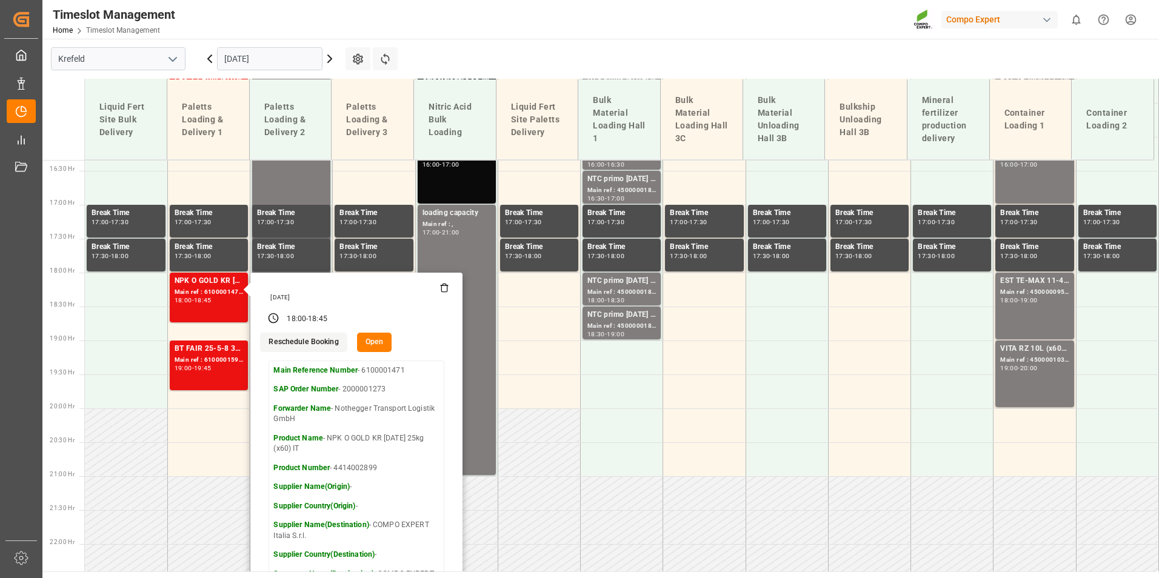
scroll to position [867, 0]
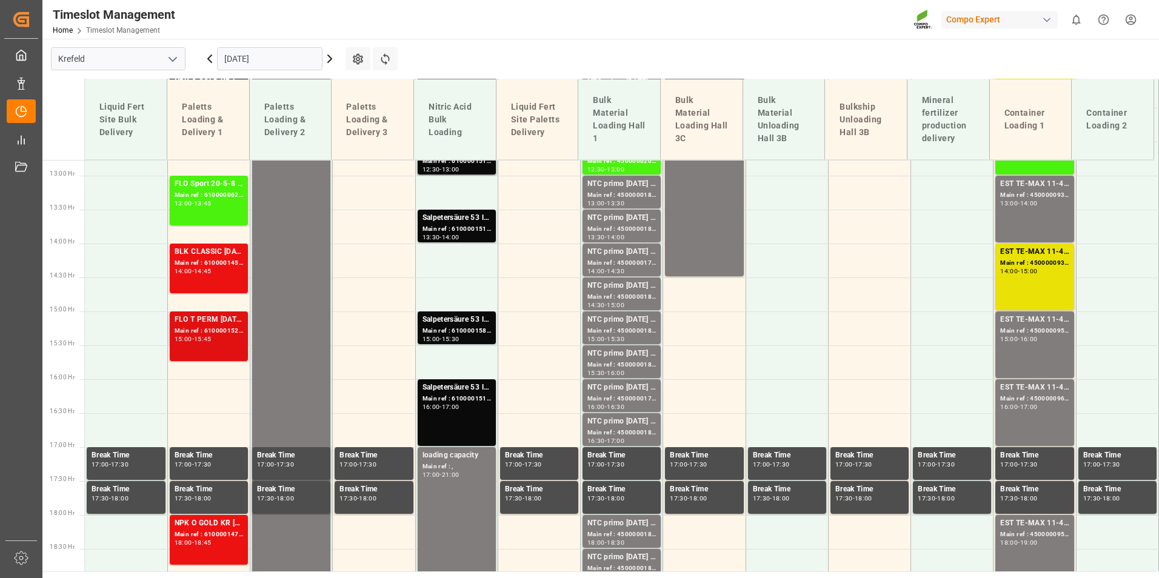
click at [229, 333] on div "Main ref : 6100001522, 2000000221;" at bounding box center [209, 331] width 69 height 10
click at [223, 272] on div "14:00 - 14:45" at bounding box center [209, 272] width 69 height 7
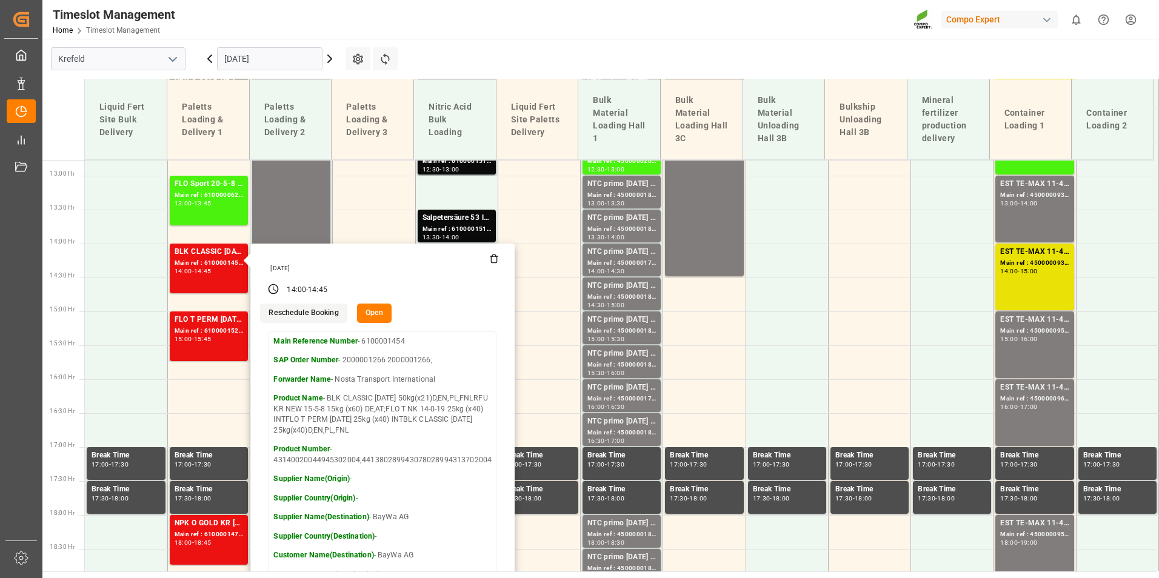
click at [329, 59] on icon at bounding box center [330, 59] width 15 height 15
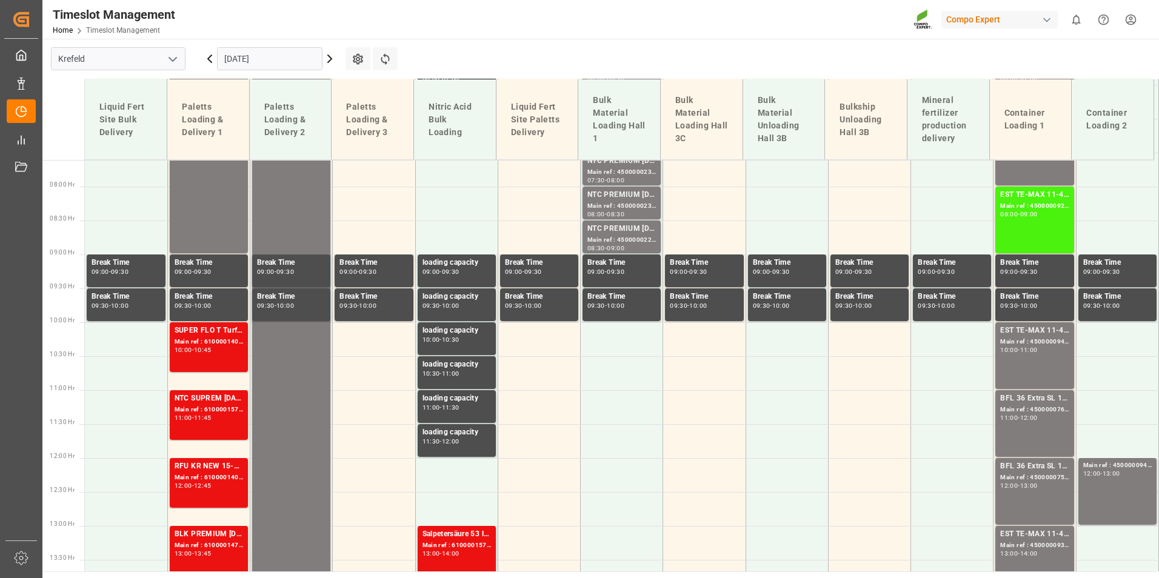
scroll to position [389, 0]
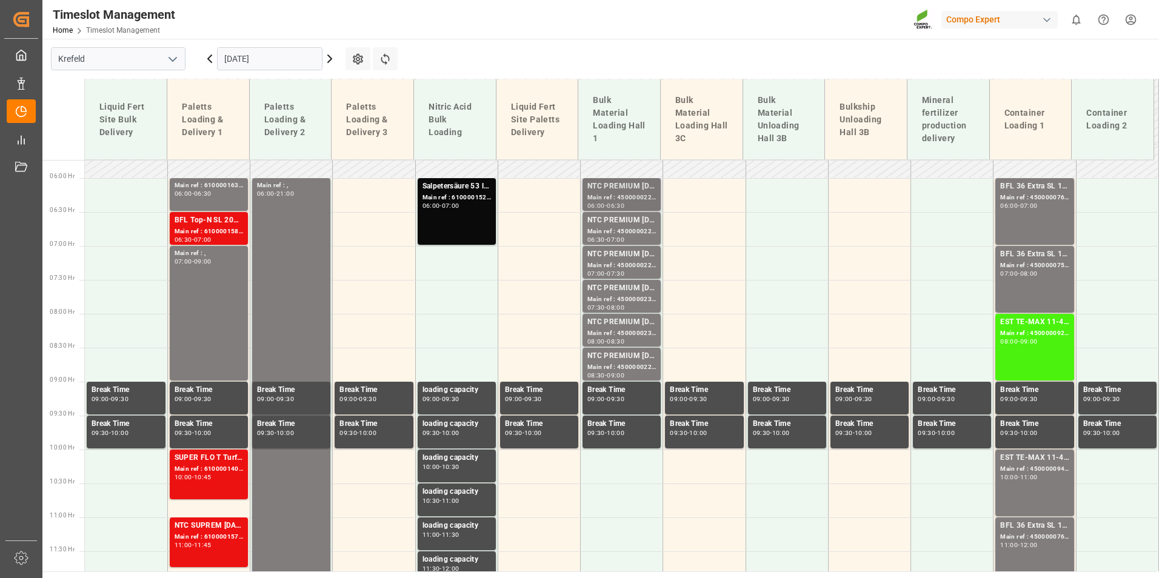
click at [614, 195] on div "Main ref : 4500000224, 2000000040" at bounding box center [621, 198] width 69 height 10
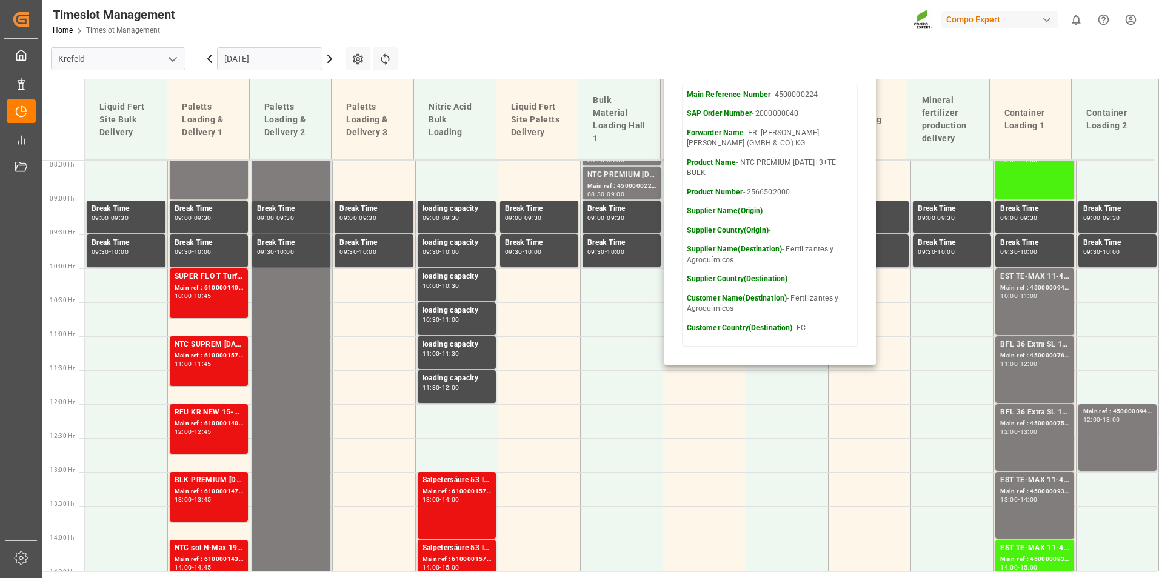
scroll to position [571, 0]
click at [388, 62] on icon at bounding box center [385, 59] width 13 height 13
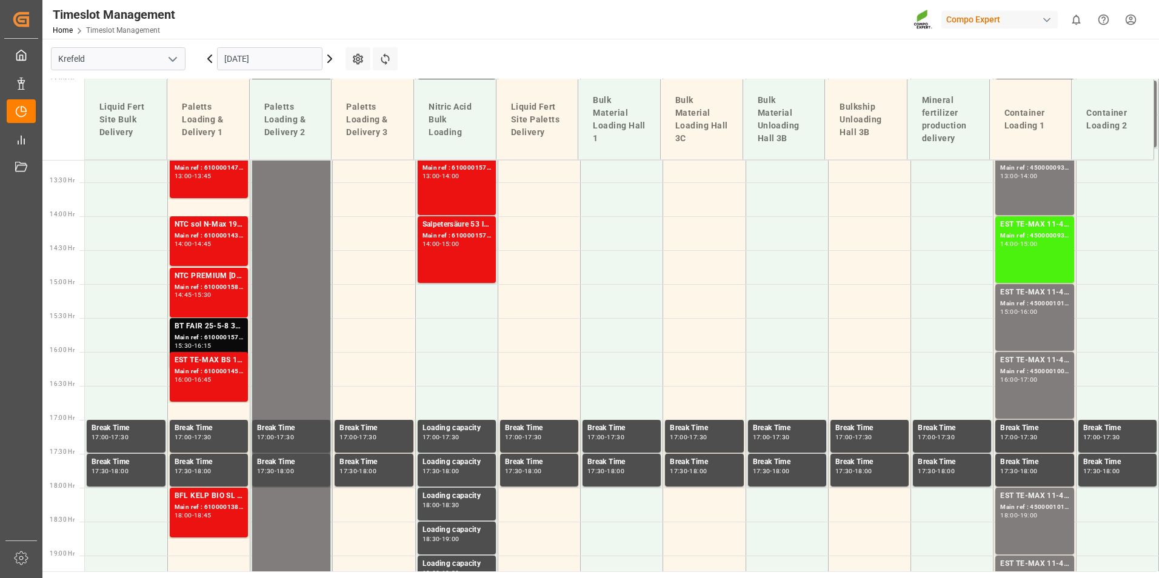
scroll to position [1117, 0]
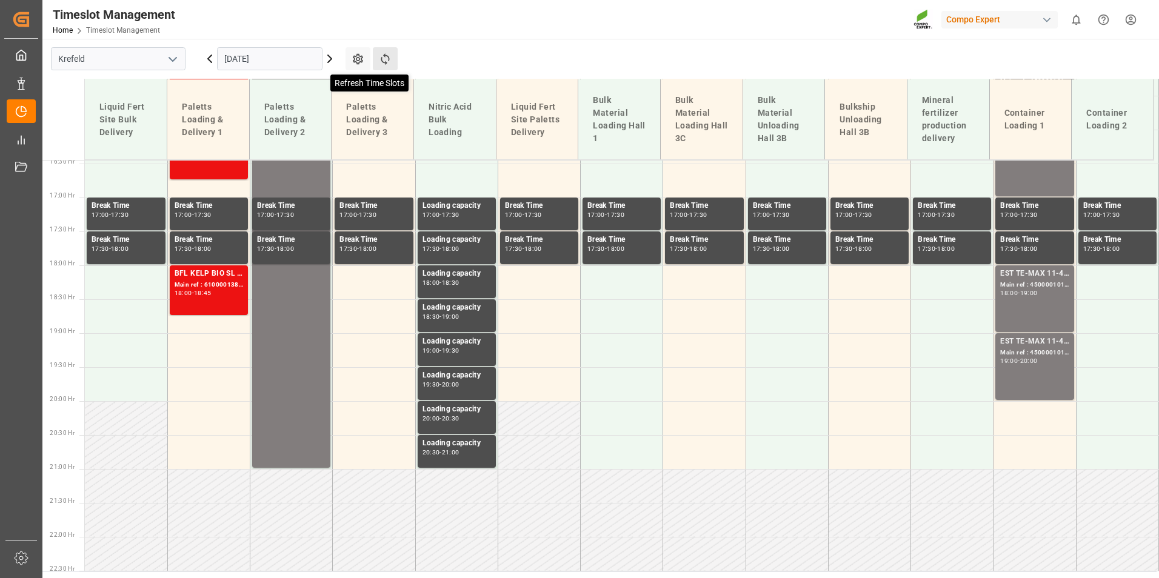
click at [379, 54] on icon at bounding box center [385, 59] width 13 height 13
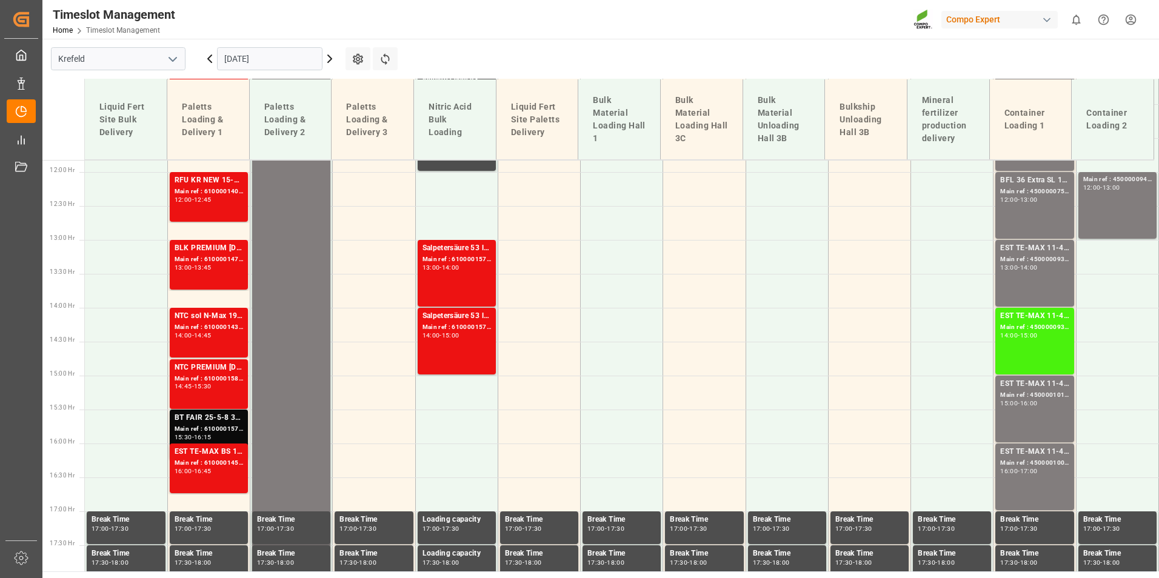
scroll to position [692, 0]
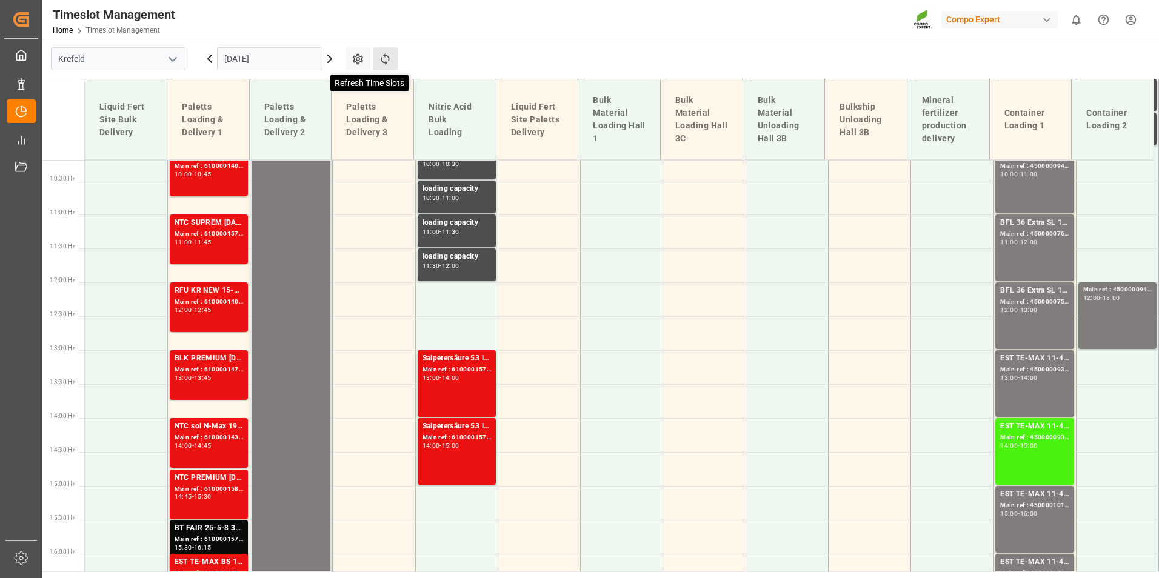
click at [381, 61] on icon at bounding box center [385, 59] width 13 height 13
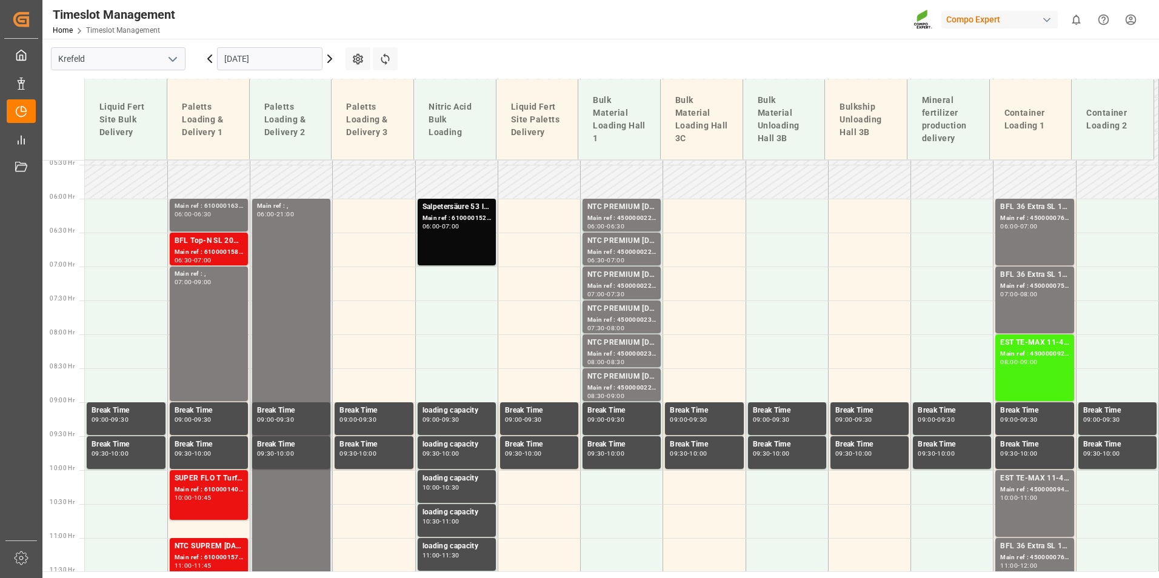
scroll to position [268, 0]
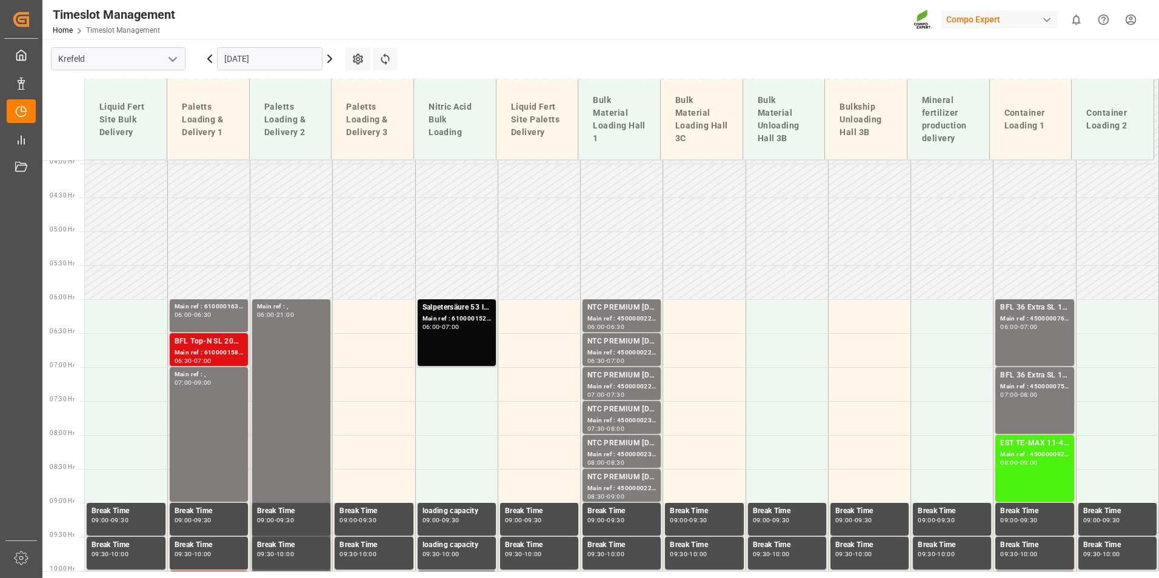
click at [219, 334] on div "BFL Top-N SL 20L (x48) DE,FR *PDVITA RZ 10L (x60) BE,DE,FR,EN,NL,ITBFL Aktiv [D…" at bounding box center [209, 349] width 78 height 33
click at [1006, 316] on div "Main ref : 4500000761, 20000006002000000971;2000000600" at bounding box center [1034, 319] width 69 height 10
click at [1033, 349] on div "BFL 36 Extra SL 10L (x60) EN,TR MTO Main ref : 4500000761, 20000006002000000971…" at bounding box center [1034, 333] width 69 height 62
click at [1032, 347] on div "BFL 36 Extra SL 10L (x60) EN,TR MTO Main ref : 4500000761, 20000006002000000971…" at bounding box center [1034, 333] width 69 height 62
click at [1038, 384] on div "Main ref : 4500000757, 20000009712000000600" at bounding box center [1034, 387] width 69 height 10
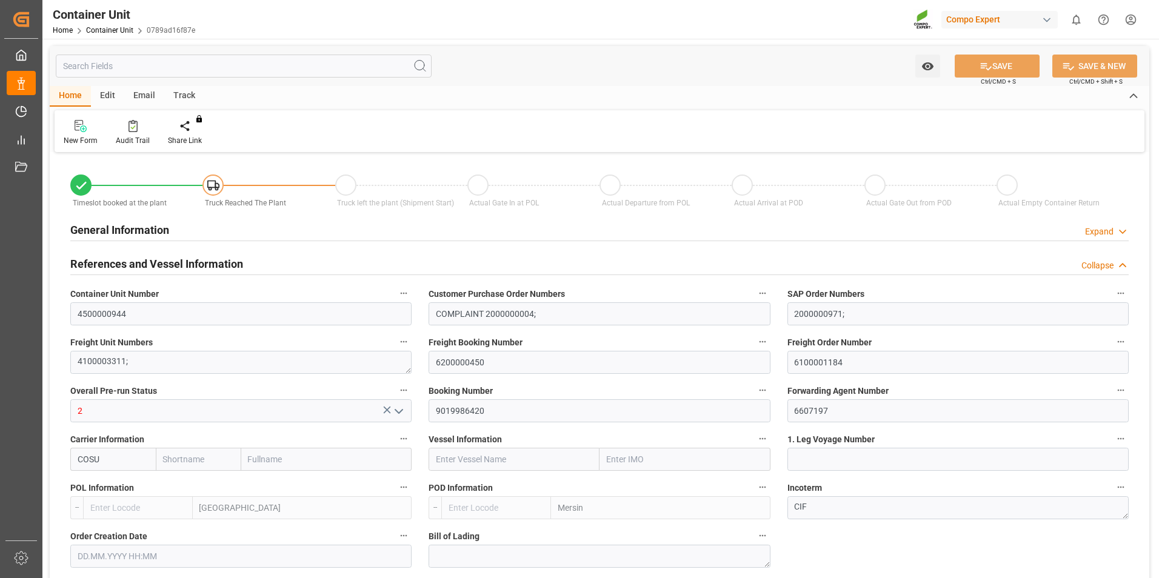
type input "Cosco"
type input "COSCO Shipping Co. Ltd."
type input "BEANR"
type input "TRMER"
type input "0"
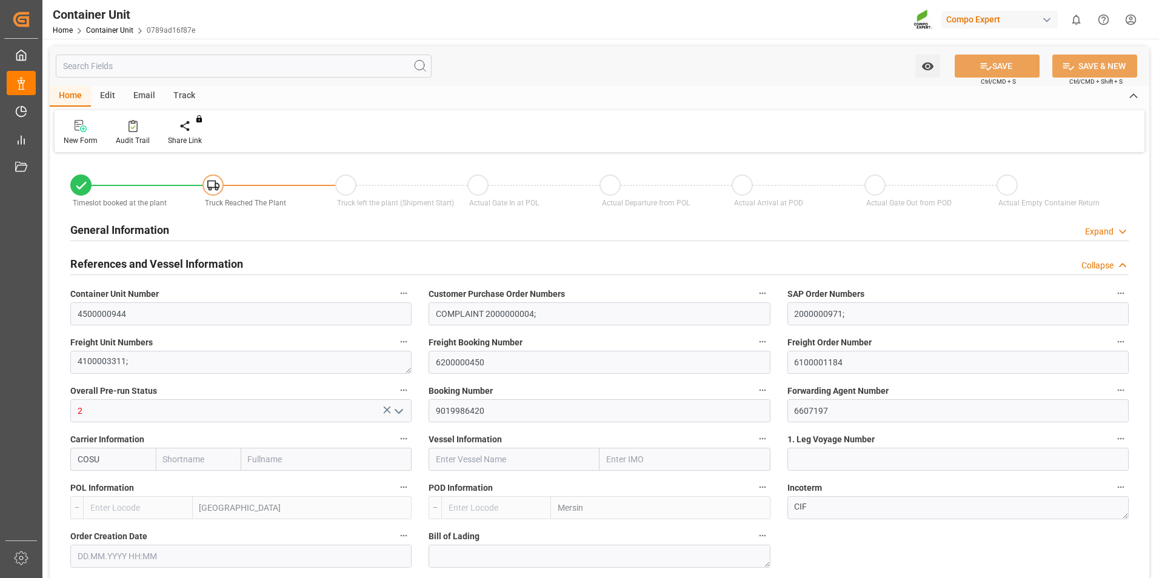
type input "0"
type input "188"
type input "[DATE]"
drag, startPoint x: 906, startPoint y: 357, endPoint x: 771, endPoint y: 353, distance: 134.6
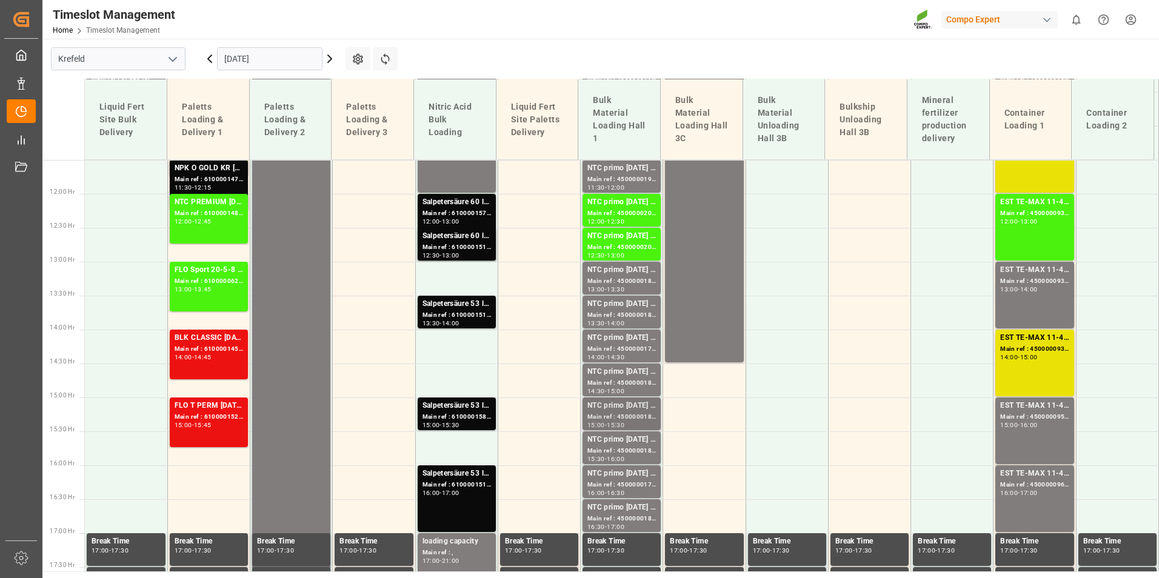
scroll to position [632, 0]
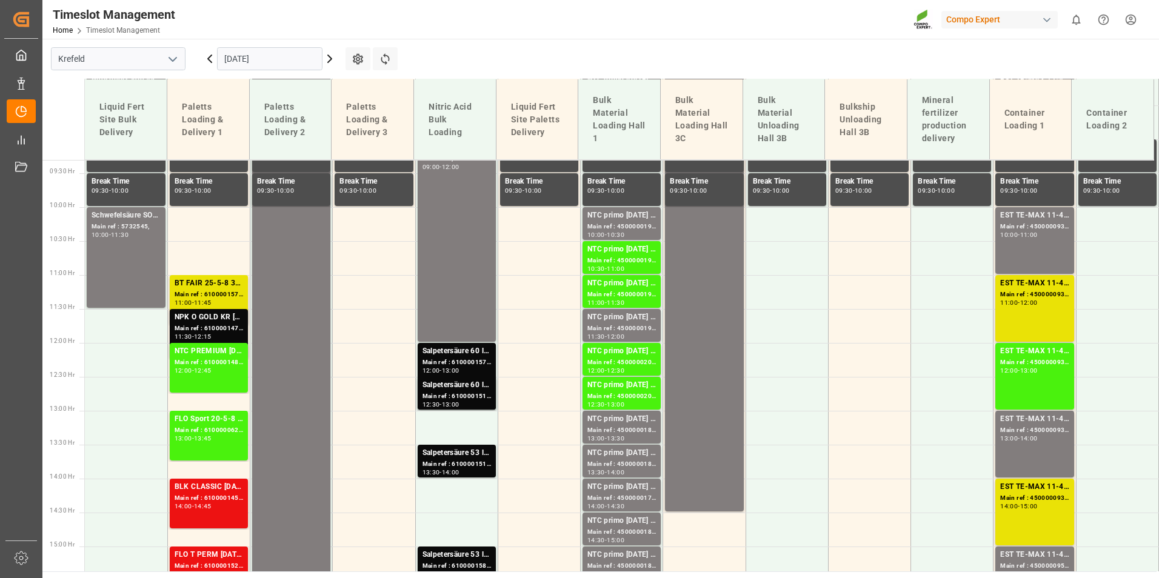
click at [329, 61] on icon at bounding box center [330, 58] width 4 height 7
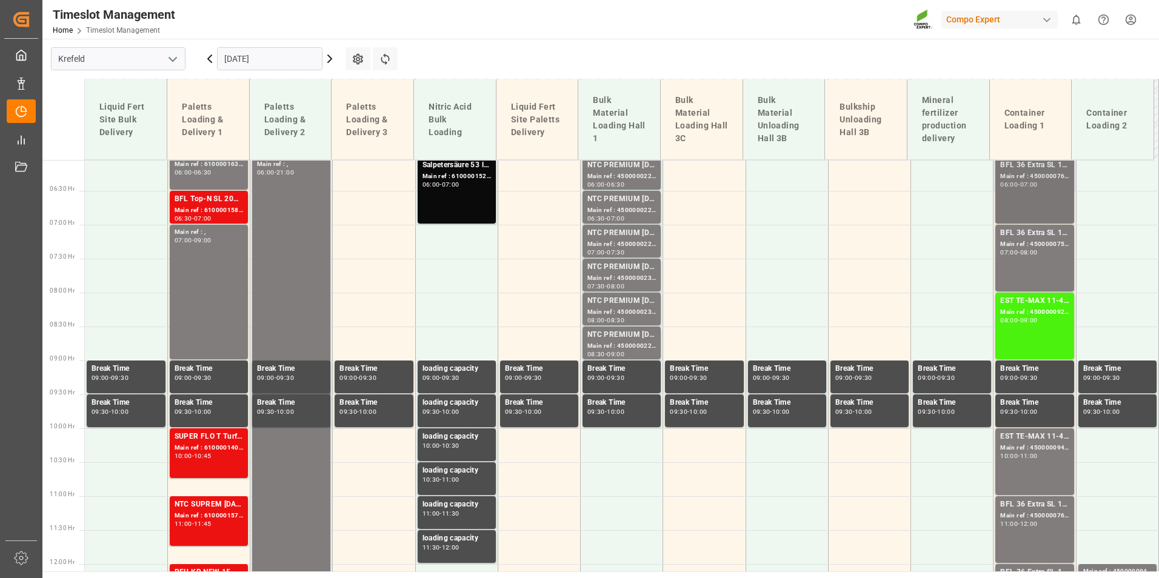
scroll to position [389, 0]
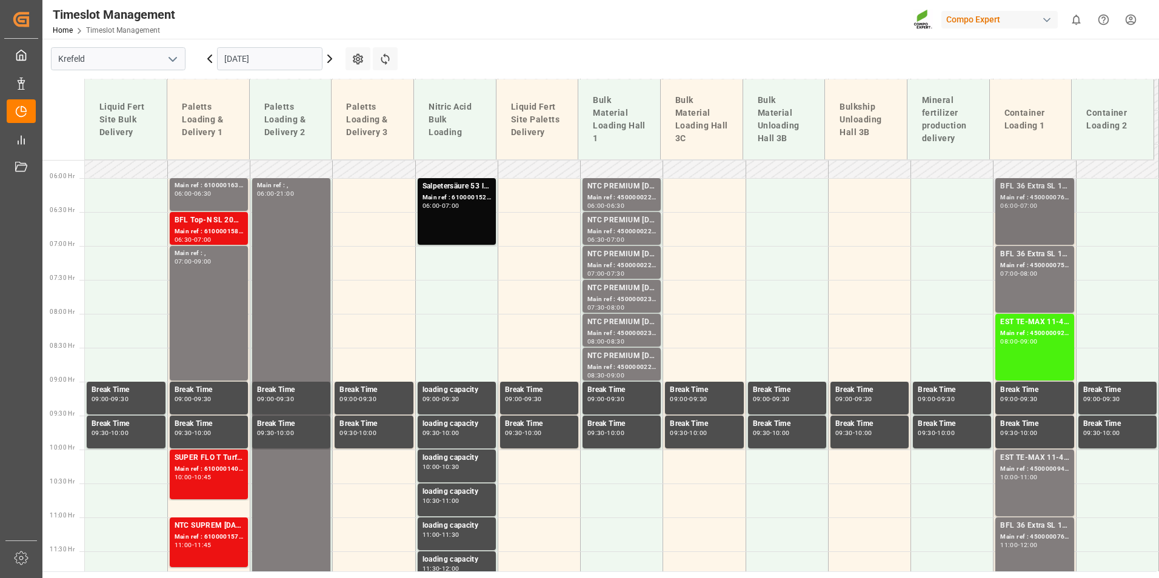
click at [1015, 216] on div "BFL 36 Extra SL 10L (x60) EN,TR MTO Main ref : 4500000761, 20000006002000000971…" at bounding box center [1034, 212] width 69 height 62
click at [1023, 247] on div "BFL 36 Extra SL 10L (x60) EN,TR MTOINVELOP 25 KG FOL WW blank Main ref : 450000…" at bounding box center [1035, 279] width 78 height 67
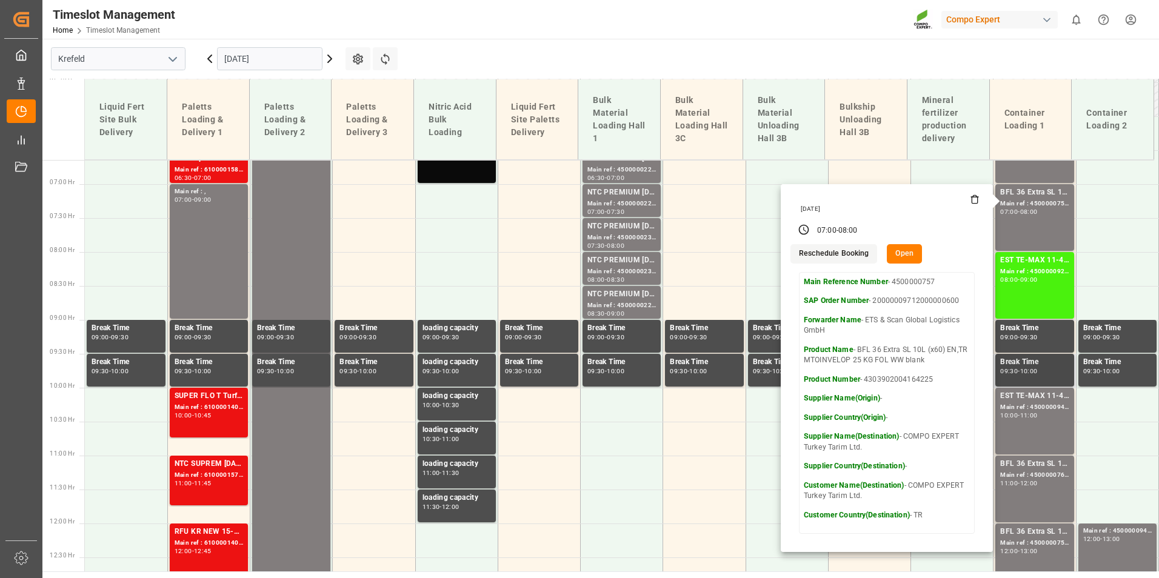
scroll to position [510, 0]
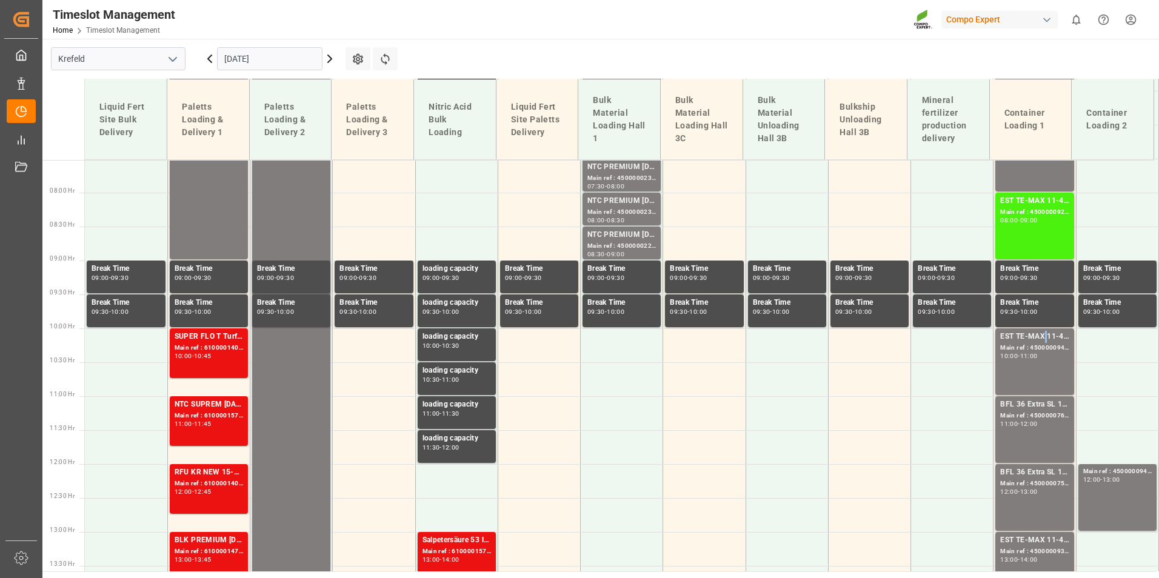
click at [1041, 341] on div "EST TE-MAX 11-48 20kg (x56) WW" at bounding box center [1034, 337] width 69 height 12
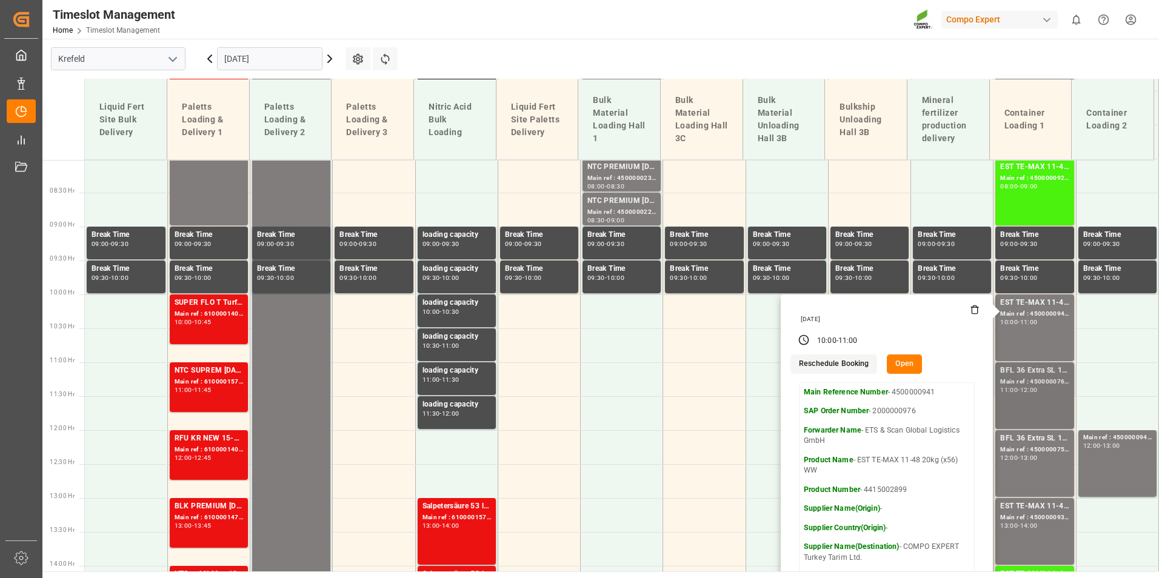
scroll to position [571, 0]
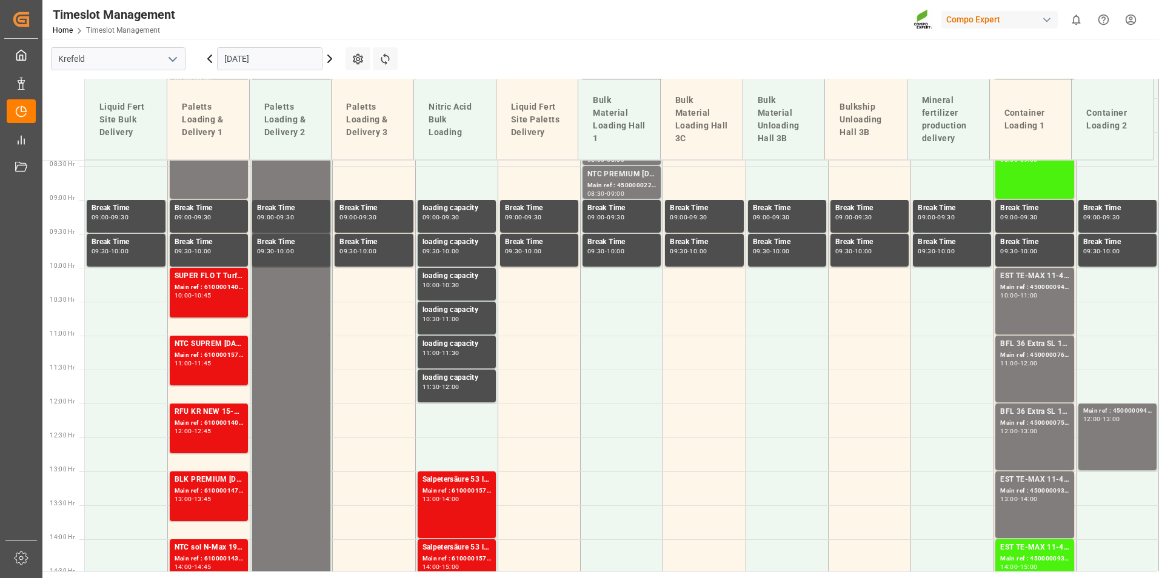
click at [1044, 360] on div "Main ref : 4500000760, 20000006002000000600;2000000971" at bounding box center [1034, 355] width 69 height 10
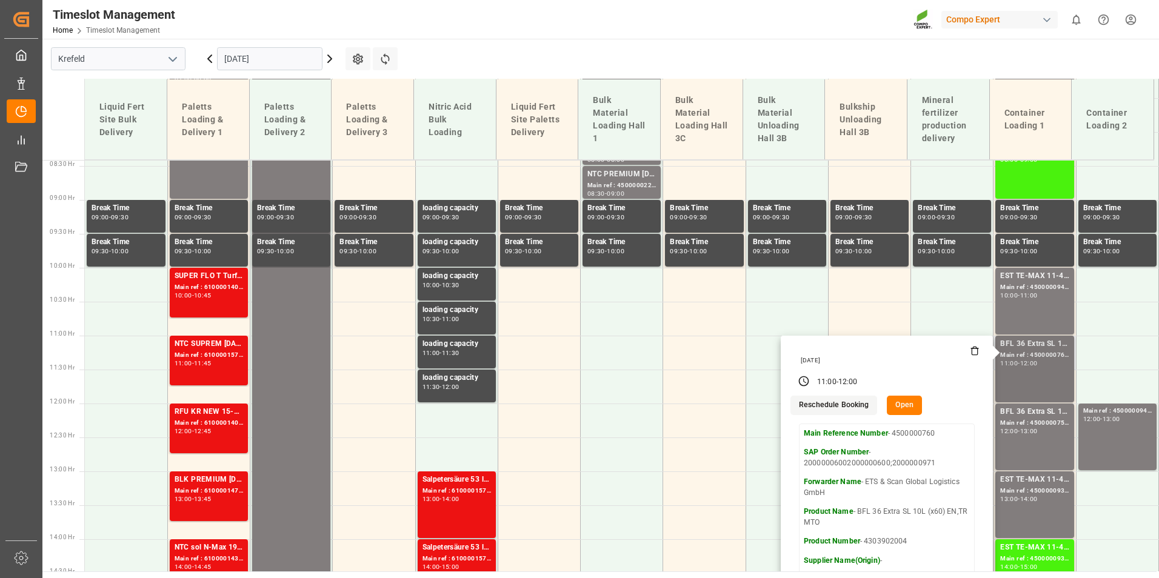
scroll to position [632, 0]
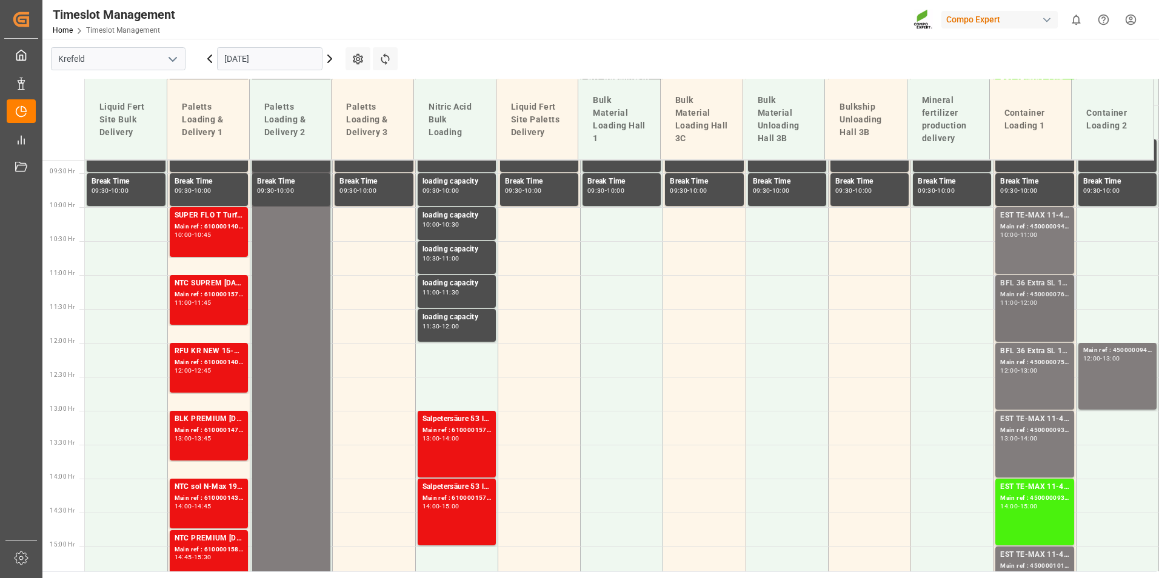
click at [1025, 290] on div "Main ref : 4500000760, 20000006002000000600;2000000971" at bounding box center [1034, 295] width 69 height 10
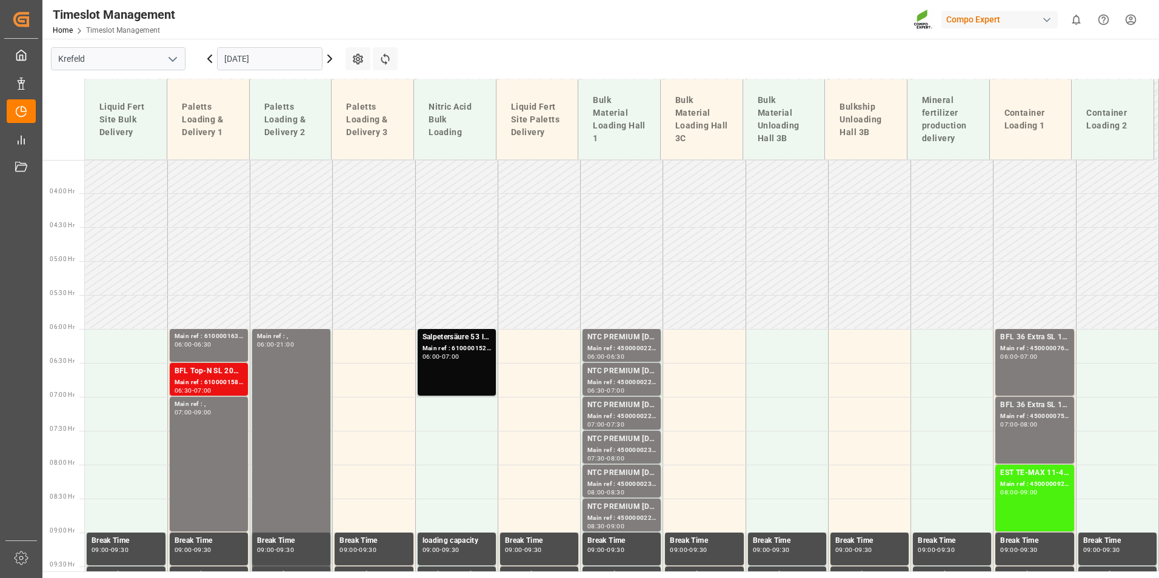
scroll to position [268, 0]
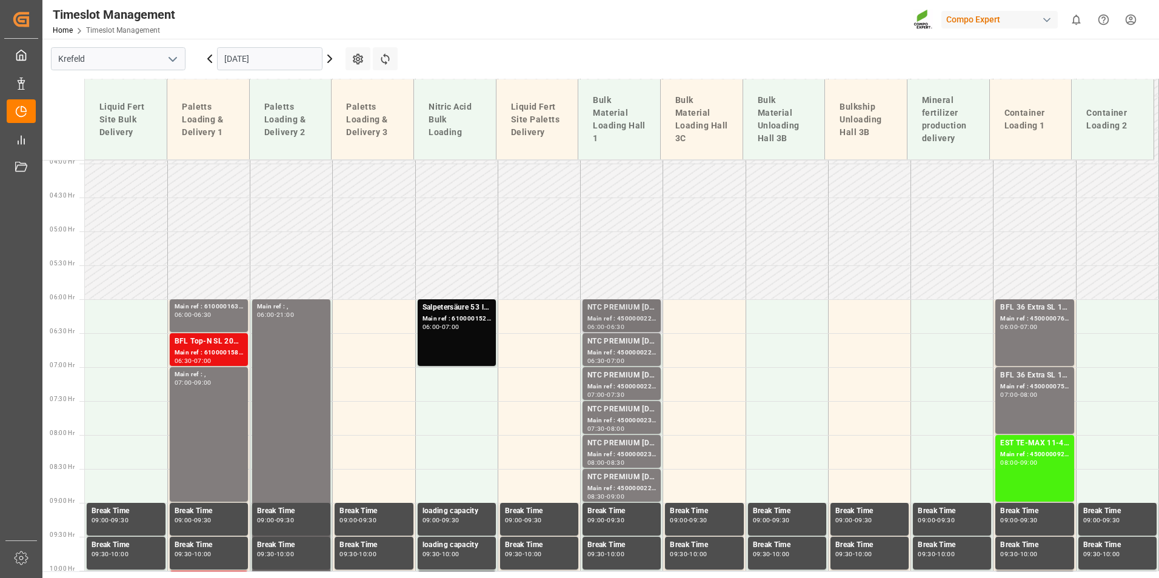
click at [629, 311] on div "NTC PREMIUM [DATE]+3+TE BULK" at bounding box center [621, 308] width 69 height 12
click at [625, 386] on div "Main ref : 4500000228, 2000000040" at bounding box center [621, 387] width 69 height 10
click at [631, 413] on div "NTC PREMIUM [DATE]+3+TE BULK" at bounding box center [621, 410] width 69 height 12
click at [635, 445] on div "NTC PREMIUM [DATE]+3+TE BULK" at bounding box center [621, 444] width 69 height 12
click at [642, 476] on div "NTC PREMIUM [DATE]+3+TE BULK" at bounding box center [621, 478] width 69 height 12
